Goal: Task Accomplishment & Management: Manage account settings

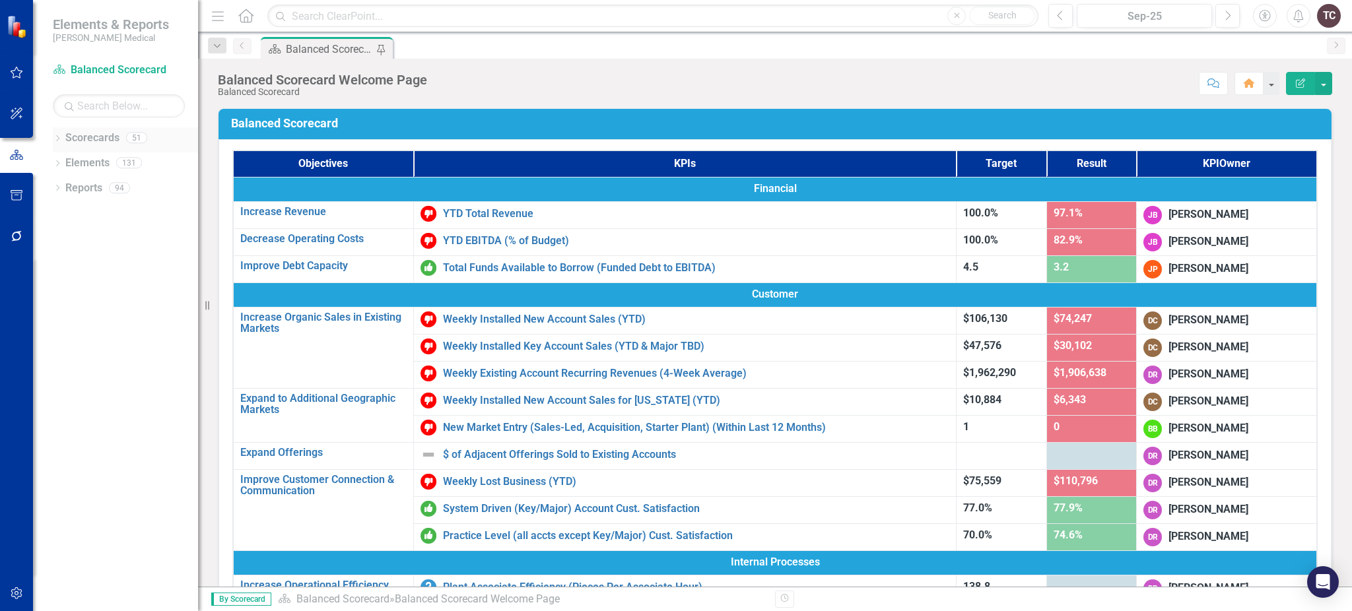
click at [61, 134] on div "Dropdown" at bounding box center [57, 139] width 9 height 11
click at [112, 291] on link "Marketing" at bounding box center [135, 288] width 125 height 15
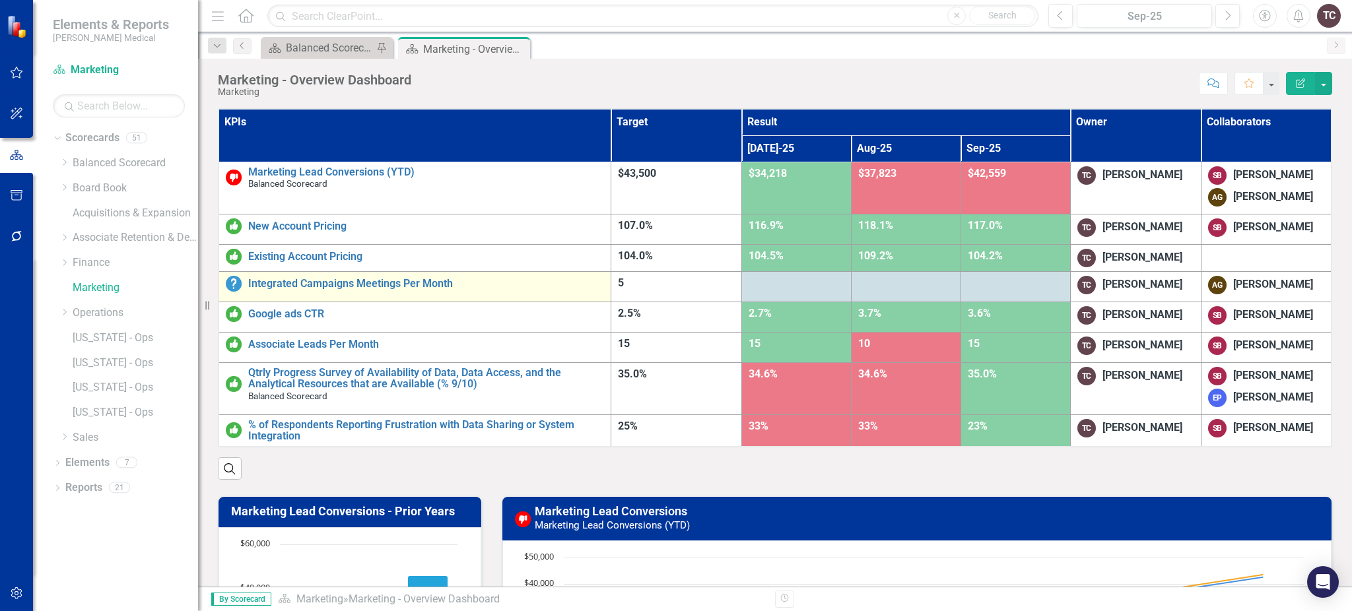
click at [425, 290] on div "Integrated Campaigns Meetings Per Month" at bounding box center [415, 284] width 378 height 16
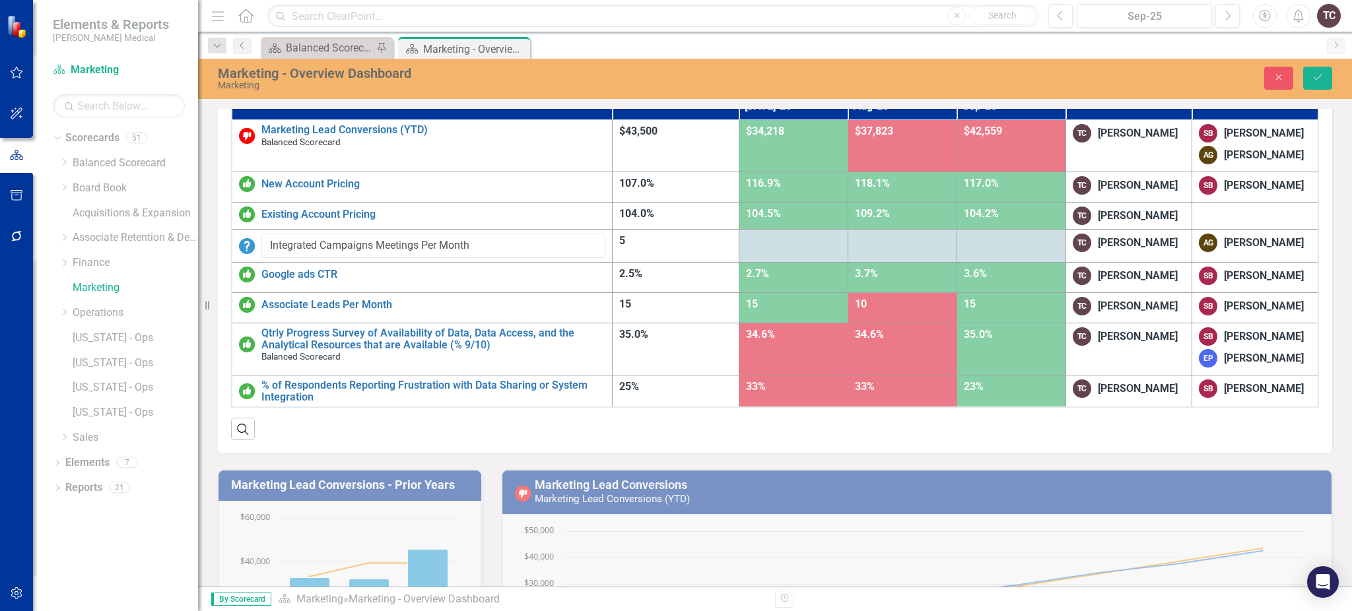
scroll to position [14, 0]
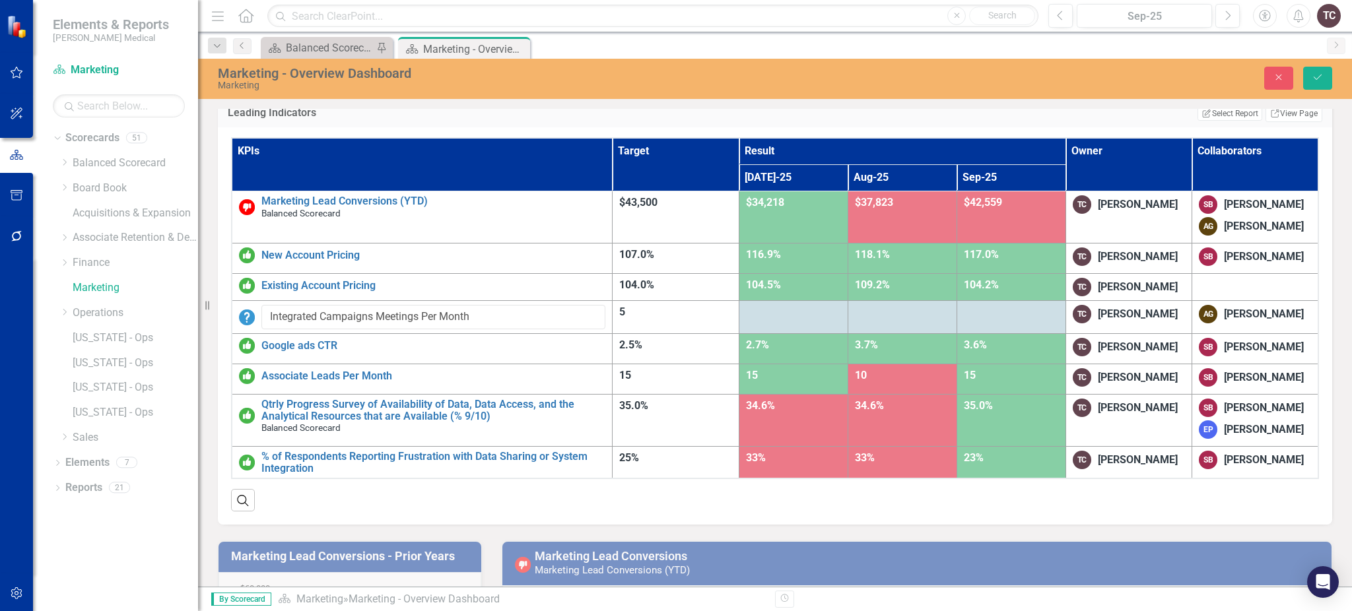
click at [799, 321] on div at bounding box center [793, 313] width 95 height 16
click at [243, 326] on img at bounding box center [247, 318] width 16 height 16
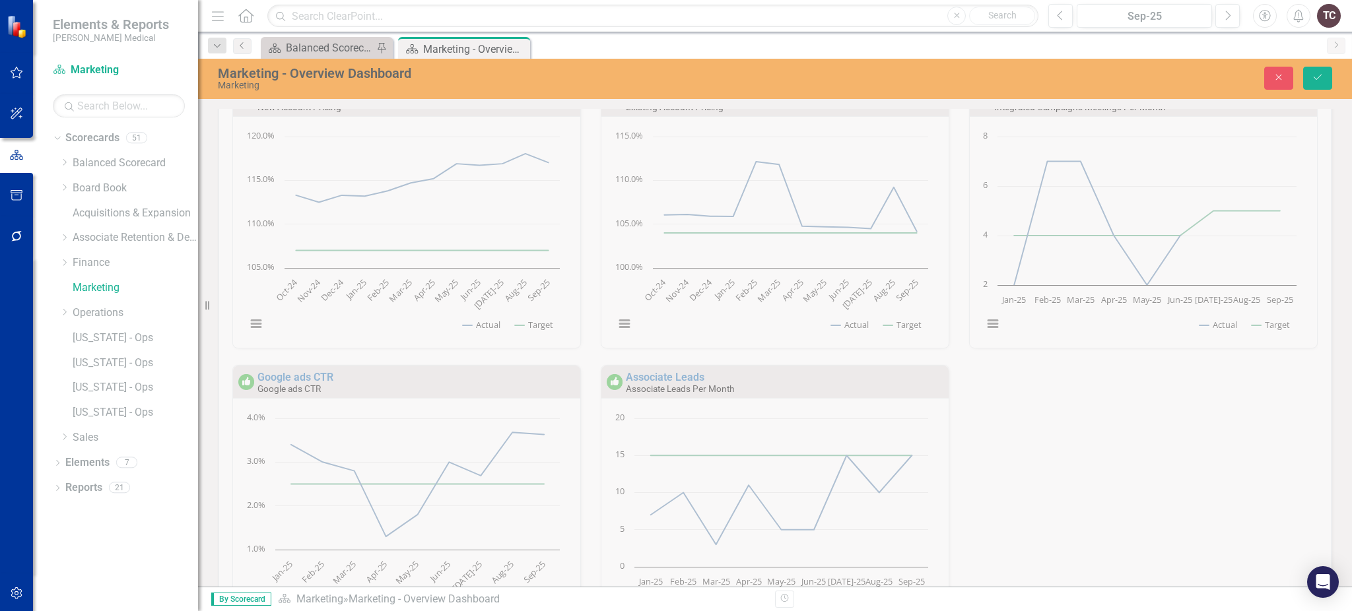
scroll to position [1076, 0]
click at [1144, 164] on div "Leading Indicators New Account Pricing (Rolling 12 Mos.) New Account Pricing Lo…" at bounding box center [775, 364] width 1134 height 668
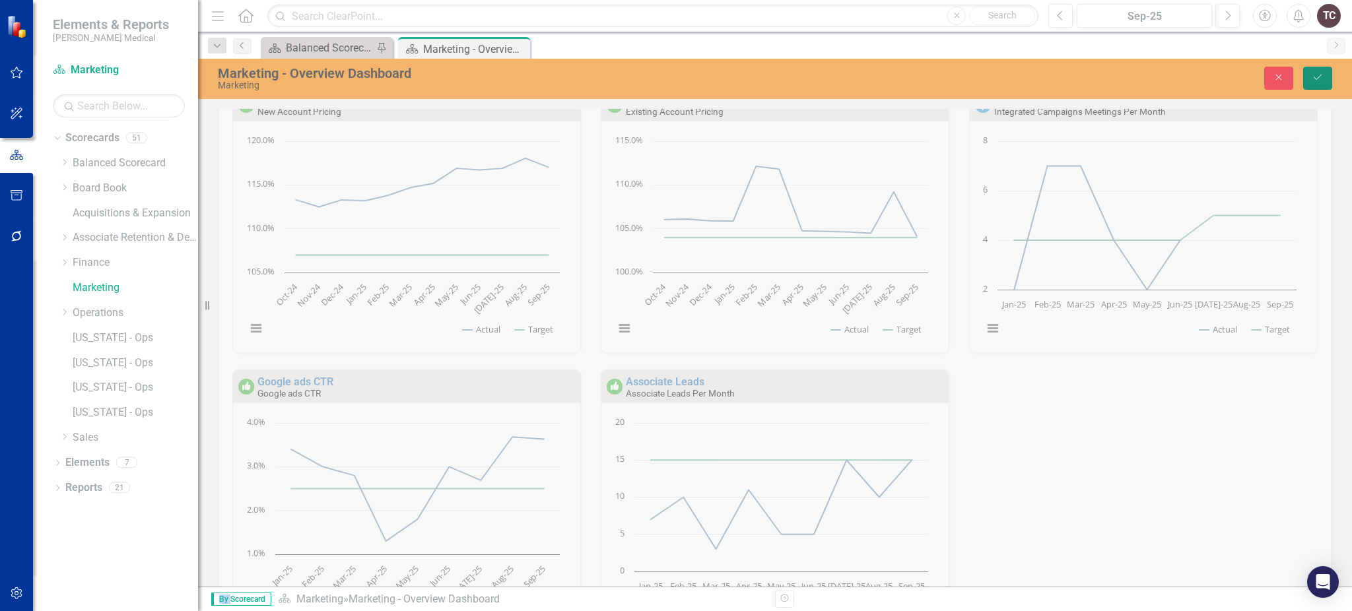
click at [1311, 77] on button "Save" at bounding box center [1317, 78] width 29 height 23
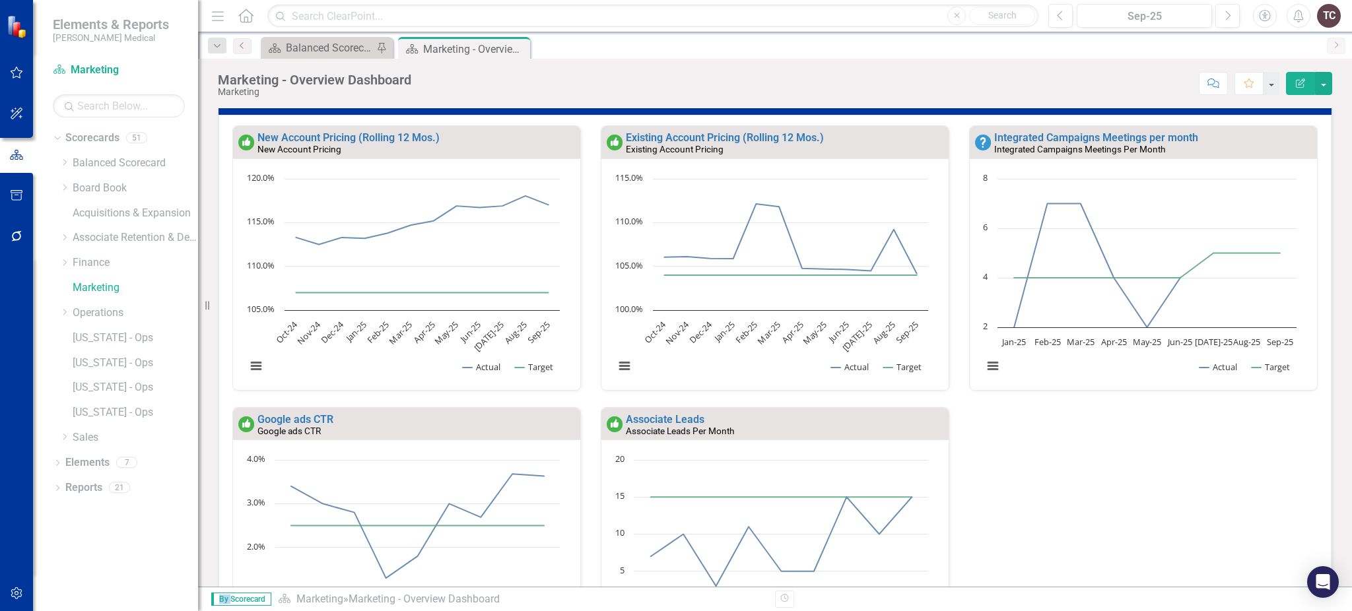
scroll to position [936, 0]
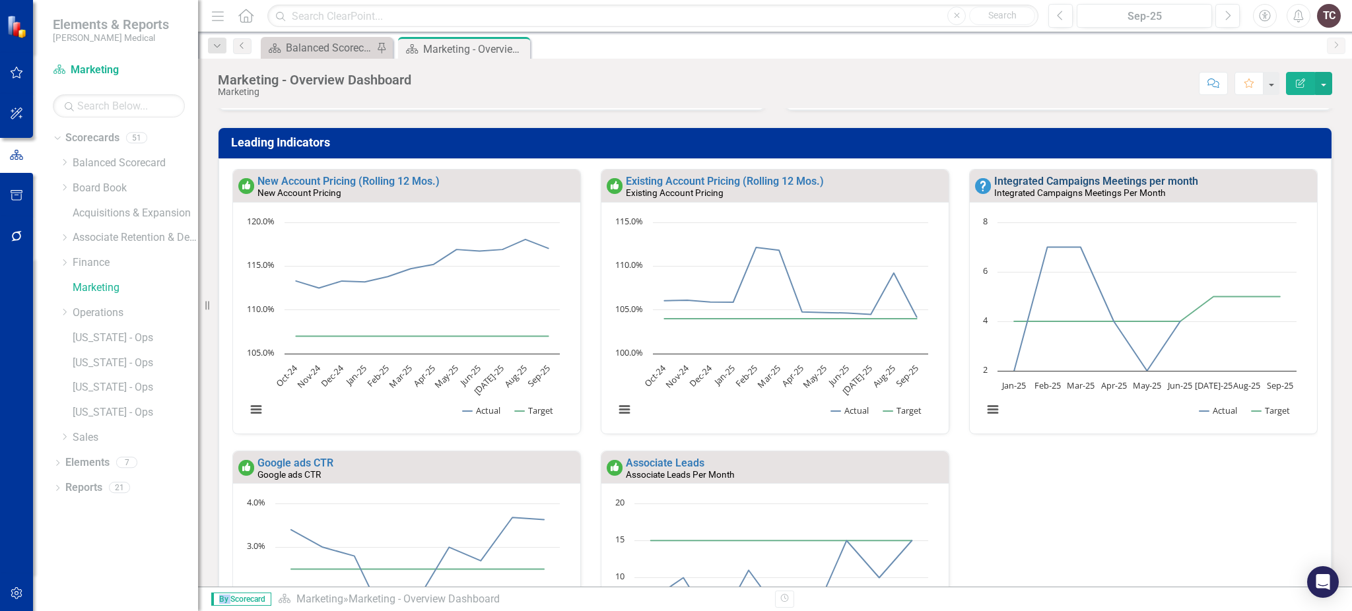
click at [1075, 175] on link "Integrated Campaigns Meetings per month" at bounding box center [1096, 181] width 204 height 13
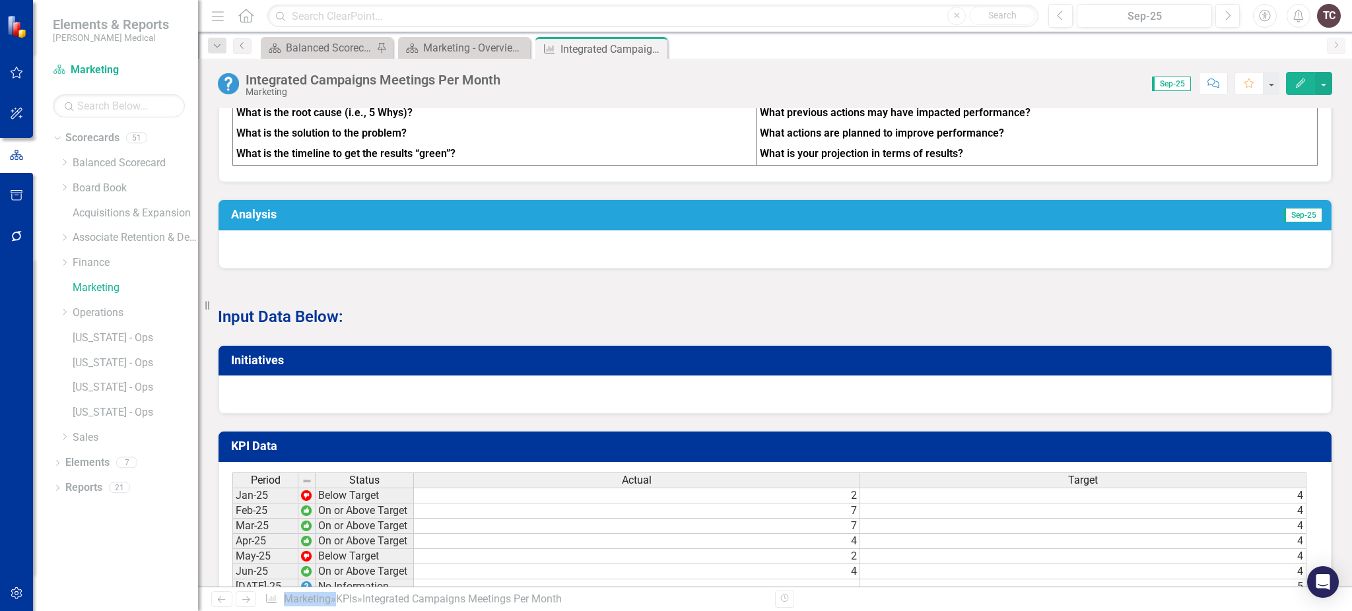
scroll to position [730, 0]
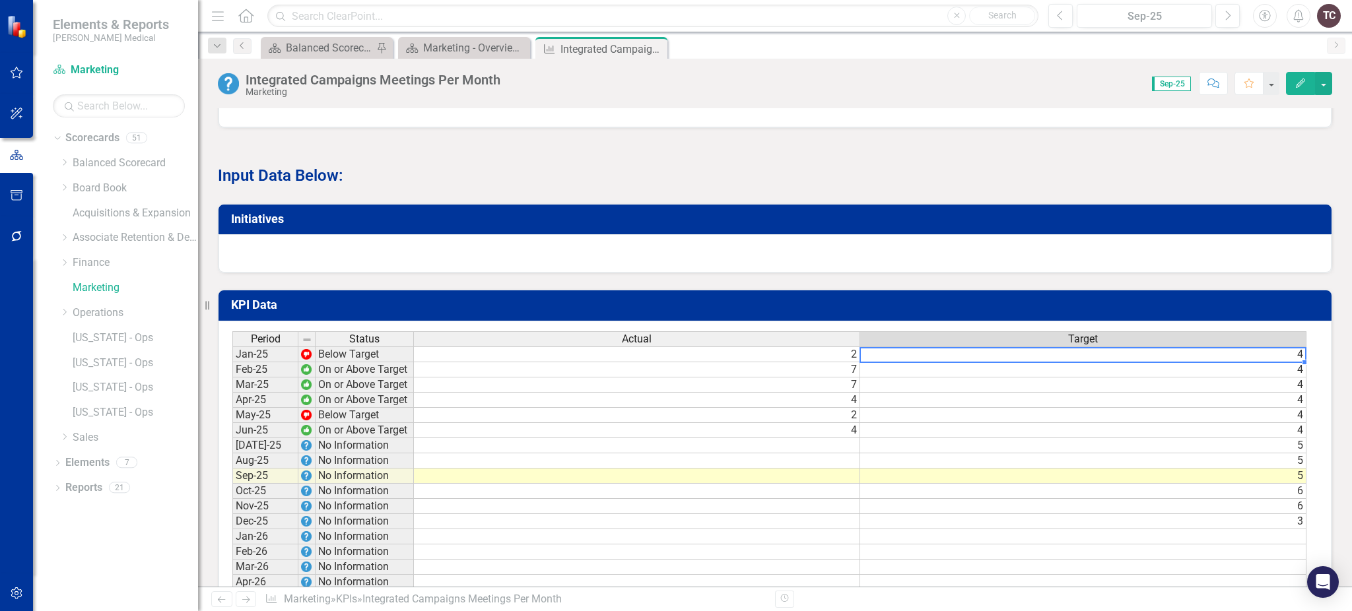
click at [1045, 347] on td "4" at bounding box center [1083, 355] width 446 height 16
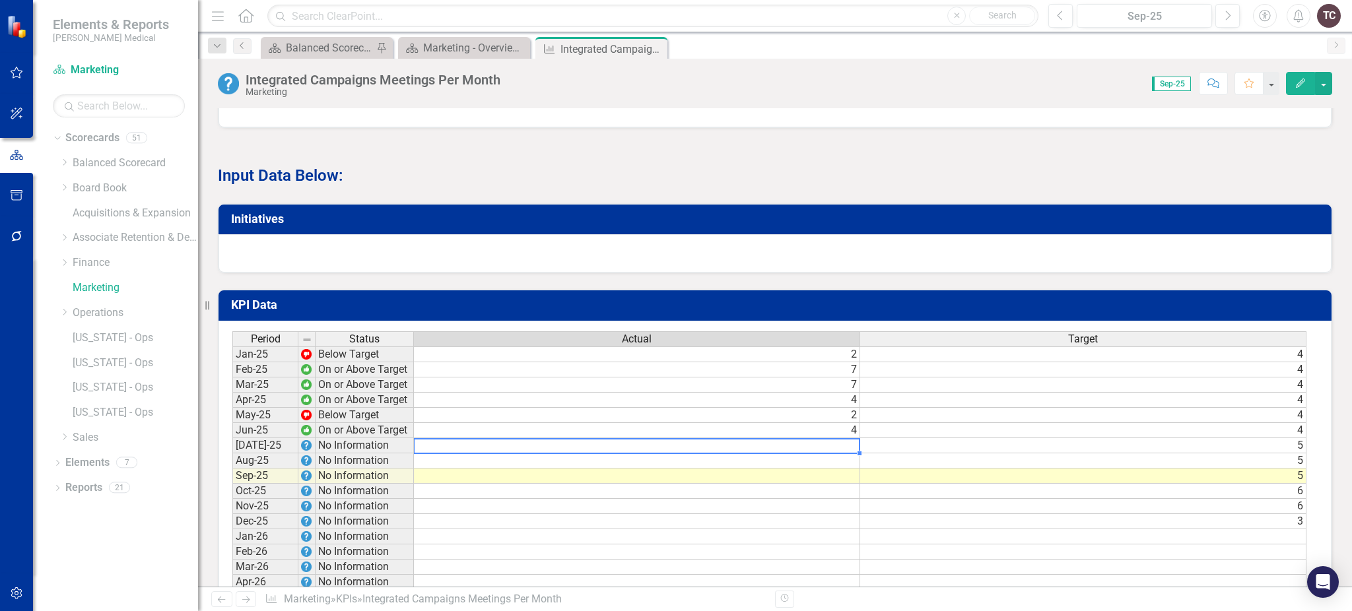
click at [818, 440] on td at bounding box center [637, 445] width 446 height 15
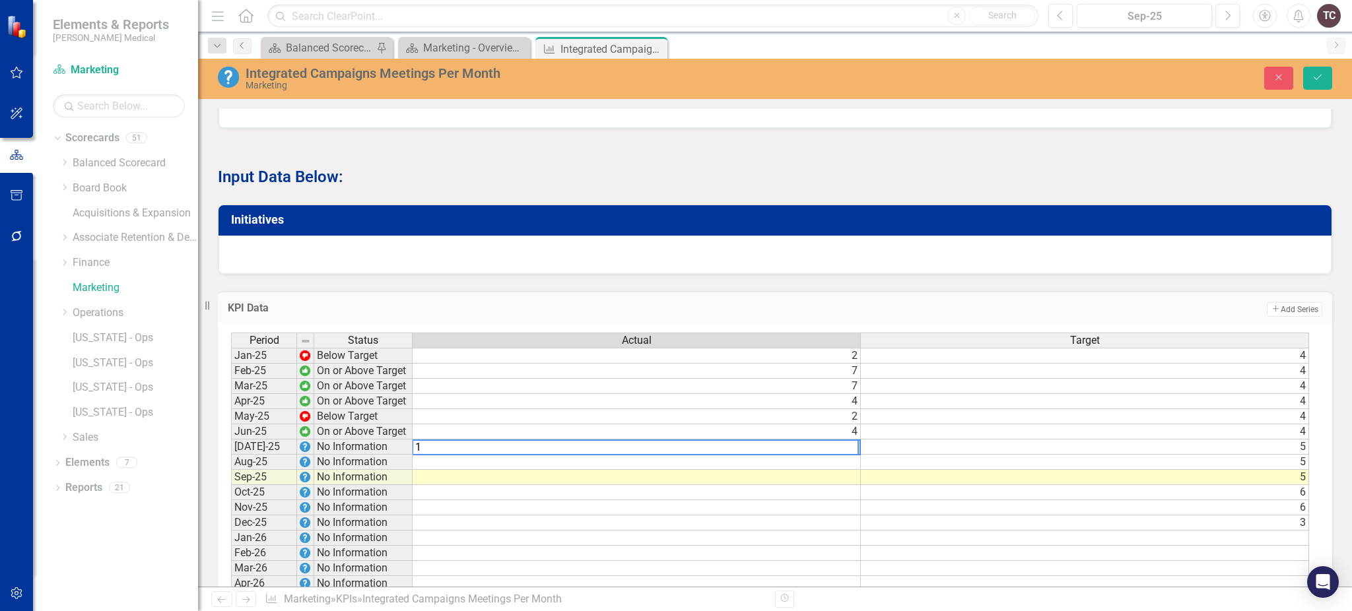
type textarea "1"
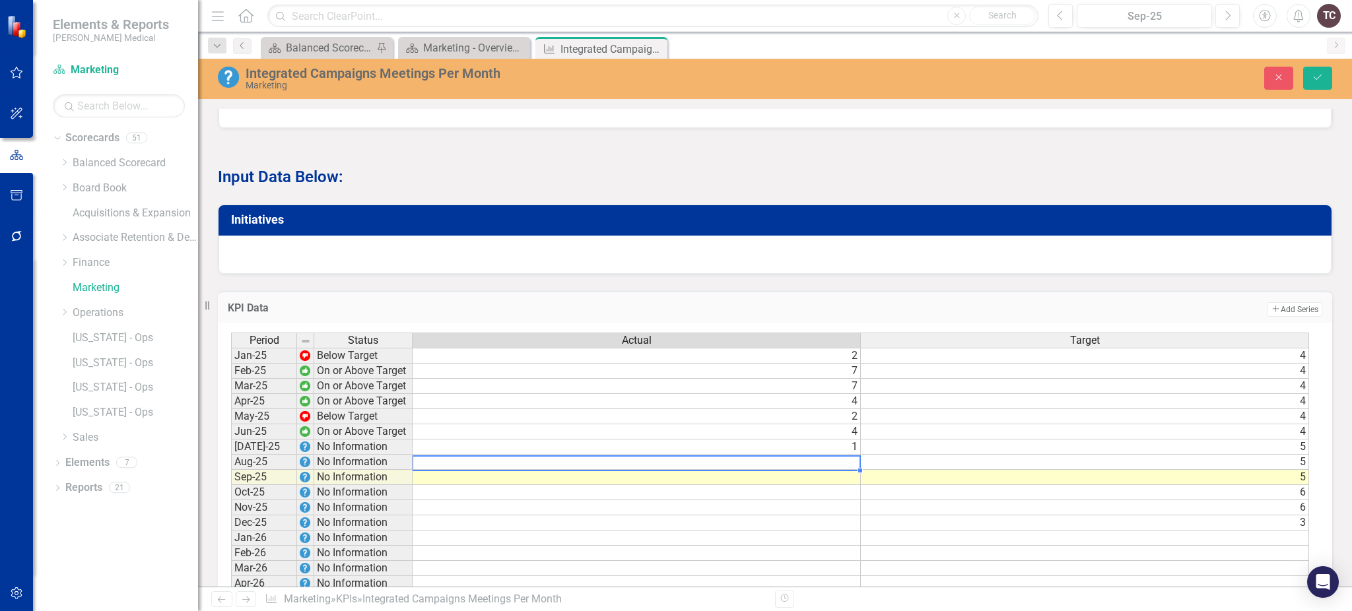
click at [818, 457] on td at bounding box center [637, 462] width 448 height 15
type textarea "2"
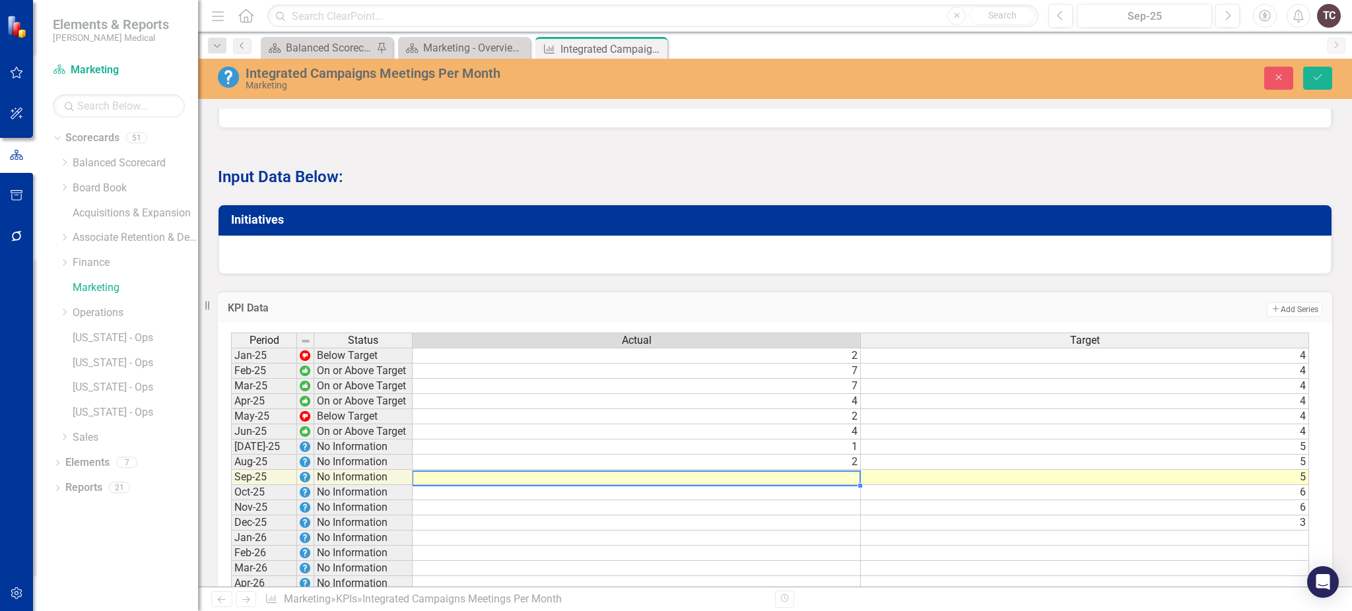
click at [818, 472] on td at bounding box center [637, 477] width 448 height 15
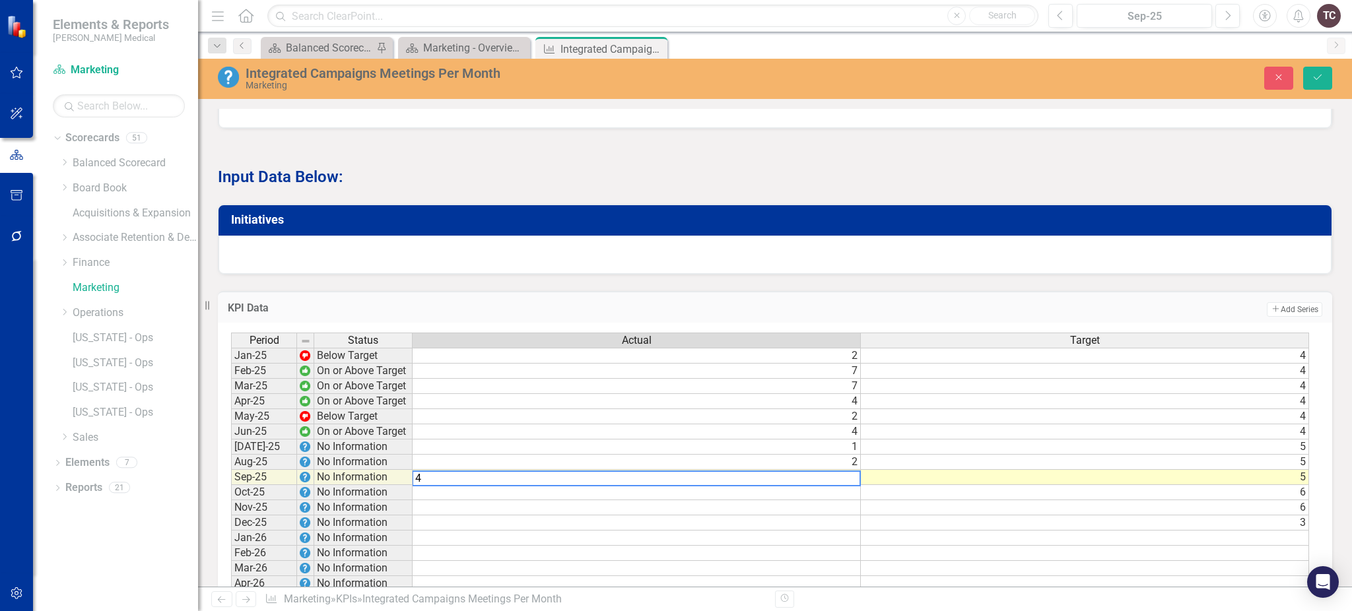
click at [933, 348] on td "4" at bounding box center [1085, 356] width 448 height 16
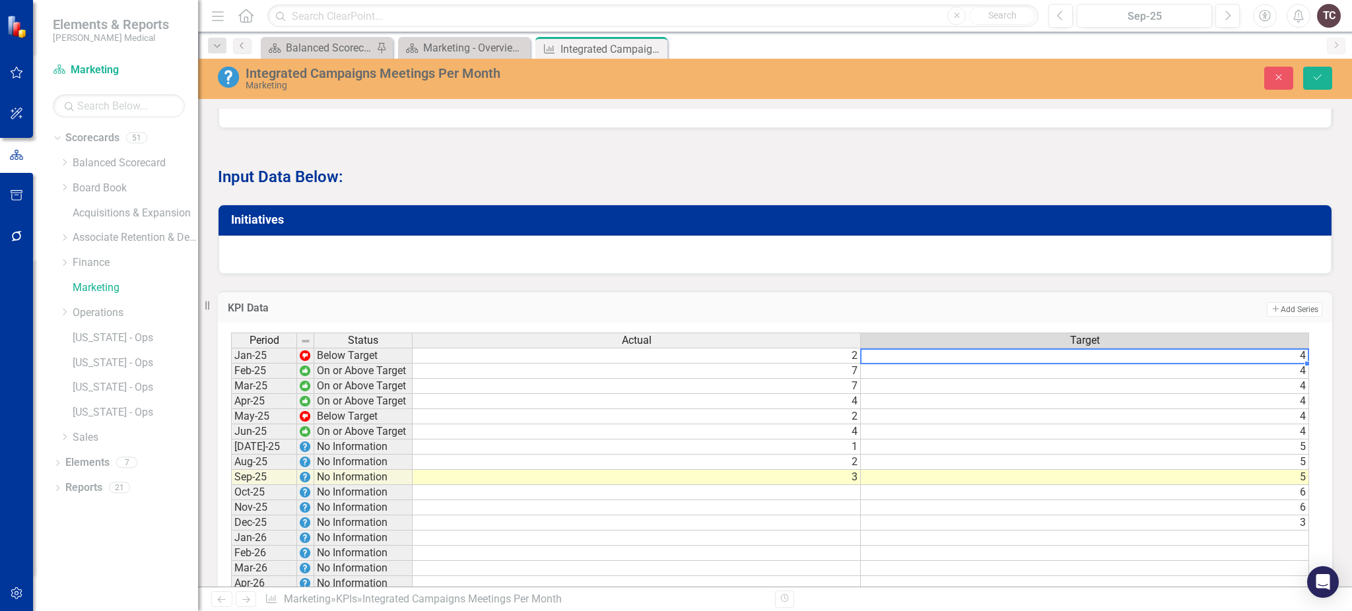
click at [933, 348] on td "4" at bounding box center [1085, 356] width 448 height 16
type textarea "4"
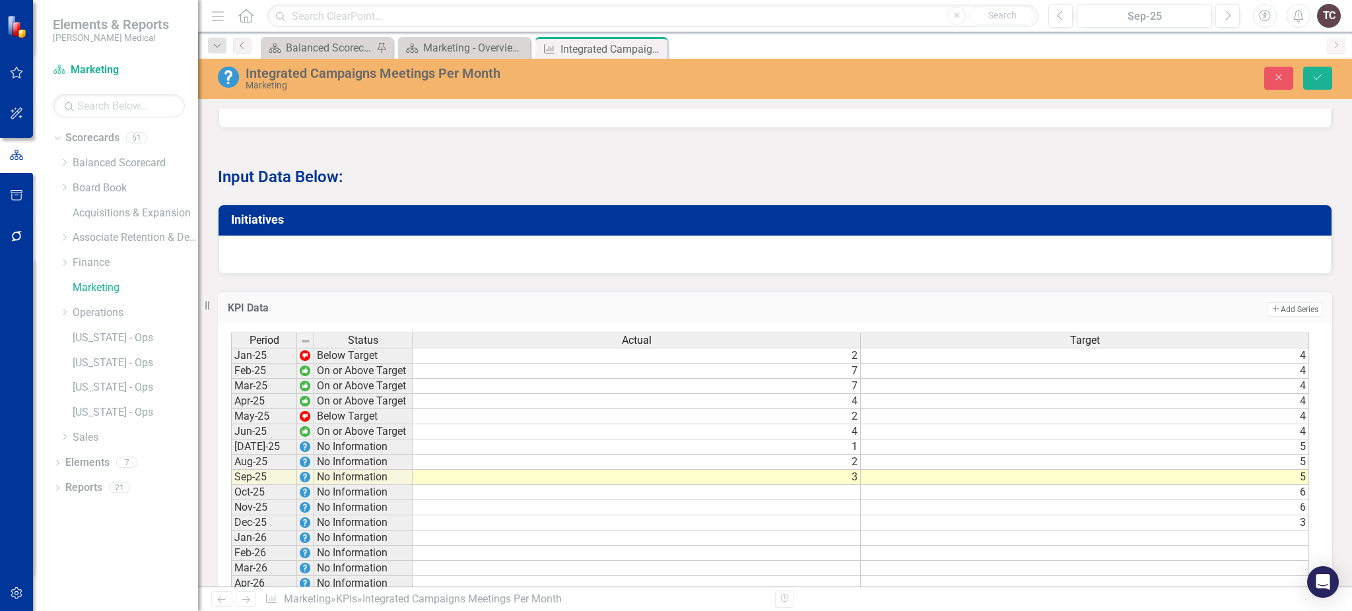
click at [1203, 301] on td "Add Add Series" at bounding box center [1006, 309] width 631 height 17
click at [1311, 82] on button "Save" at bounding box center [1317, 78] width 29 height 23
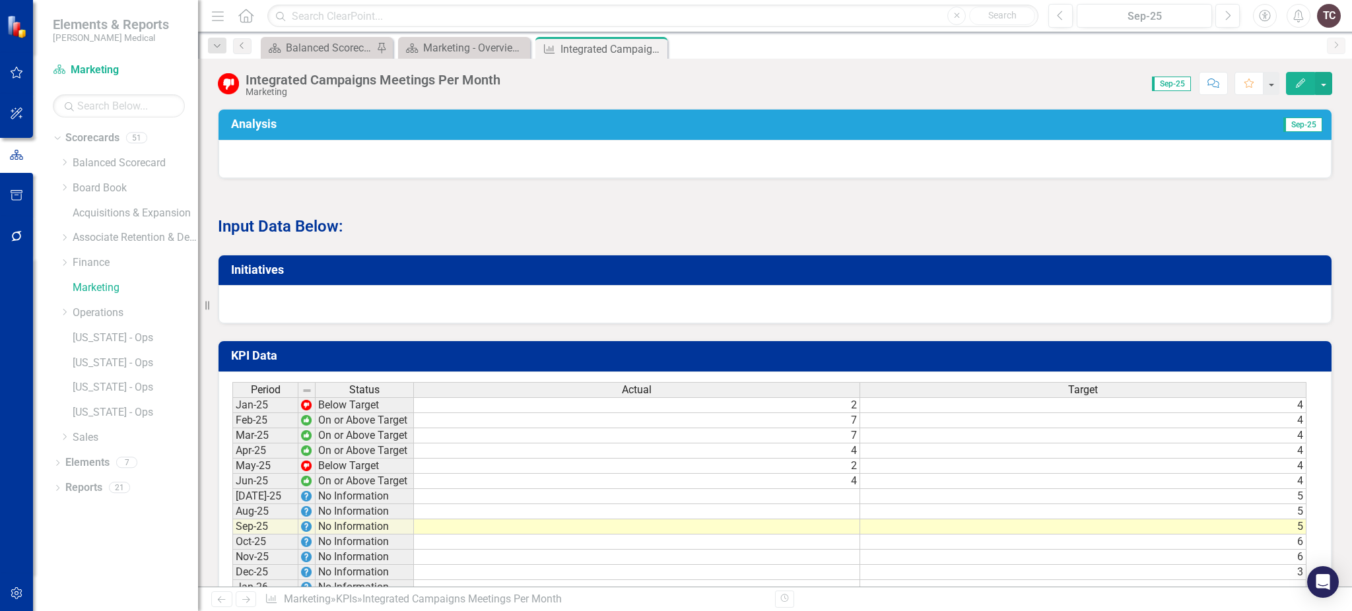
scroll to position [777, 0]
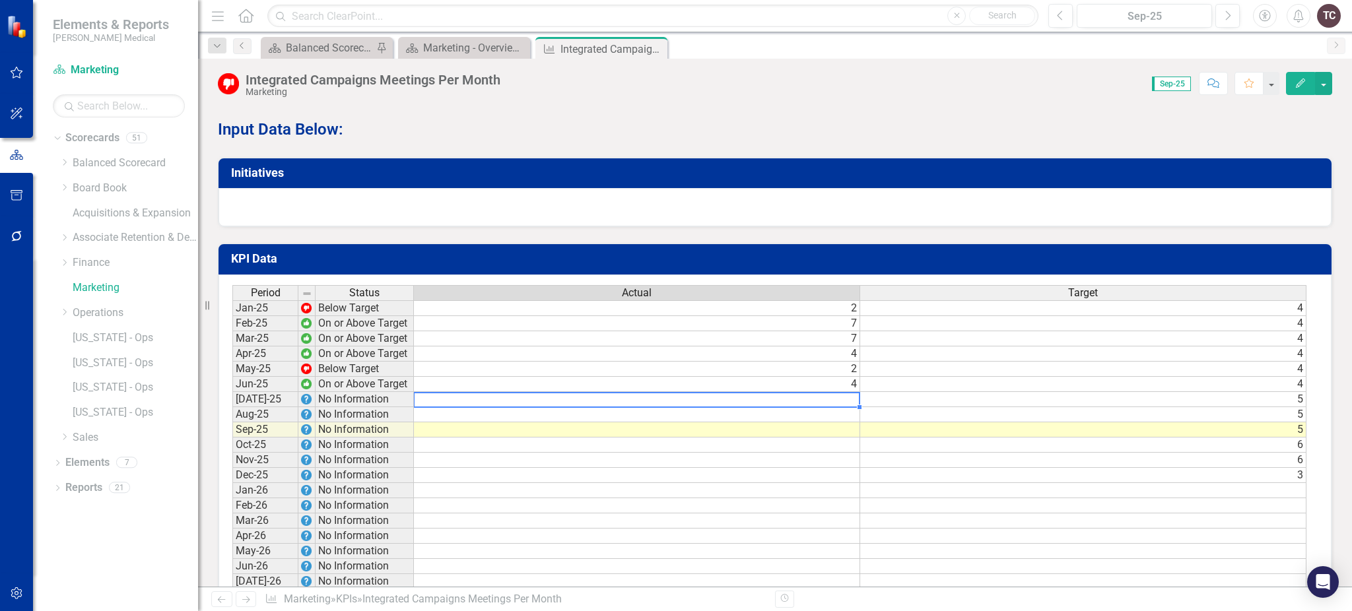
click at [846, 392] on td at bounding box center [637, 399] width 446 height 15
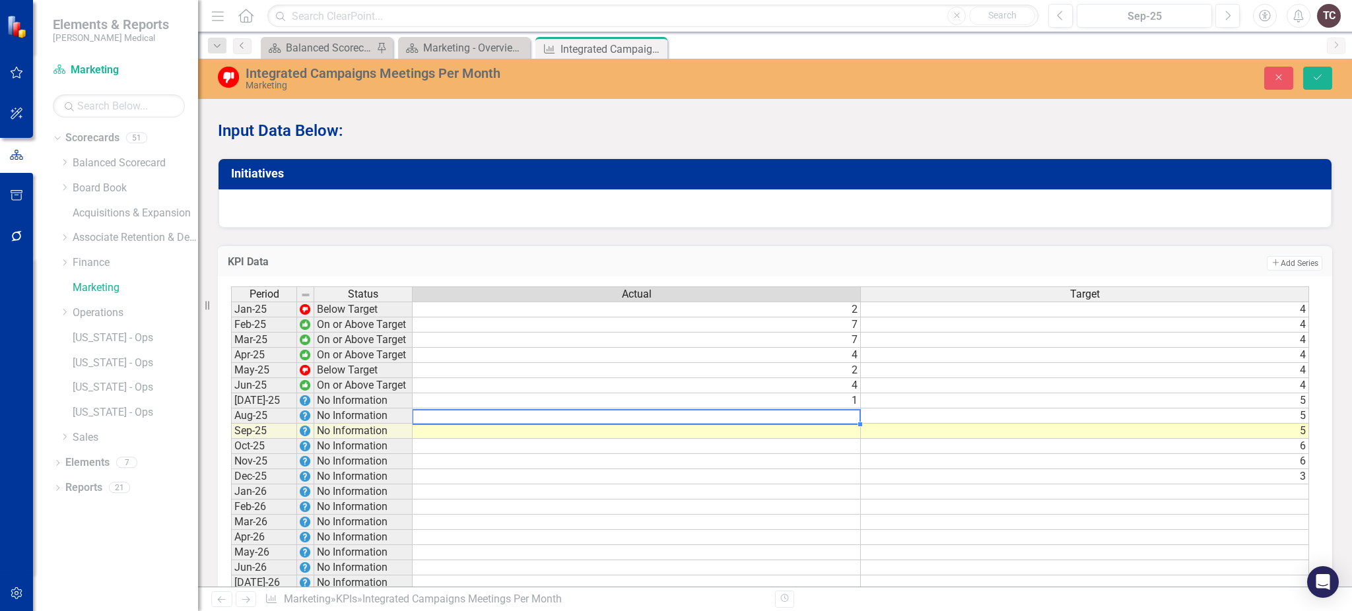
click at [846, 409] on td at bounding box center [637, 416] width 448 height 15
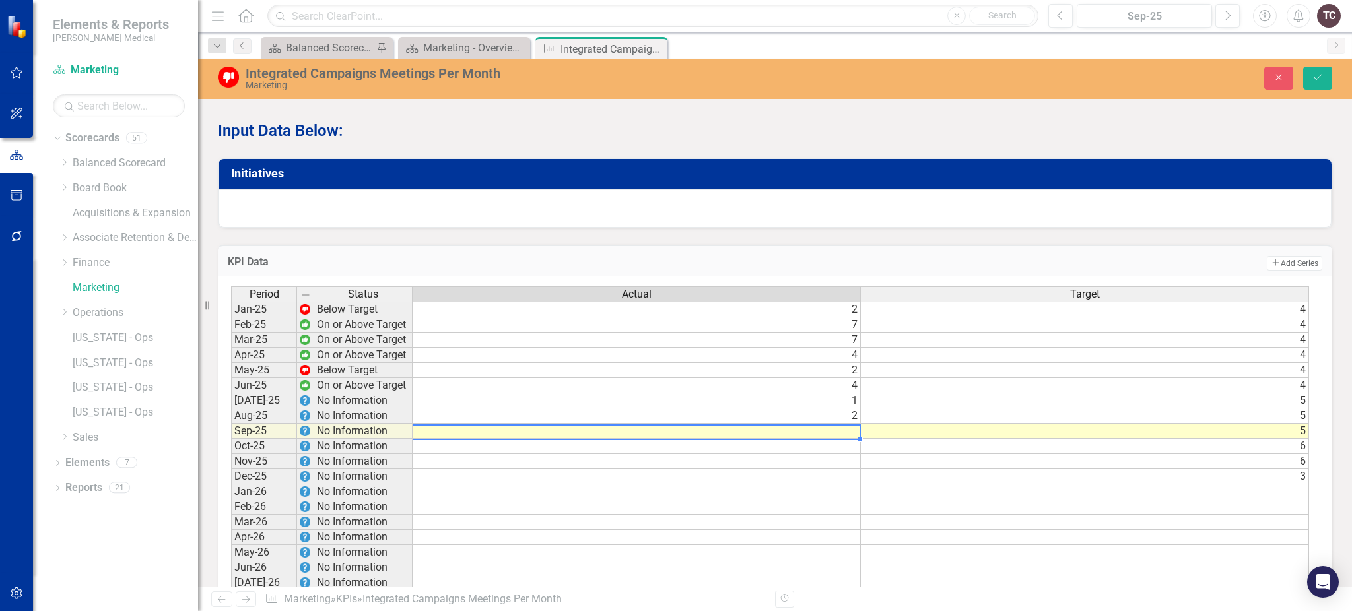
click at [841, 424] on td at bounding box center [637, 431] width 448 height 15
type textarea "3"
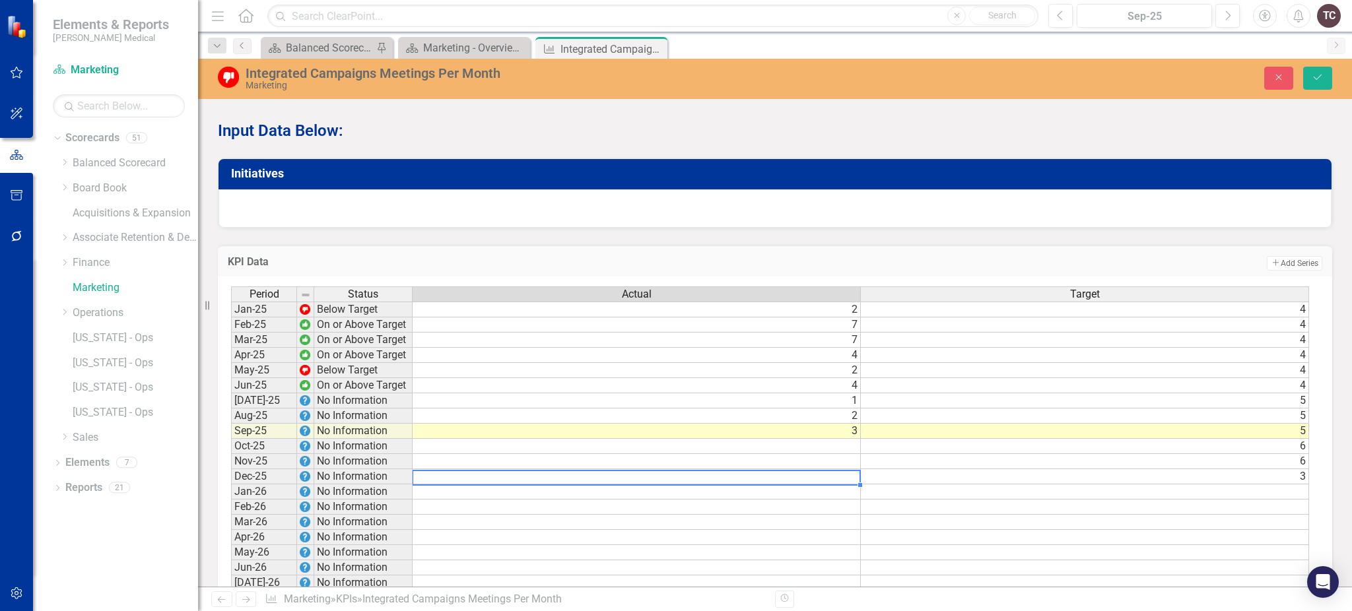
click at [565, 469] on td at bounding box center [637, 476] width 448 height 15
click at [1319, 81] on icon "Save" at bounding box center [1318, 77] width 12 height 9
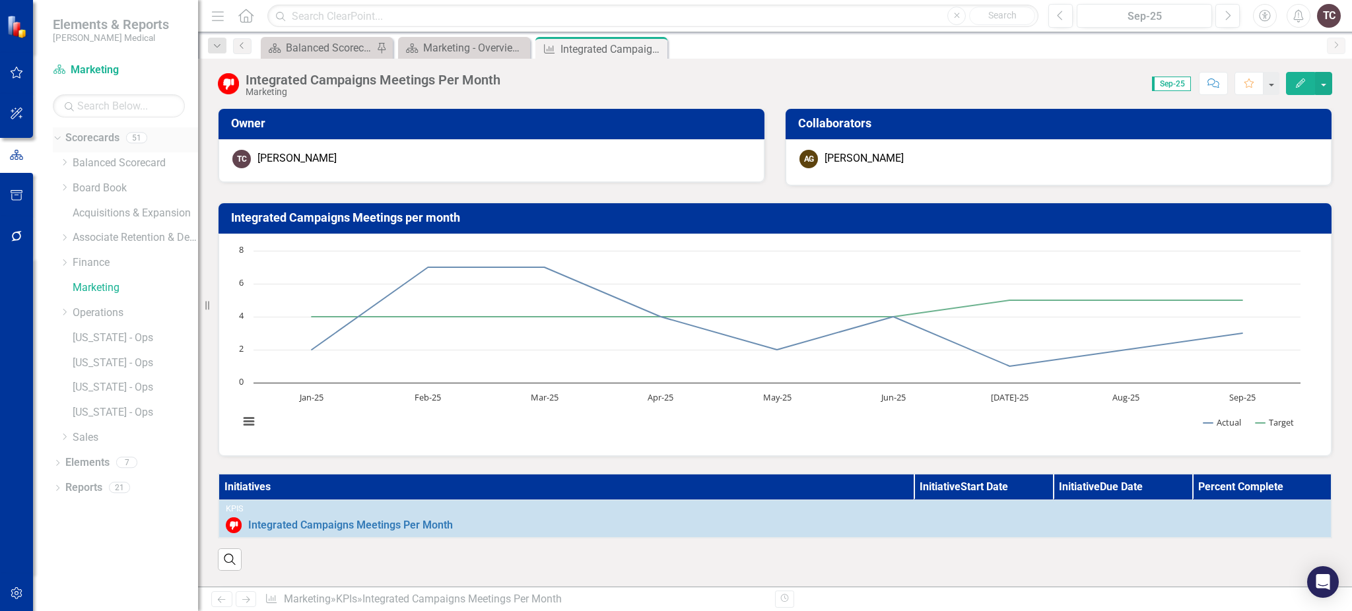
click at [92, 134] on link "Scorecards" at bounding box center [92, 138] width 54 height 15
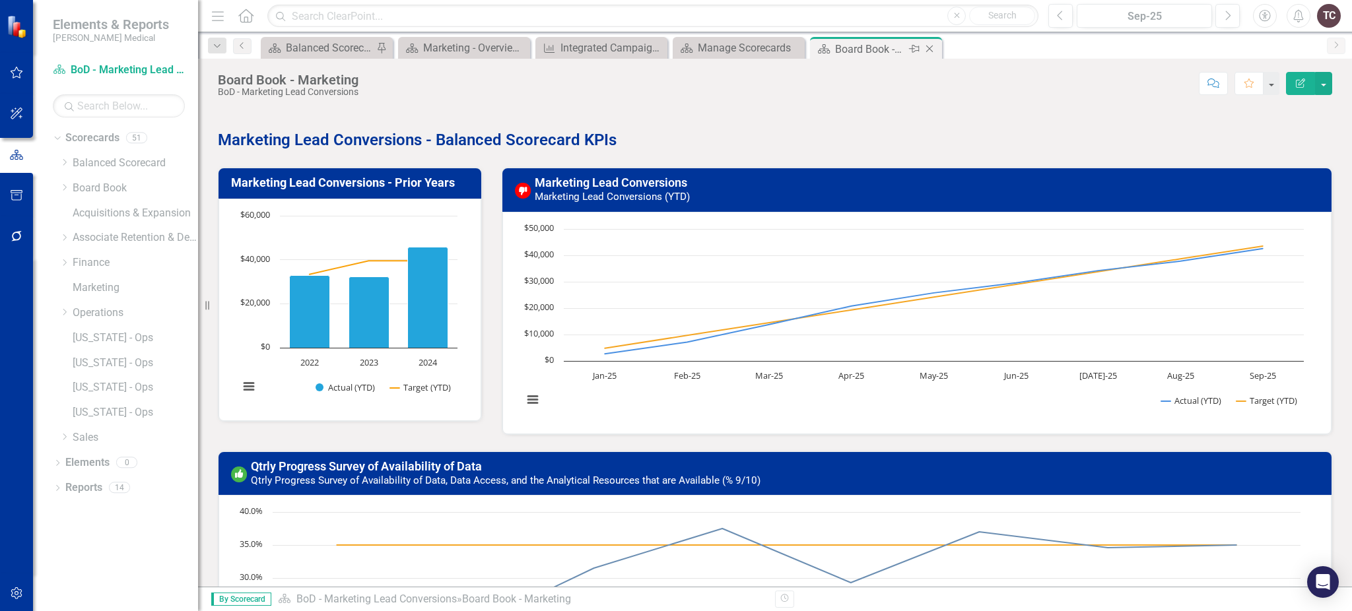
click at [934, 47] on icon "Close" at bounding box center [929, 49] width 13 height 11
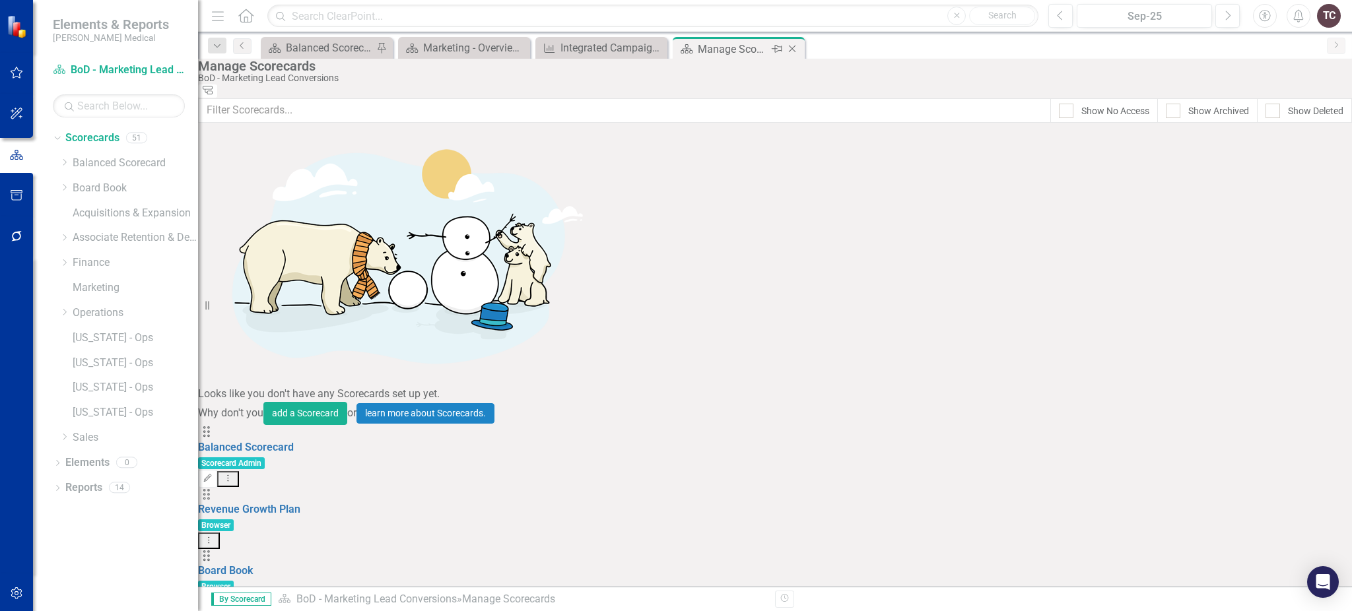
click at [786, 53] on icon "Close" at bounding box center [792, 49] width 13 height 11
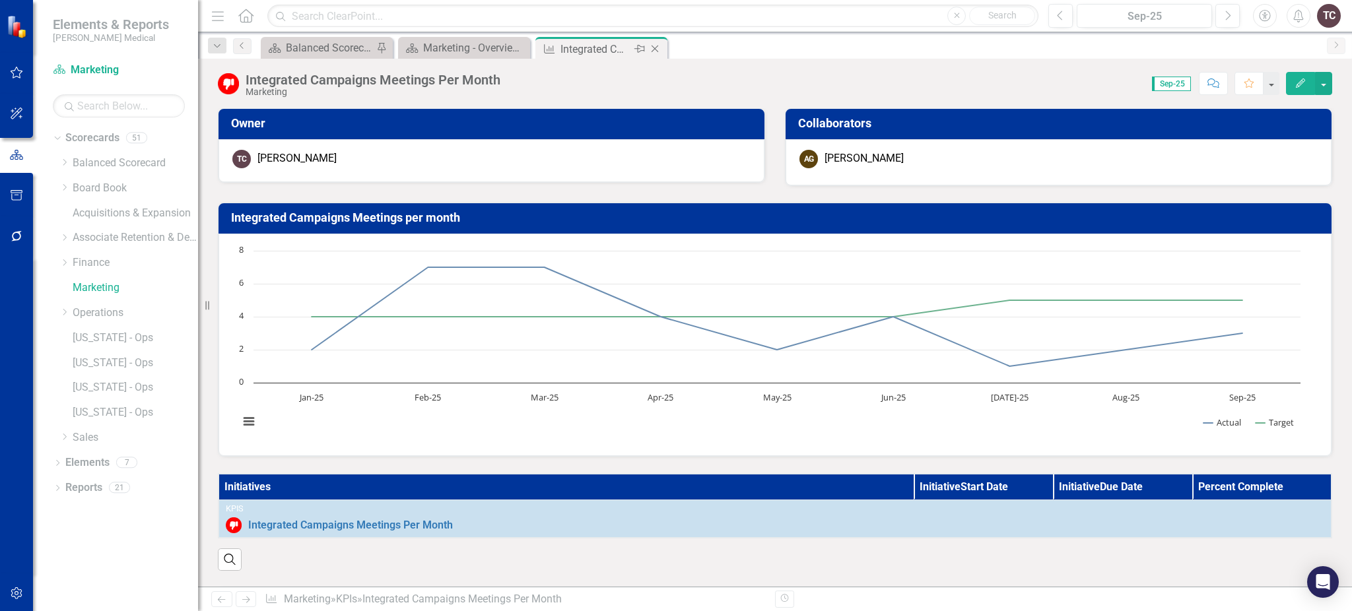
click at [656, 49] on icon "Close" at bounding box center [654, 49] width 13 height 11
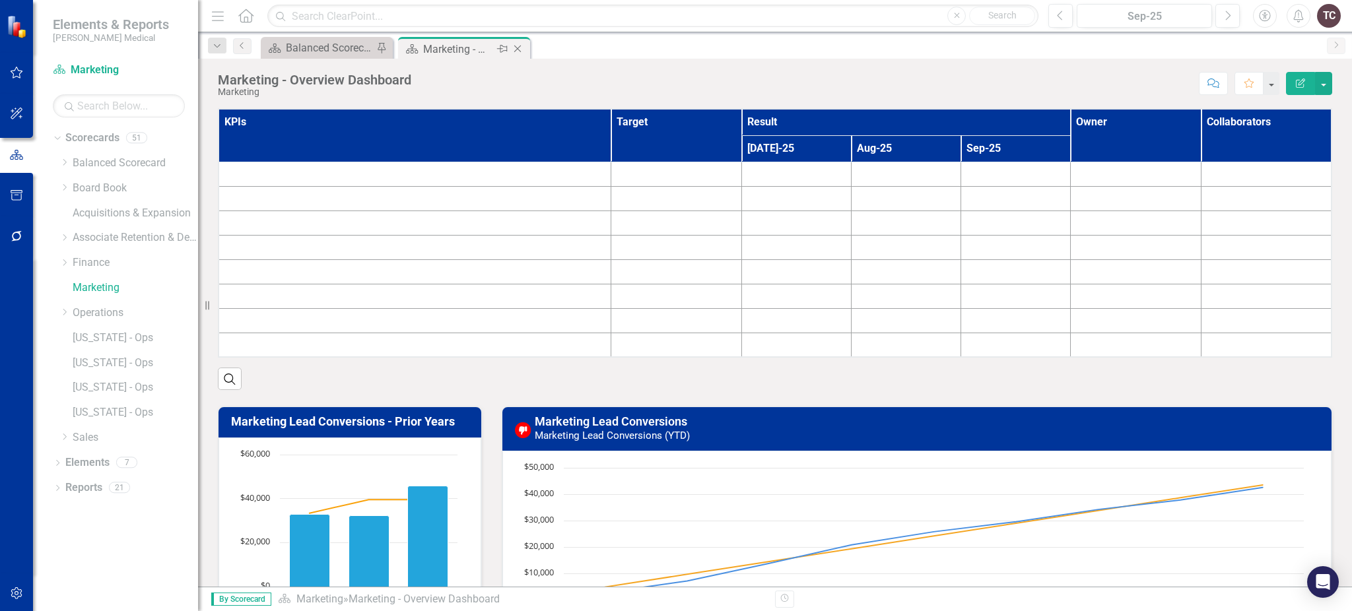
click at [471, 52] on div "Marketing - Overview Dashboard" at bounding box center [458, 49] width 71 height 17
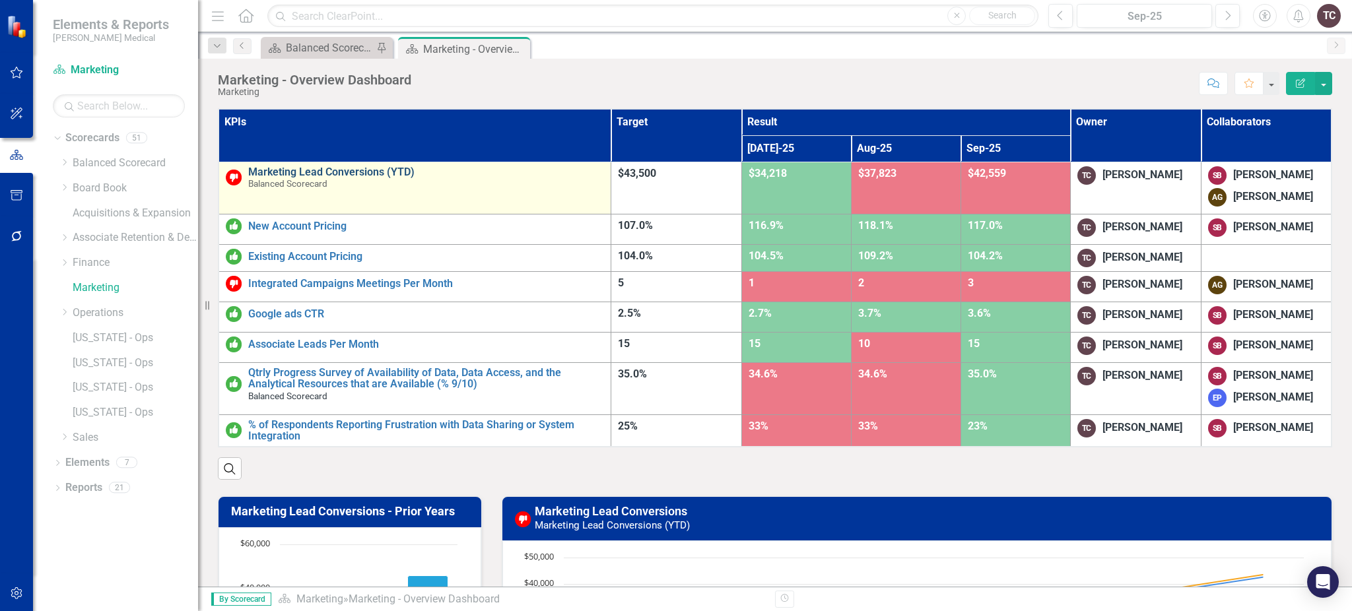
click at [373, 170] on link "Marketing Lead Conversions (YTD)" at bounding box center [426, 172] width 356 height 12
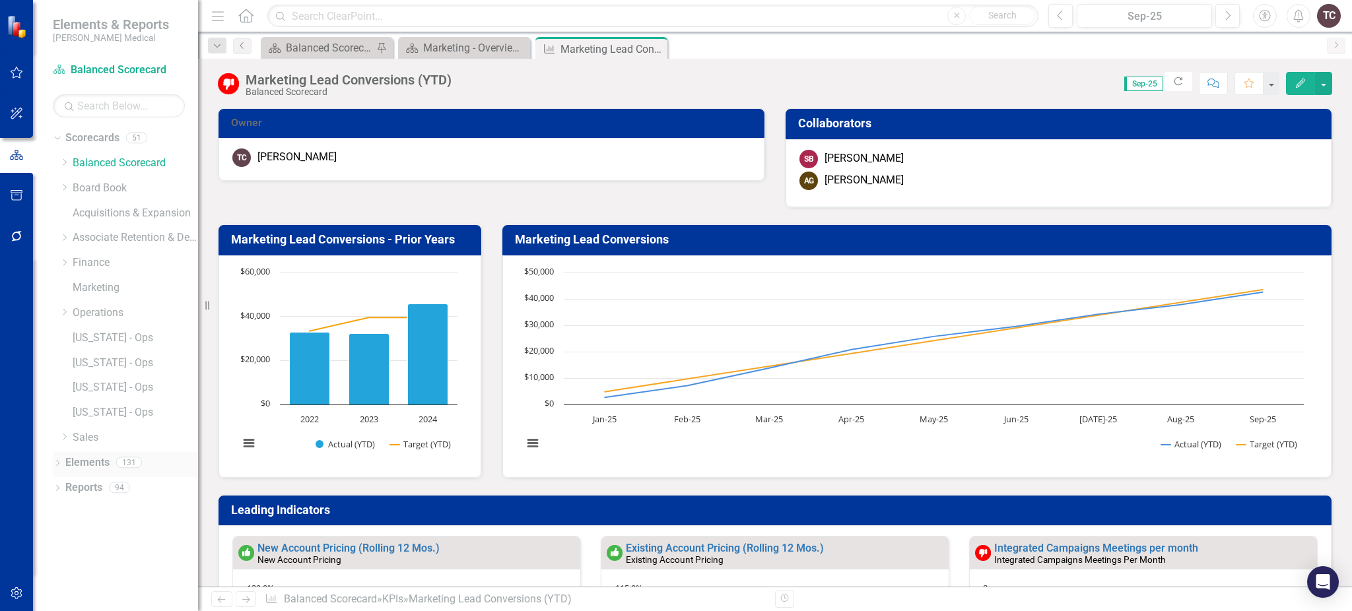
click at [87, 466] on link "Elements" at bounding box center [87, 463] width 44 height 15
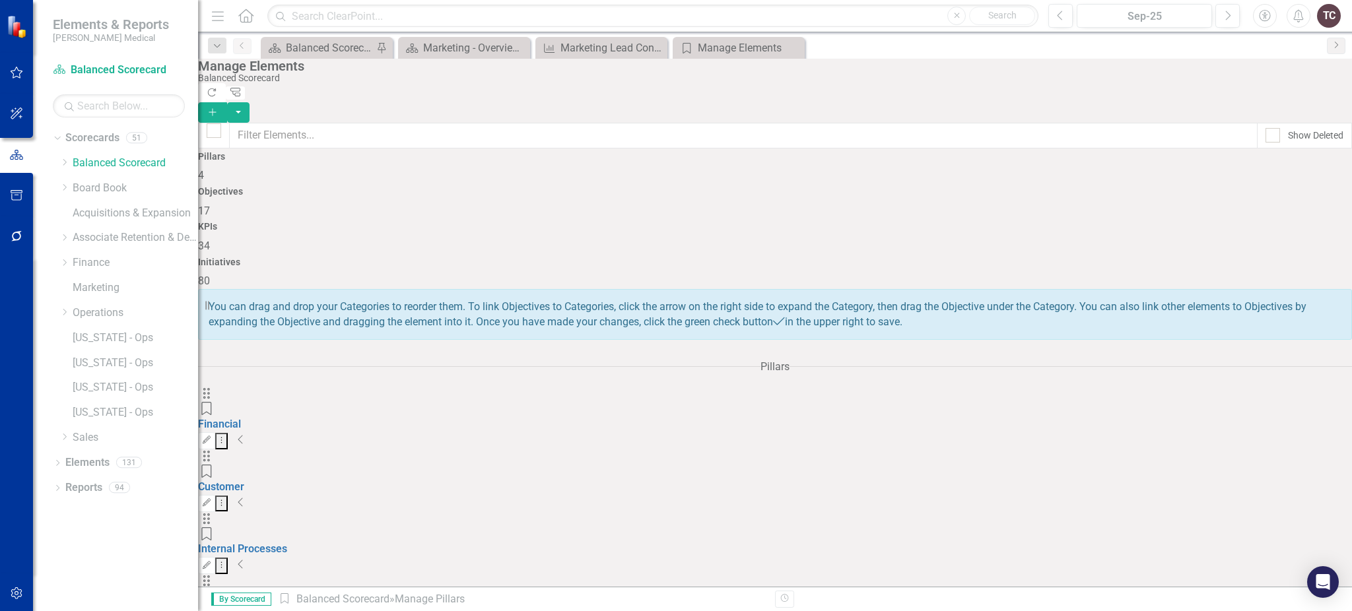
click at [640, 204] on div "17" at bounding box center [775, 211] width 1154 height 15
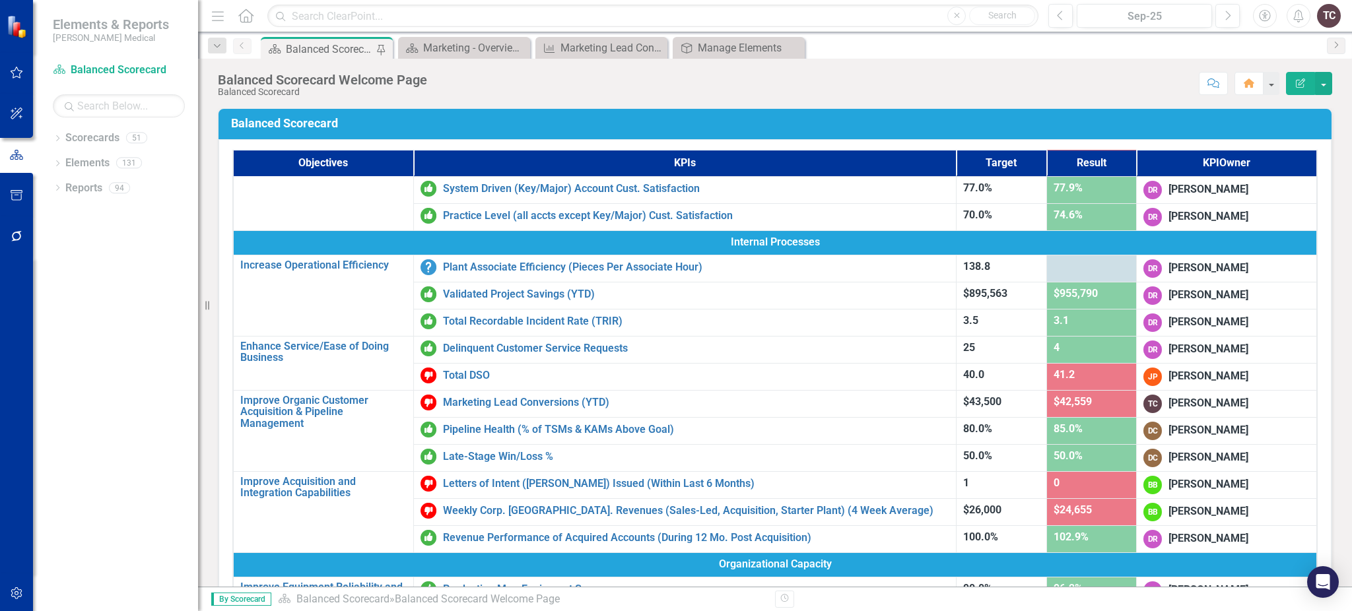
scroll to position [330, 0]
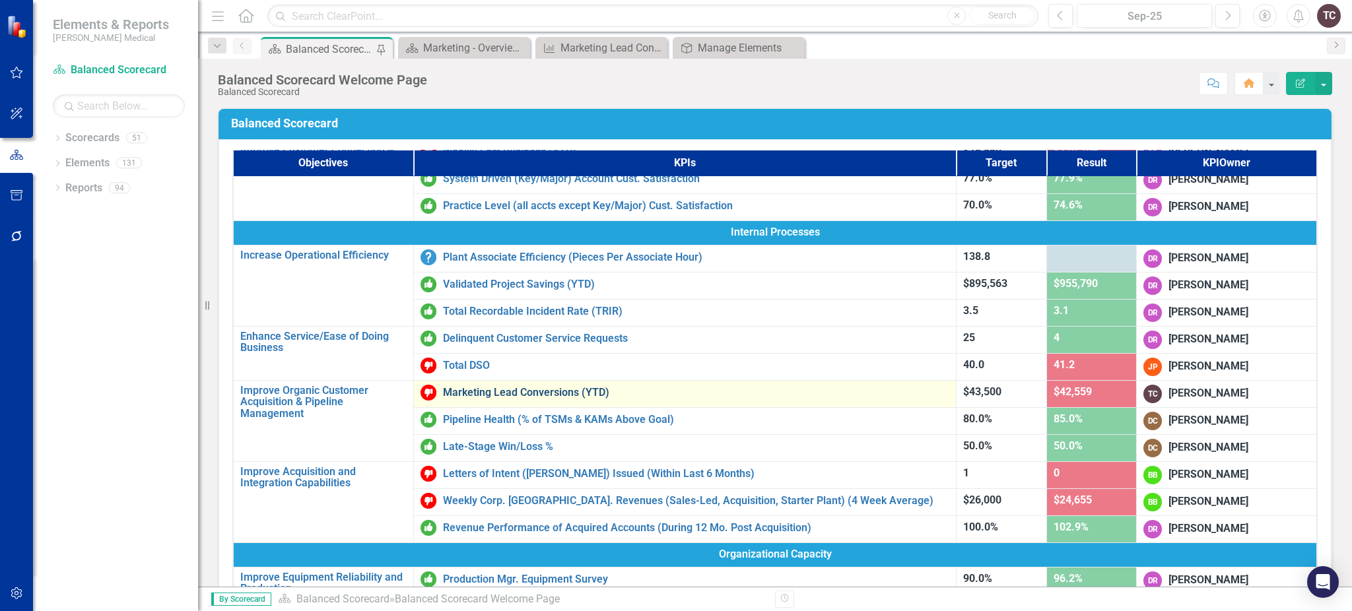
click at [568, 392] on link "Marketing Lead Conversions (YTD)" at bounding box center [696, 393] width 507 height 12
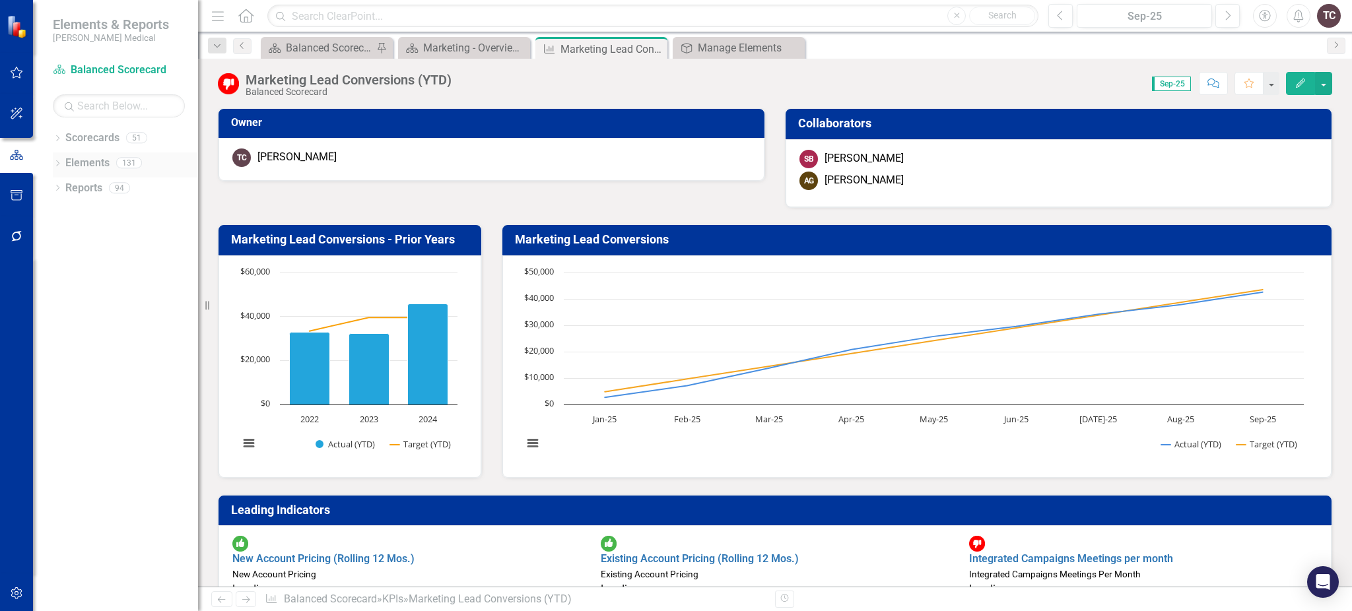
click at [81, 165] on link "Elements" at bounding box center [87, 163] width 44 height 15
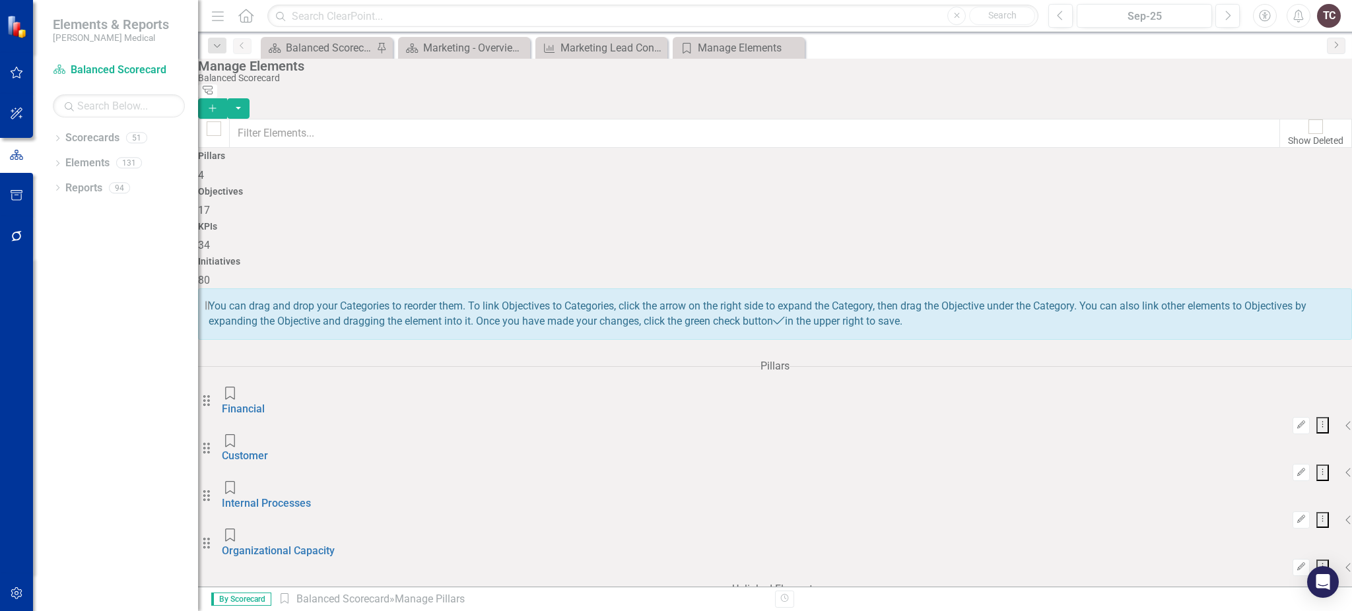
click at [643, 187] on h4 "Objectives" at bounding box center [775, 192] width 1154 height 10
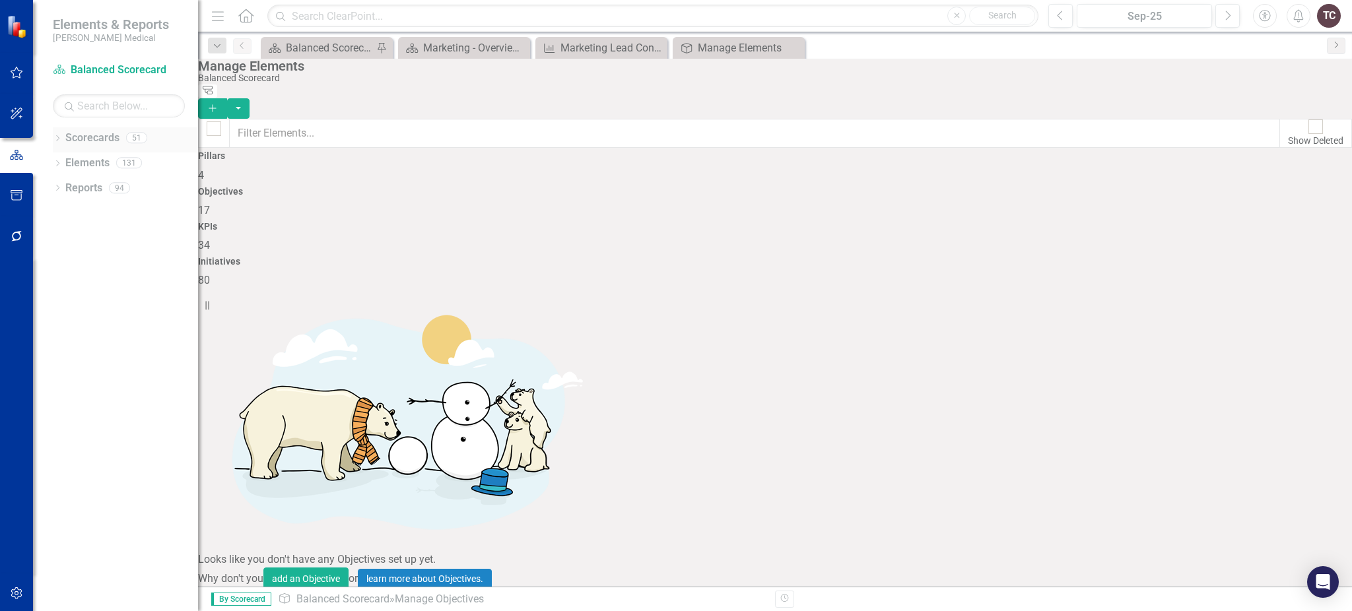
click at [55, 143] on icon "Dropdown" at bounding box center [57, 139] width 9 height 7
click at [83, 279] on div "Marketing" at bounding box center [125, 288] width 145 height 22
click at [83, 283] on link "Marketing" at bounding box center [125, 288] width 145 height 15
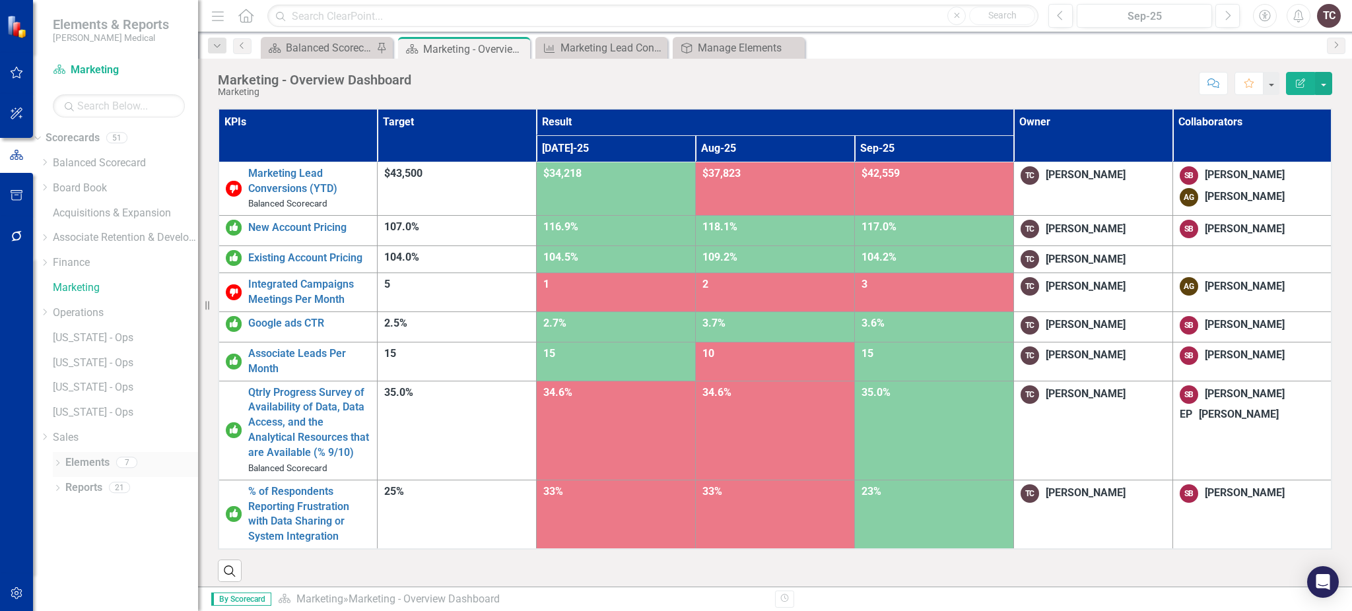
click at [75, 460] on link "Elements" at bounding box center [87, 463] width 44 height 15
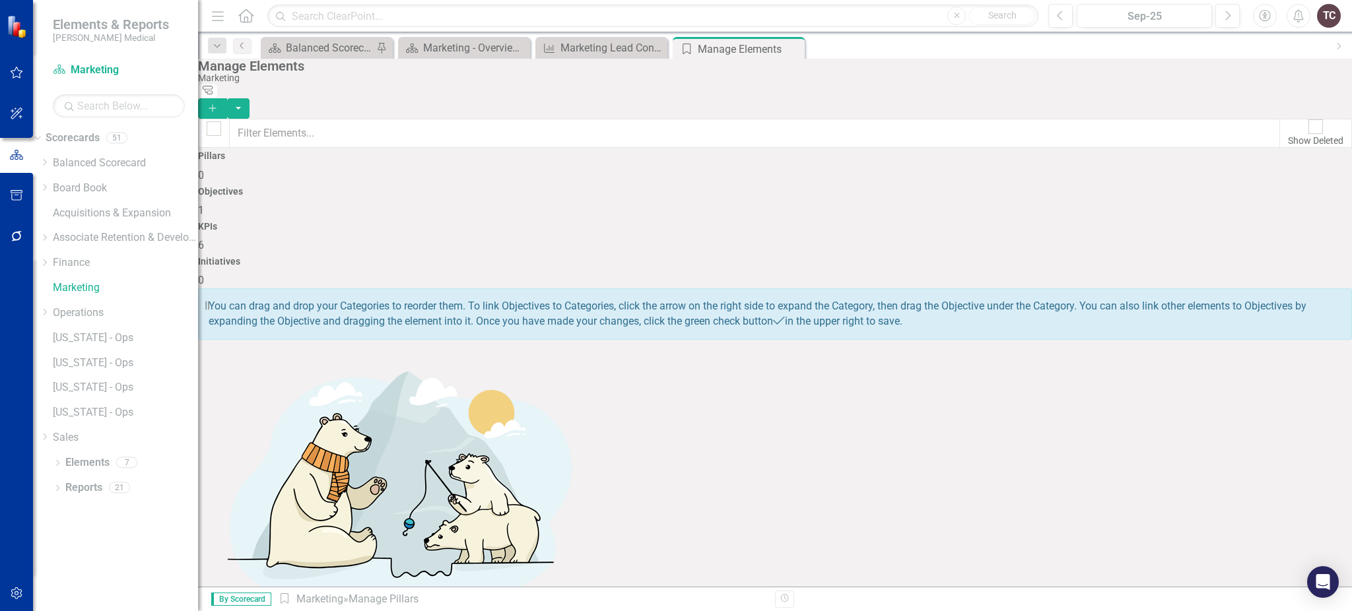
click at [679, 214] on div "Objectives 1" at bounding box center [775, 203] width 1154 height 32
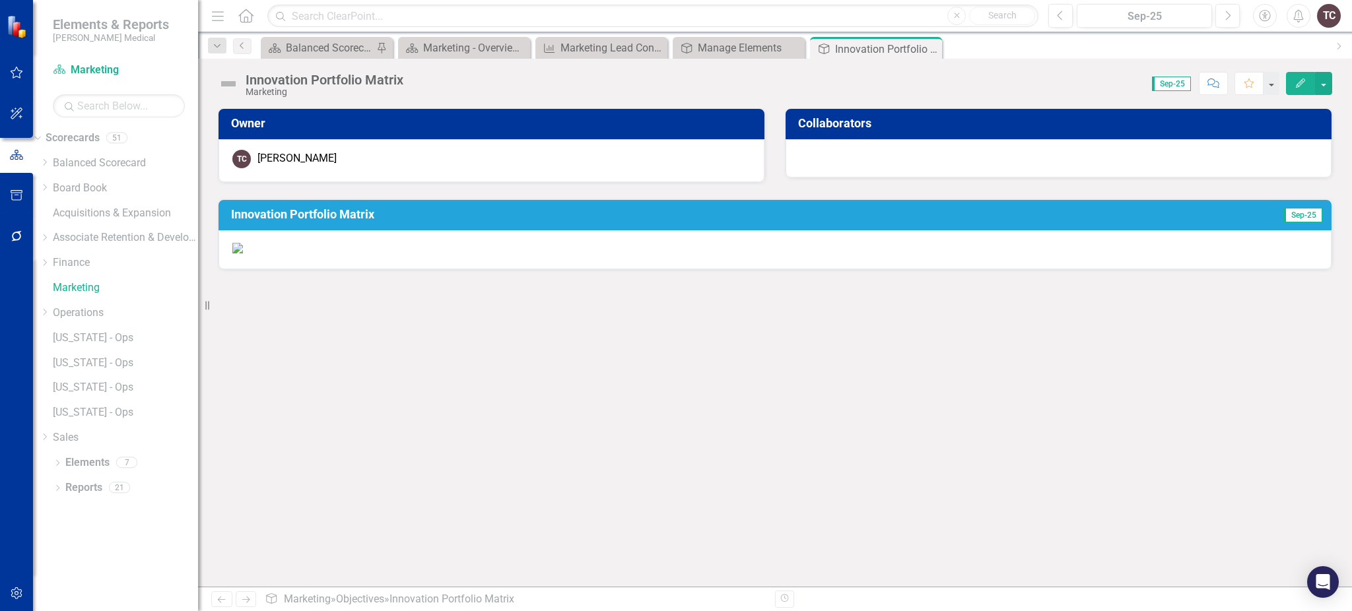
scroll to position [53, 0]
click at [1240, 256] on p at bounding box center [775, 248] width 1086 height 15
click at [243, 254] on img at bounding box center [237, 248] width 11 height 11
click at [1290, 88] on button "Edit" at bounding box center [1300, 83] width 29 height 23
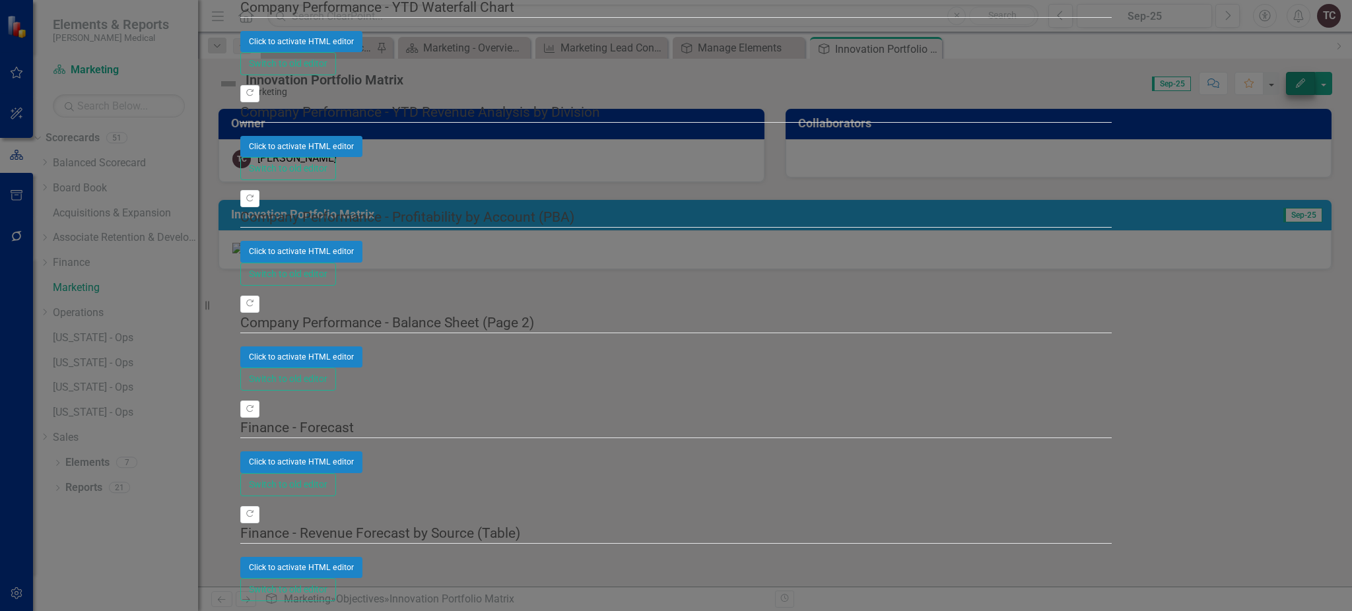
scroll to position [0, 0]
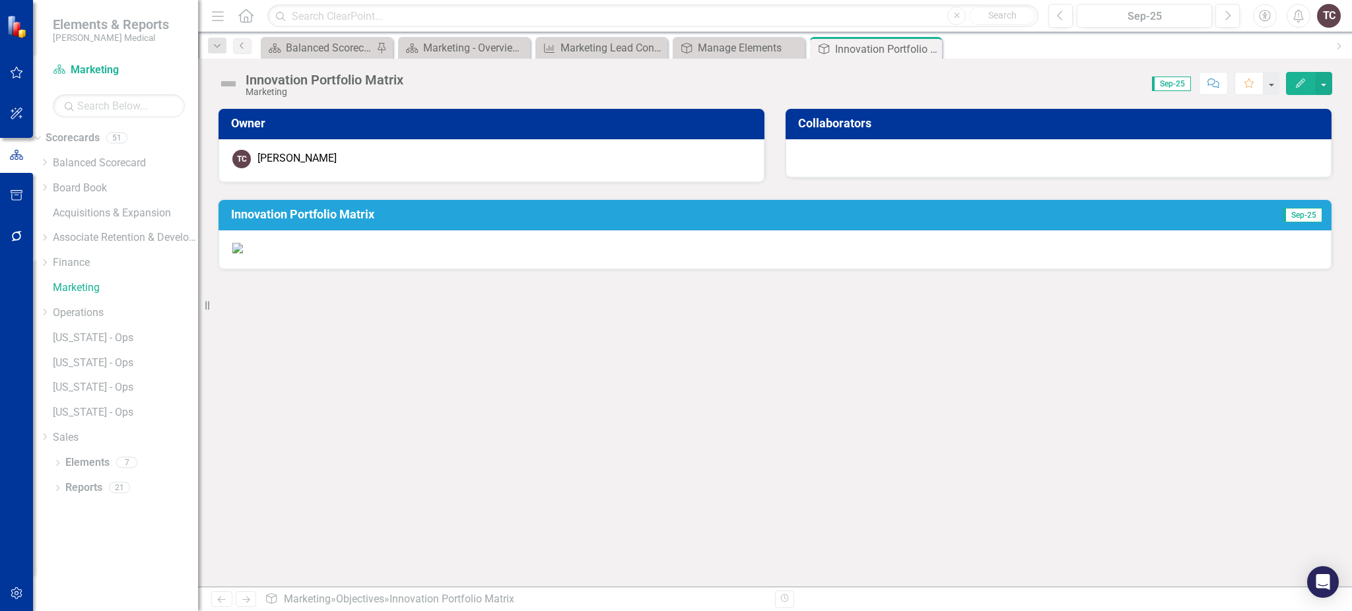
click at [243, 254] on img at bounding box center [237, 248] width 11 height 11
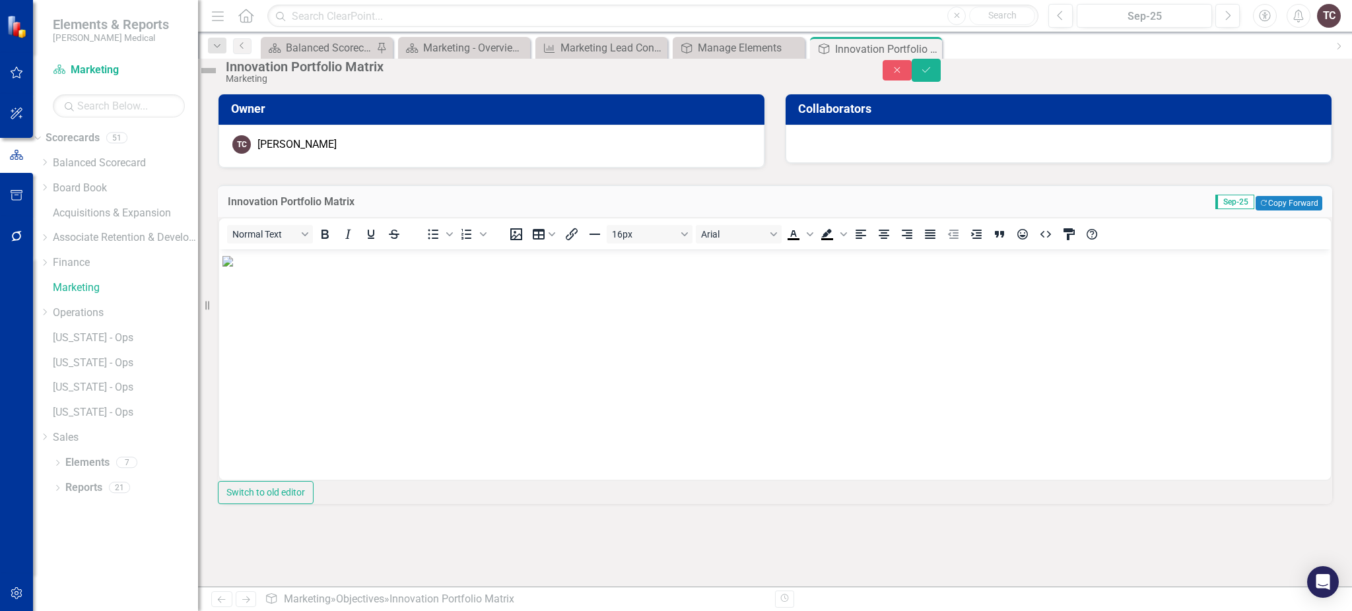
click at [233, 266] on img "Rich Text Area. Press ALT-0 for help." at bounding box center [228, 261] width 11 height 11
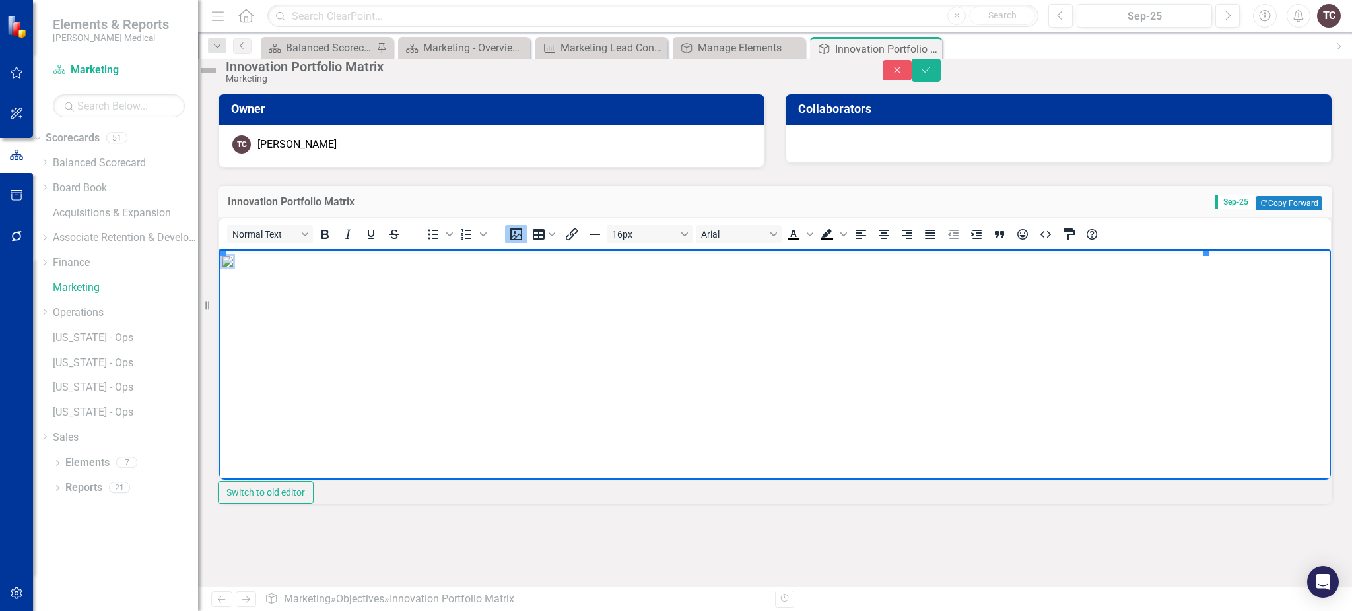
click at [233, 266] on img "Rich Text Area. Press ALT-0 for help." at bounding box center [228, 261] width 11 height 11
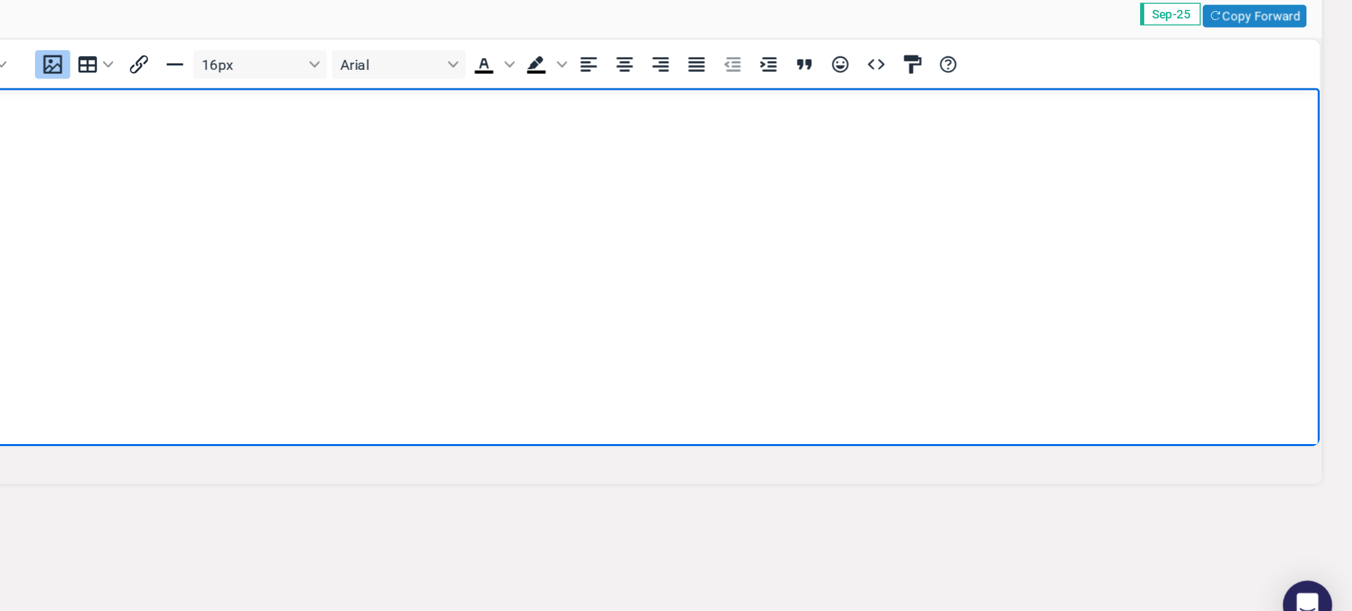
click at [499, 224] on body "Rich Text Area. Press ALT-0 for help." at bounding box center [147, 187] width 1112 height 198
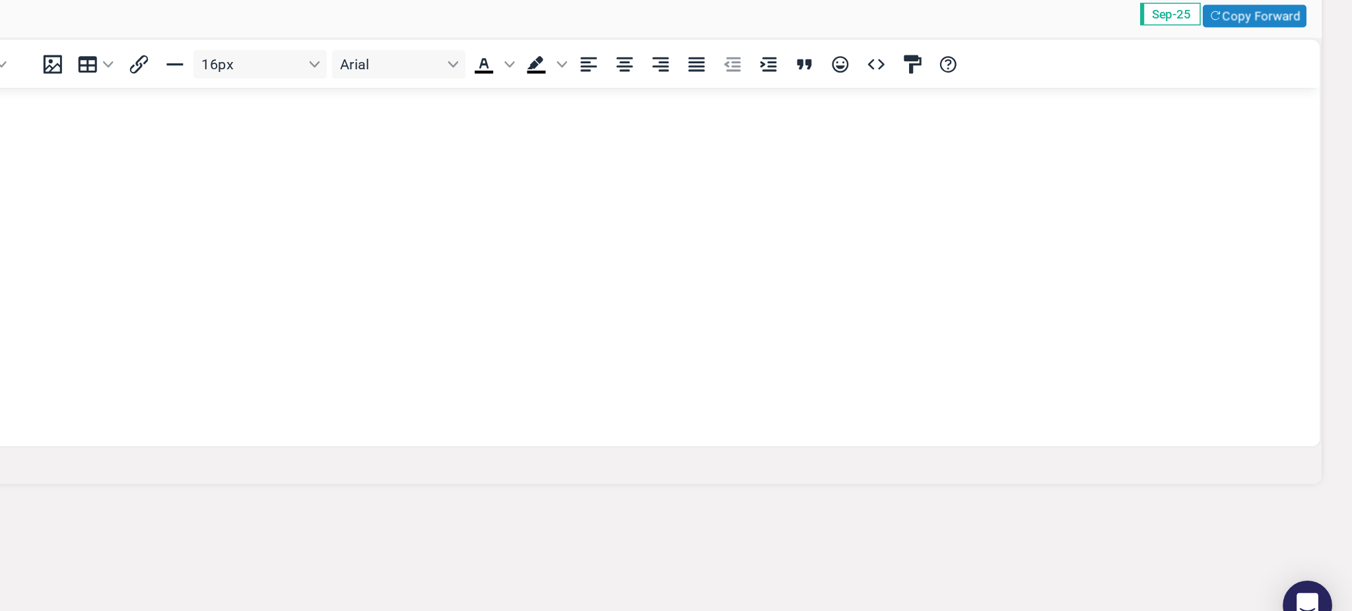
click at [858, 250] on div "Normal Text To open the popup, press Shift+Enter To open the popup, press Shift…" at bounding box center [775, 234] width 1112 height 31
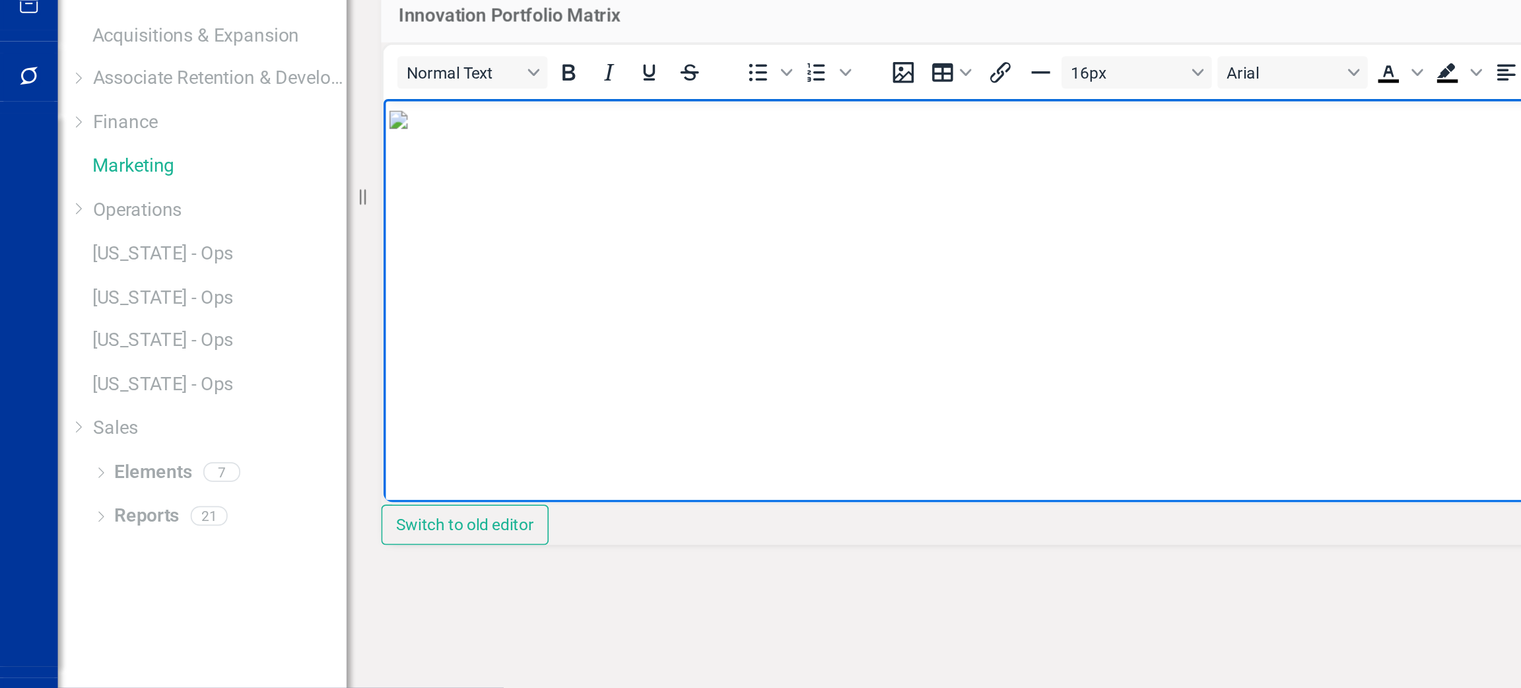
scroll to position [3, 0]
click at [355, 96] on img "Rich Text Area. Press ALT-0 for help." at bounding box center [349, 99] width 11 height 11
click at [355, 96] on img "Rich Text Area. Press ALT-0 for help." at bounding box center [349, 97] width 11 height 11
click at [355, 101] on img "Rich Text Area. Press ALT-0 for help." at bounding box center [349, 97] width 11 height 11
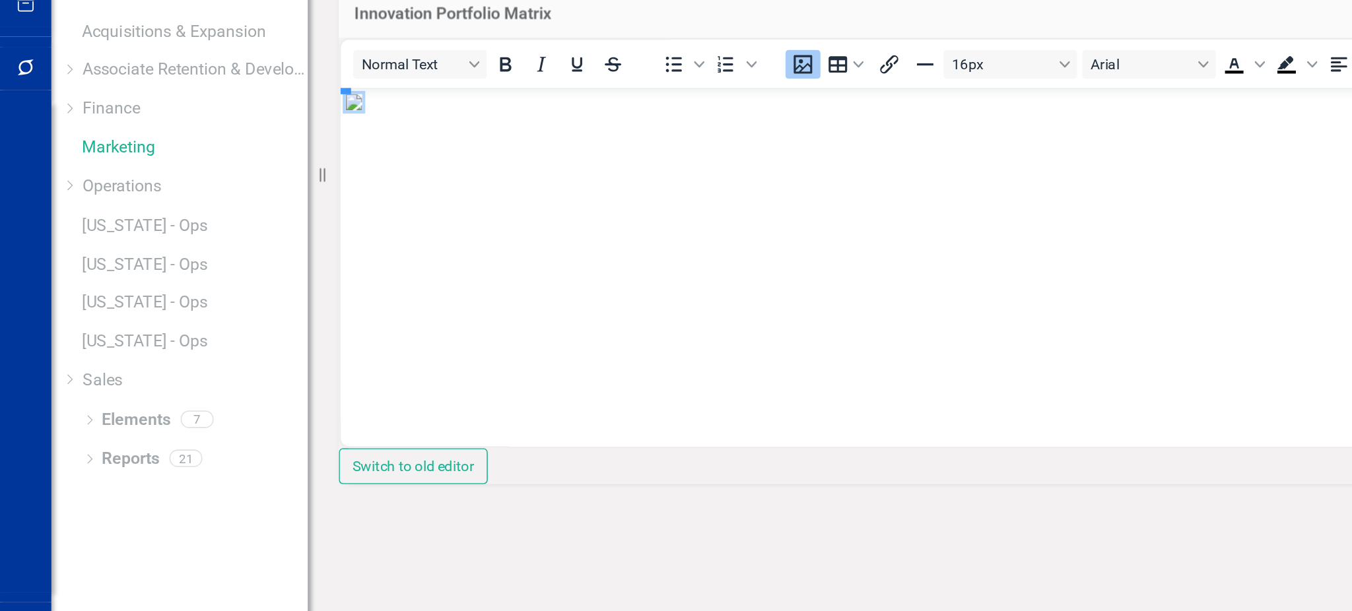
click at [746, 212] on td "Innovation Portfolio Matrix" at bounding box center [524, 203] width 593 height 17
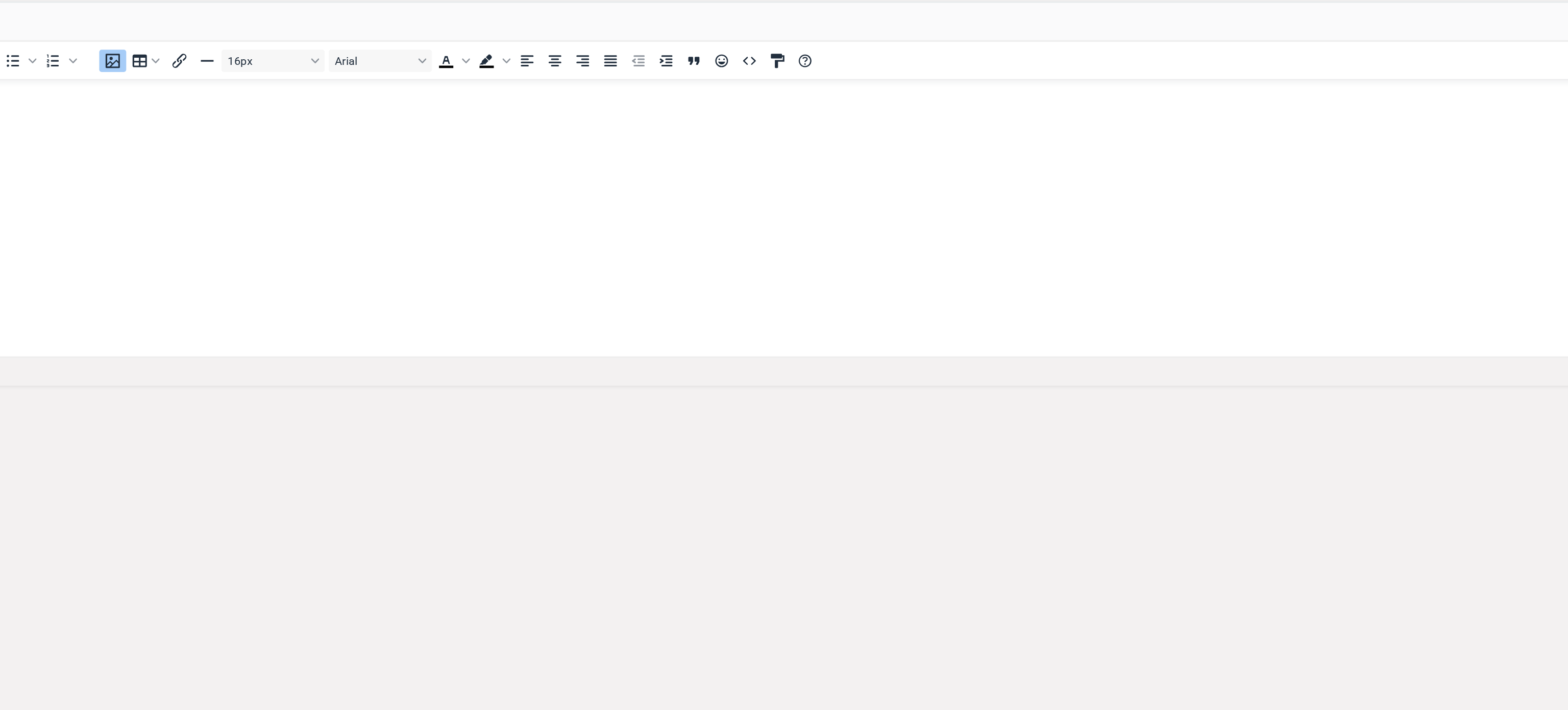
click at [403, 191] on div "16px Arial To open the popup, press Shift+Enter To open the popup, press Shift+…" at bounding box center [622, 181] width 475 height 20
click at [426, 94] on p "Rich Text Area. Press ALT-0 for help." at bounding box center [447, 87] width 1378 height 12
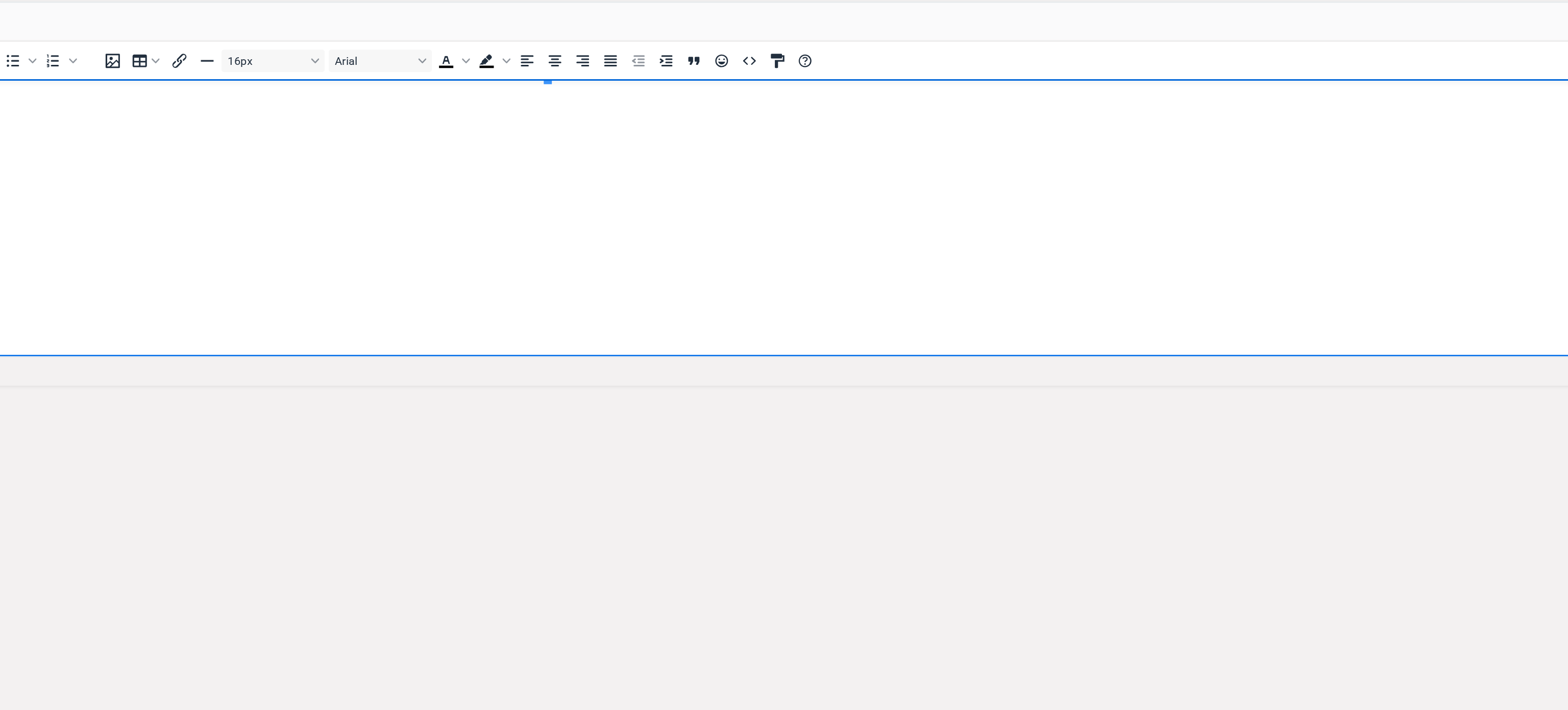
click at [426, 91] on p "Rich Text Area. Press ALT-0 for help." at bounding box center [447, 85] width 1378 height 12
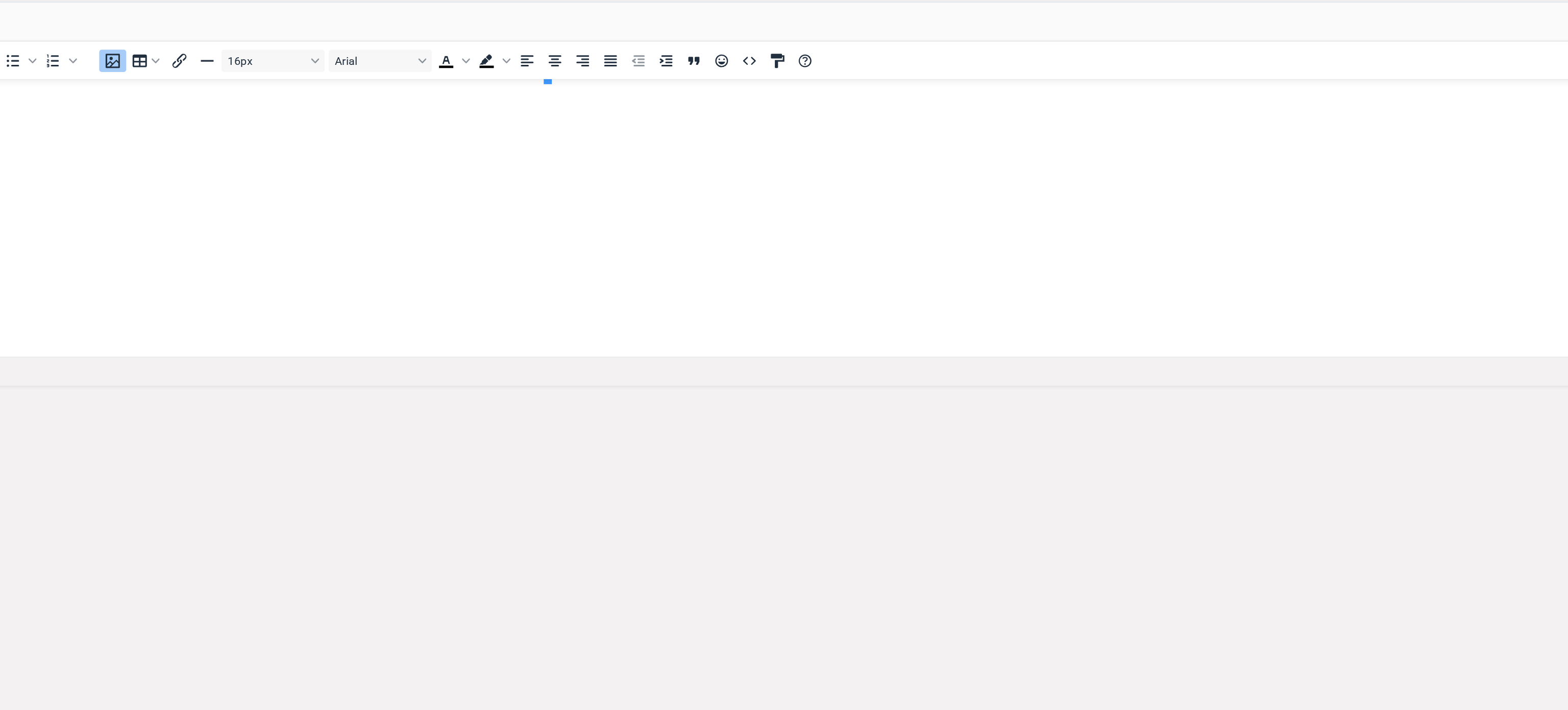
click at [801, 473] on div "Owner TC Tracy Chamblee Collaborators Innovation Portfolio Matrix Sep-25 Copy F…" at bounding box center [861, 376] width 1415 height 607
click at [758, 390] on div "<p><img src="documents/district7710/images/mceclip0%20v37.png"></p> Normal Text…" at bounding box center [861, 278] width 1385 height 222
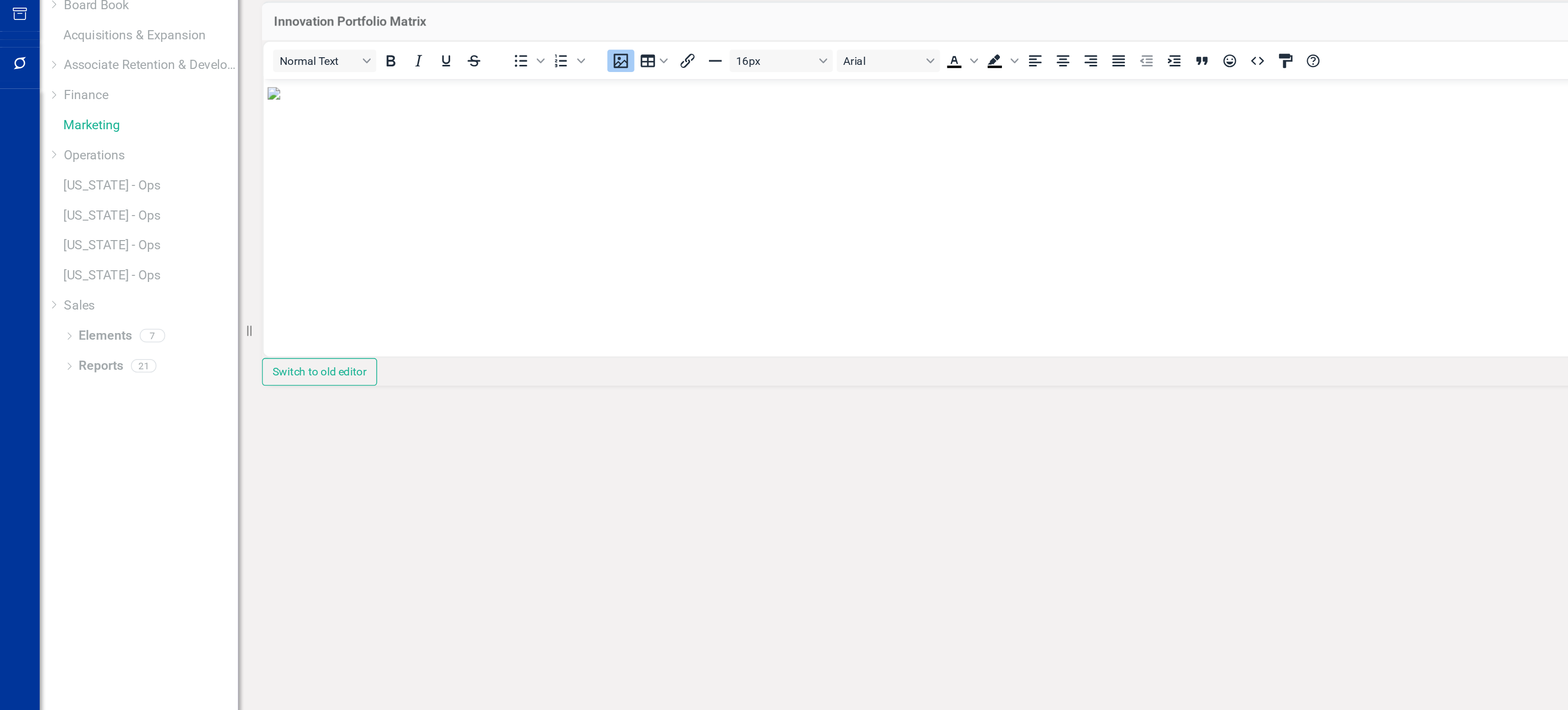
drag, startPoint x: 1044, startPoint y: 246, endPoint x: 851, endPoint y: 196, distance: 199.4
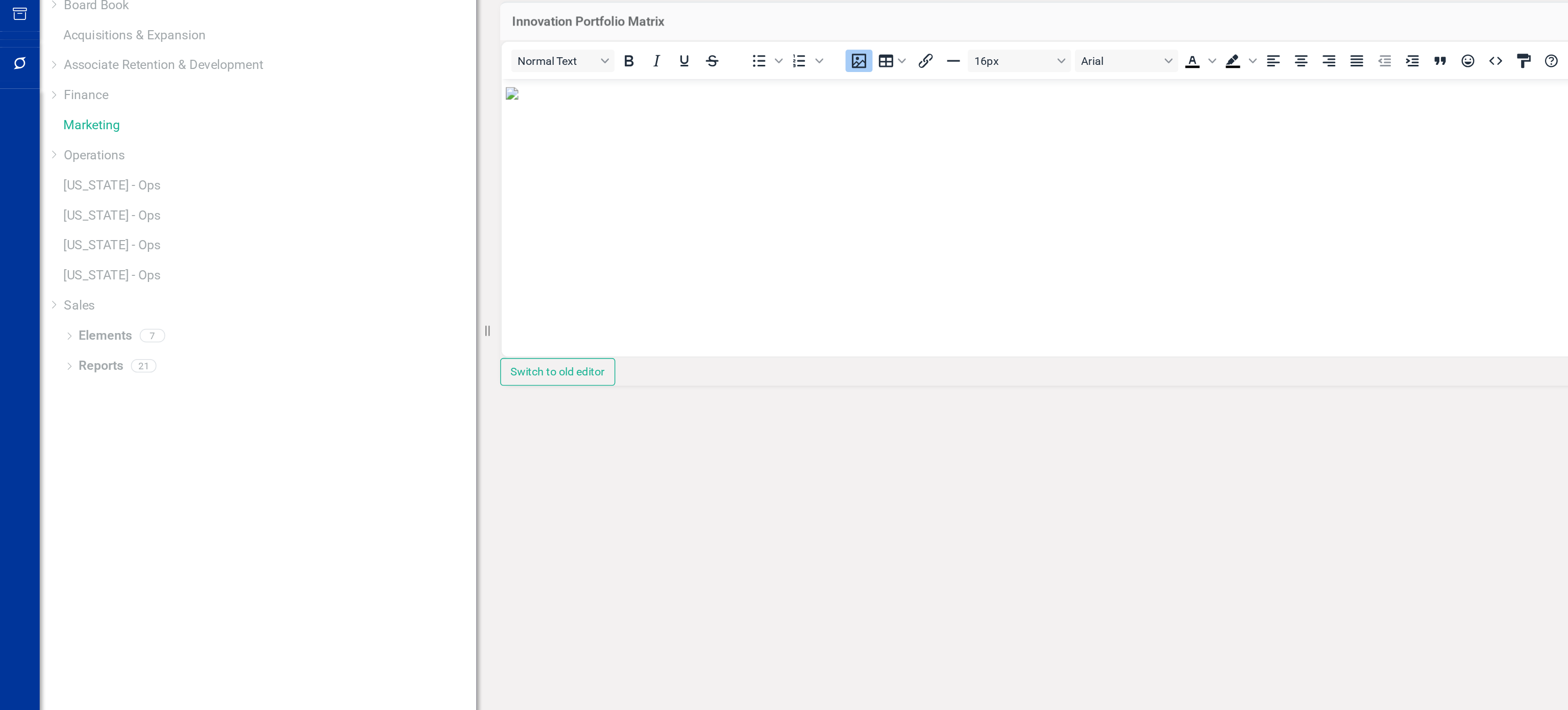
drag, startPoint x: 161, startPoint y: 355, endPoint x: 364, endPoint y: 493, distance: 245.5
click at [333, 473] on div "Elements & Reports Nixon Medical Scorecard Marketing Search Dropdown Scorecards…" at bounding box center [784, 355] width 1568 height 710
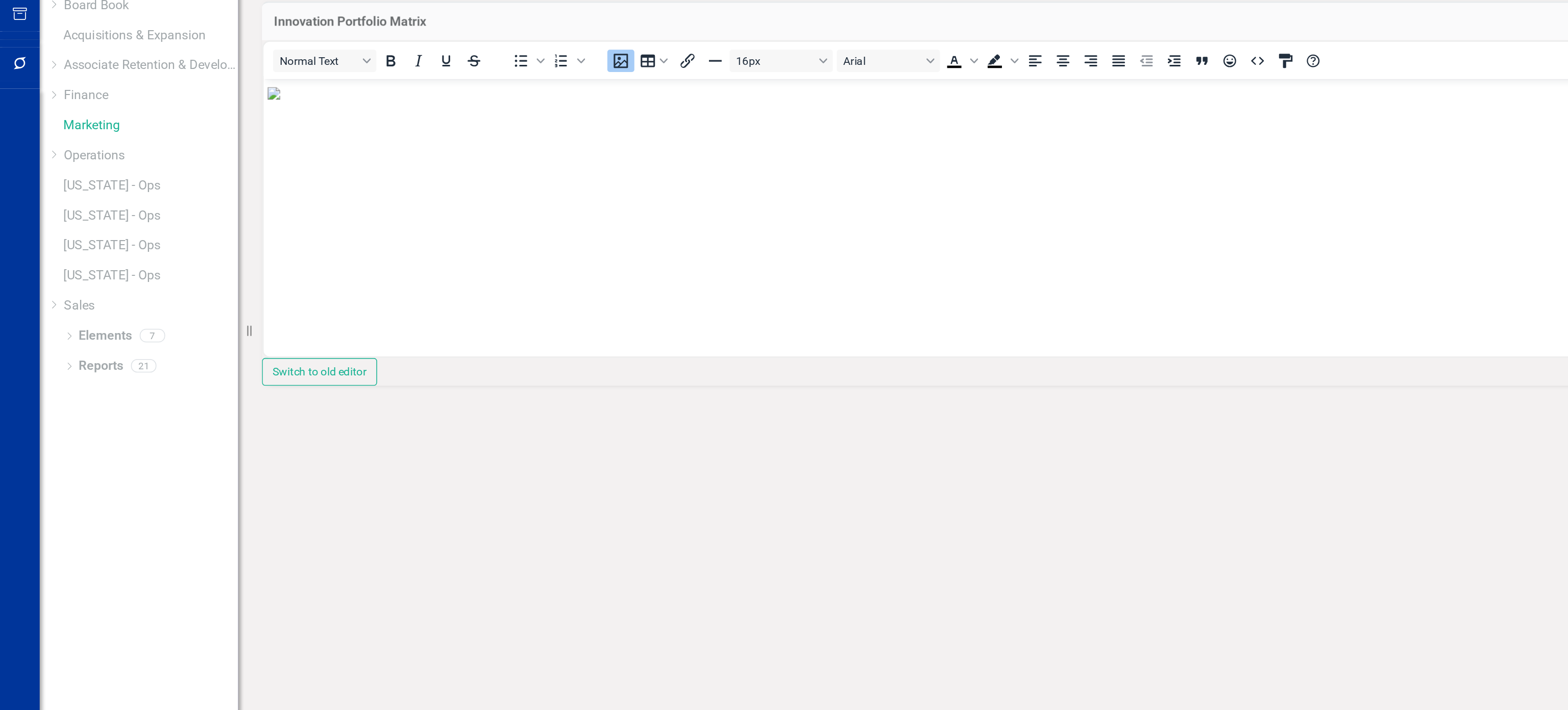
drag, startPoint x: 313, startPoint y: 357, endPoint x: 94, endPoint y: 412, distance: 225.8
click at [94, 412] on div "Elements & Reports Nixon Medical Scorecard Marketing Search Dropdown Scorecards…" at bounding box center [77, 355] width 153 height 710
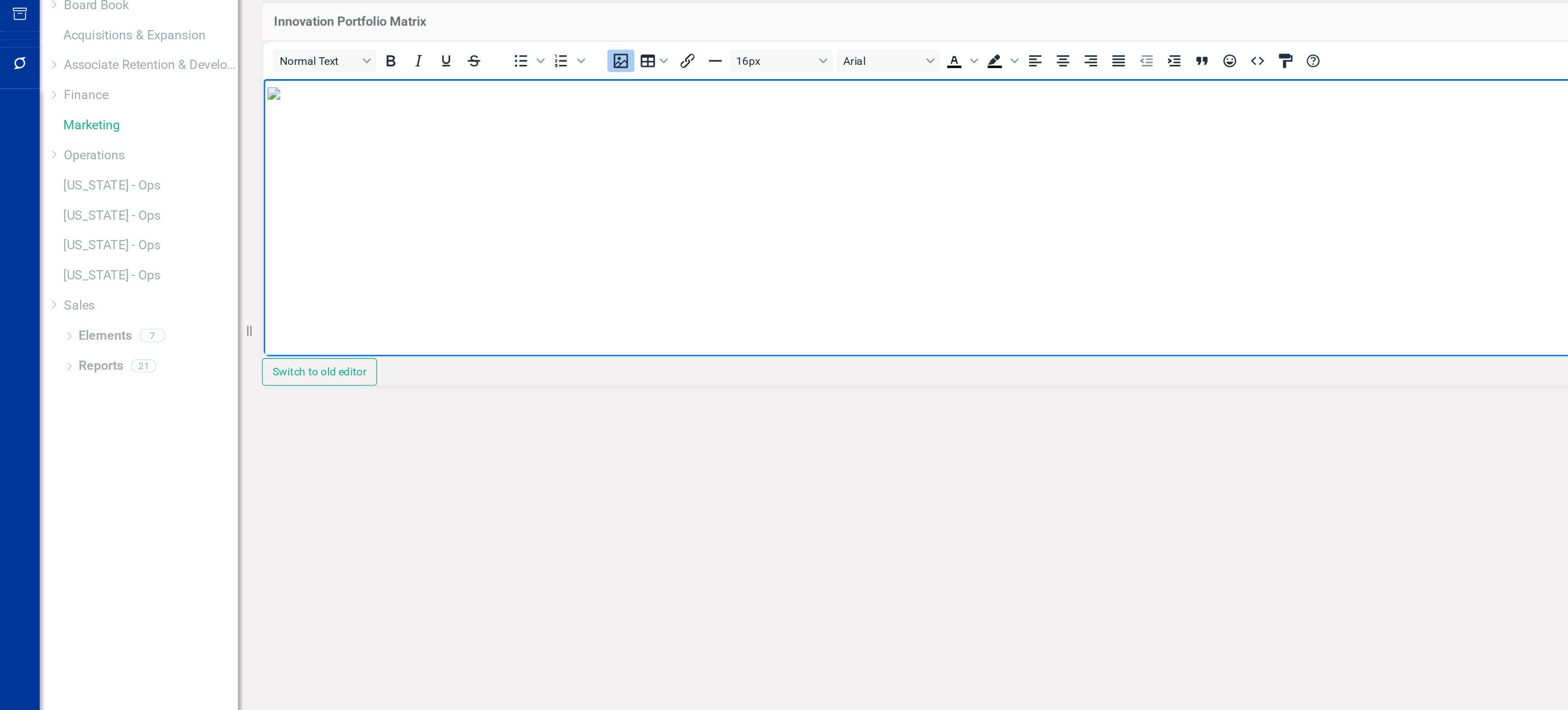
click at [861, 94] on p "Rich Text Area. Press ALT-0 for help." at bounding box center [955, 87] width 1378 height 12
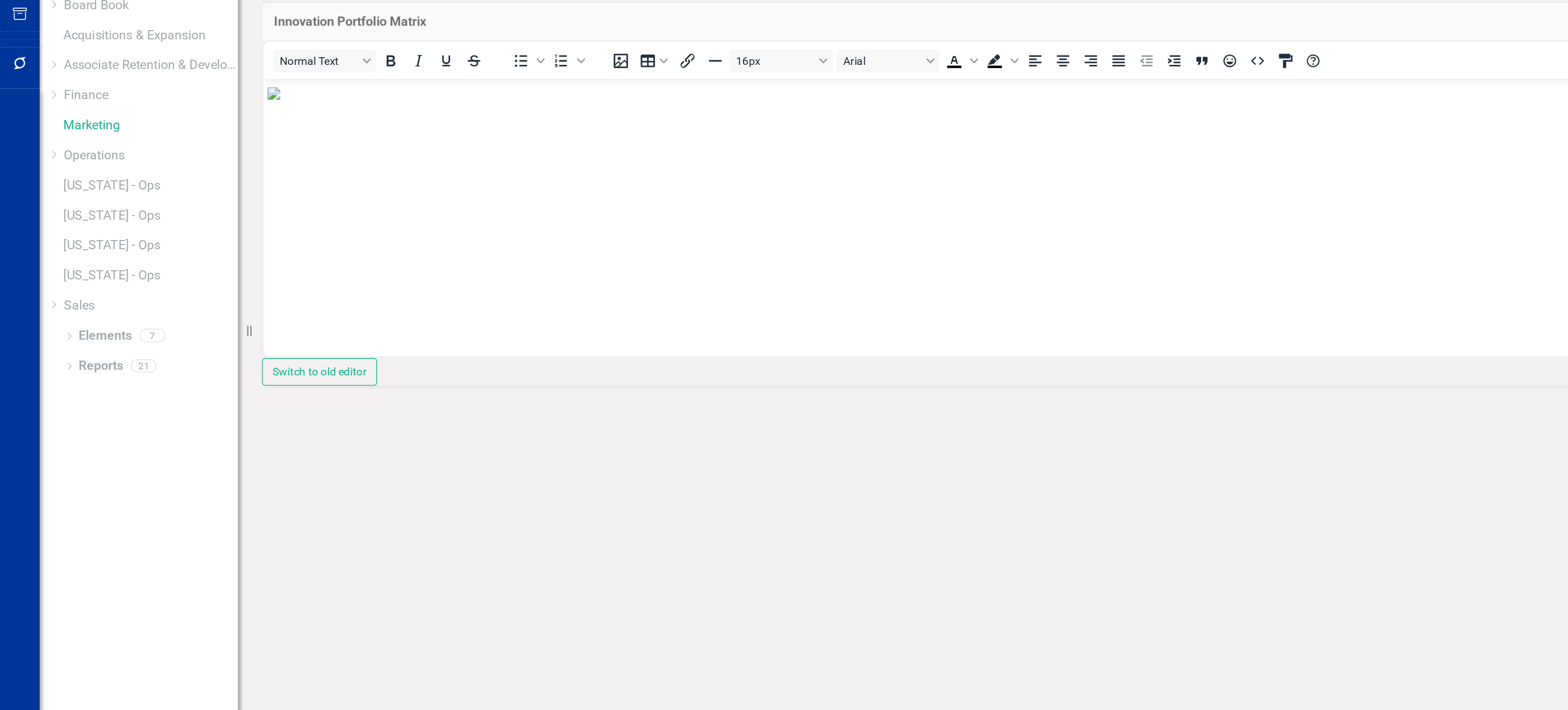
click at [754, 390] on div "<p><img src="documents/district7710/images/mceclip0%20v37.png"></p> Normal Text…" at bounding box center [861, 278] width 1385 height 222
click at [193, 164] on td "Innovation Portfolio Matrix" at bounding box center [547, 157] width 741 height 13
click at [71, 227] on link "Marketing" at bounding box center [97, 223] width 112 height 12
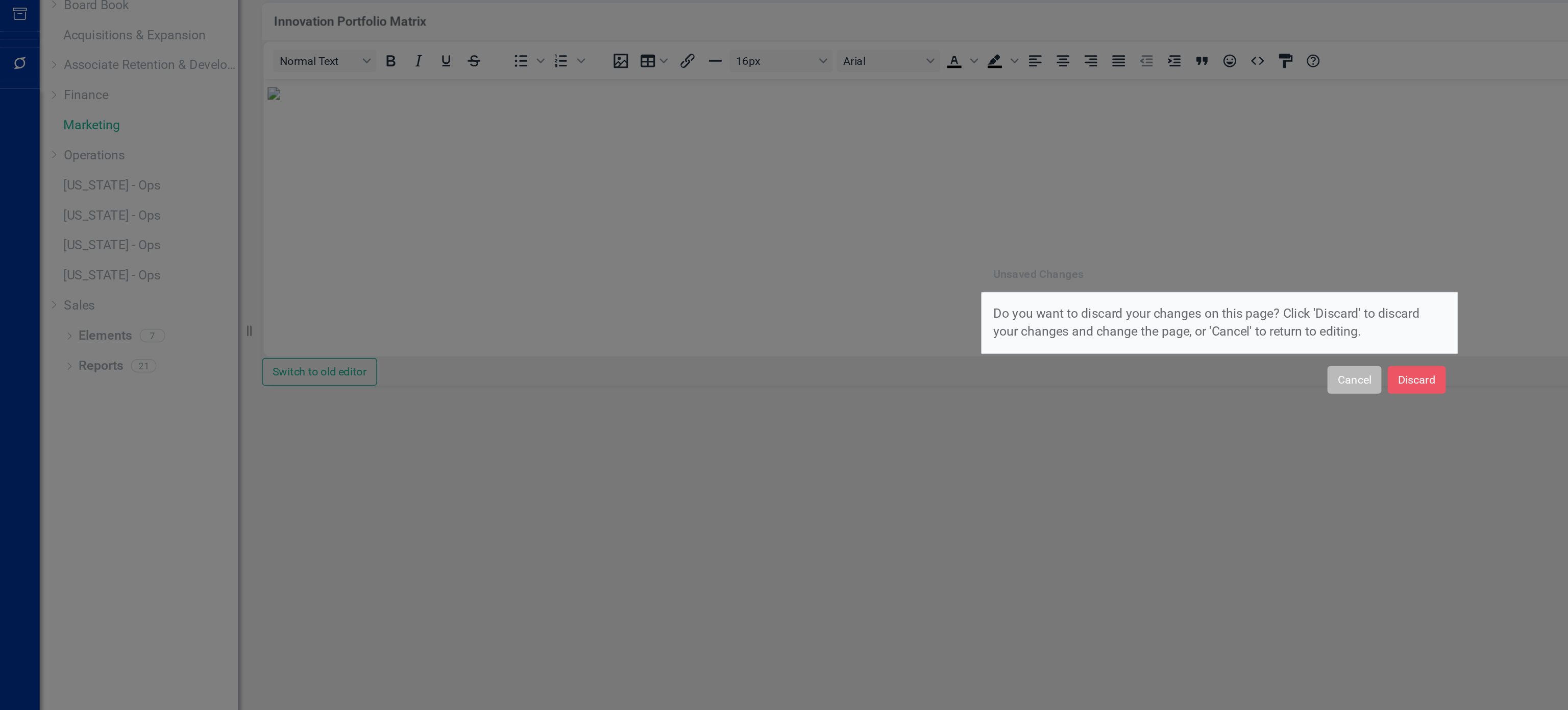
click at [874, 386] on button "Cancel" at bounding box center [871, 386] width 35 height 18
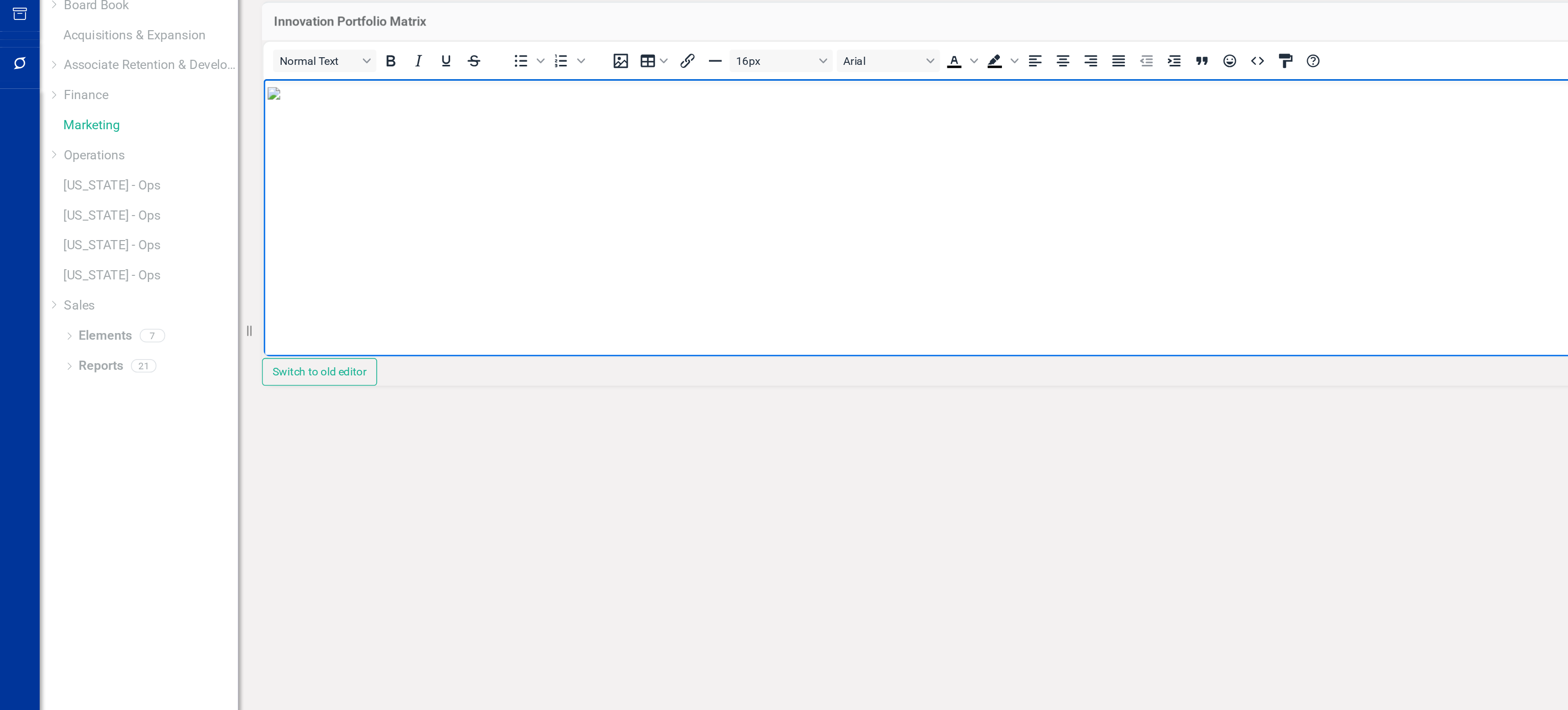
click at [274, 92] on img "Rich Text Area. Press ALT-0 for help." at bounding box center [270, 87] width 9 height 9
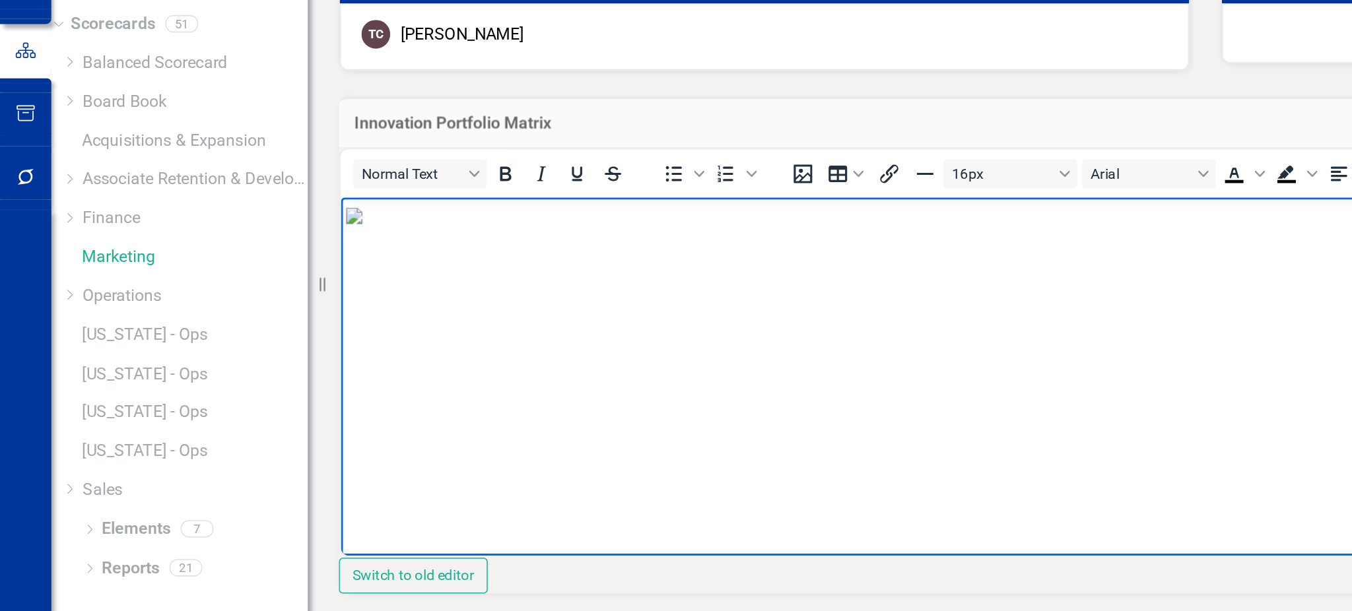
scroll to position [6, 0]
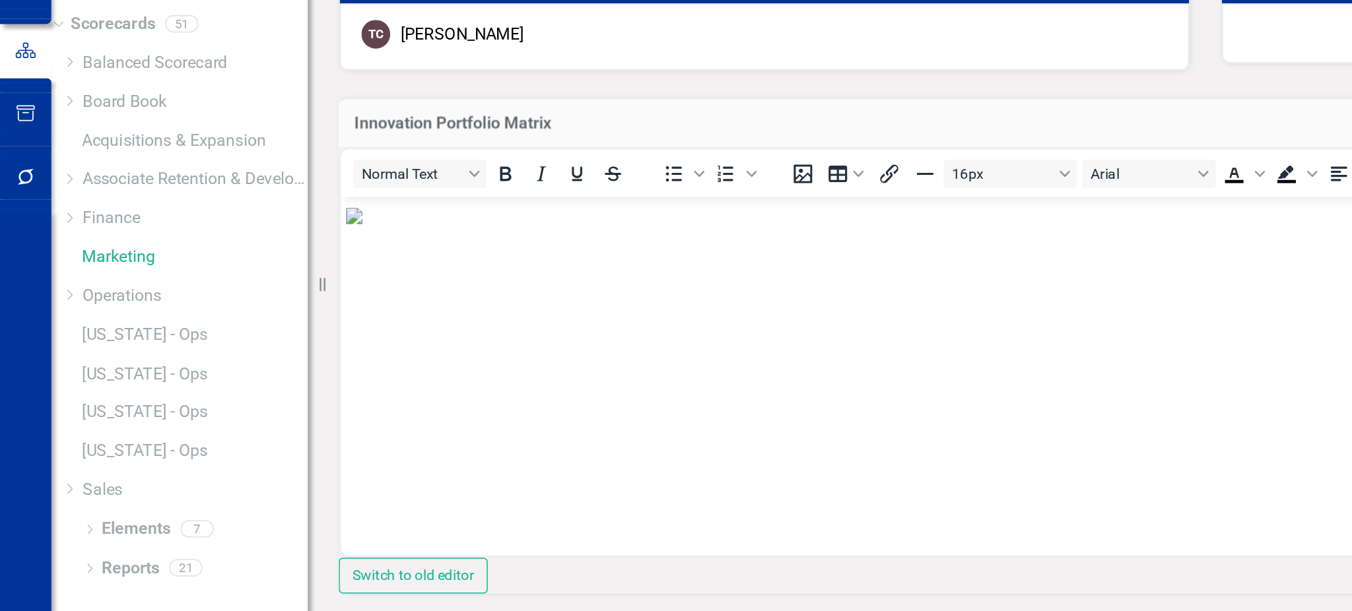
drag, startPoint x: 922, startPoint y: 394, endPoint x: 612, endPoint y: 213, distance: 358.3
click at [837, 163] on div at bounding box center [1059, 144] width 546 height 38
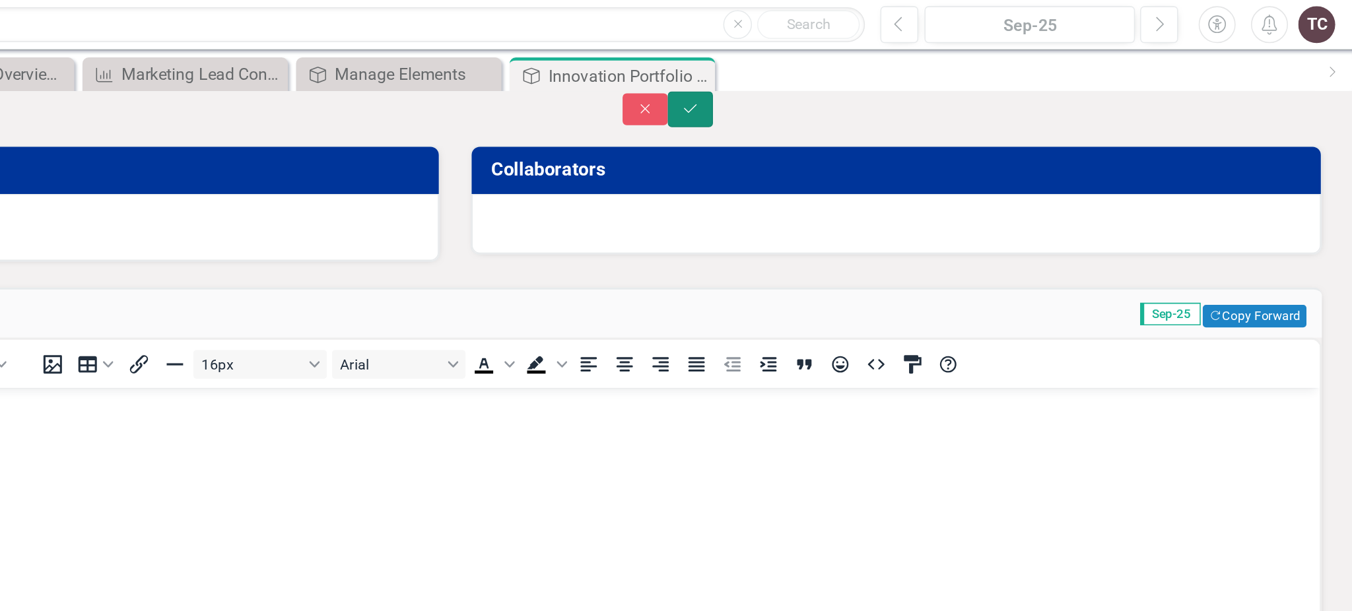
click at [932, 75] on icon "Save" at bounding box center [926, 69] width 12 height 9
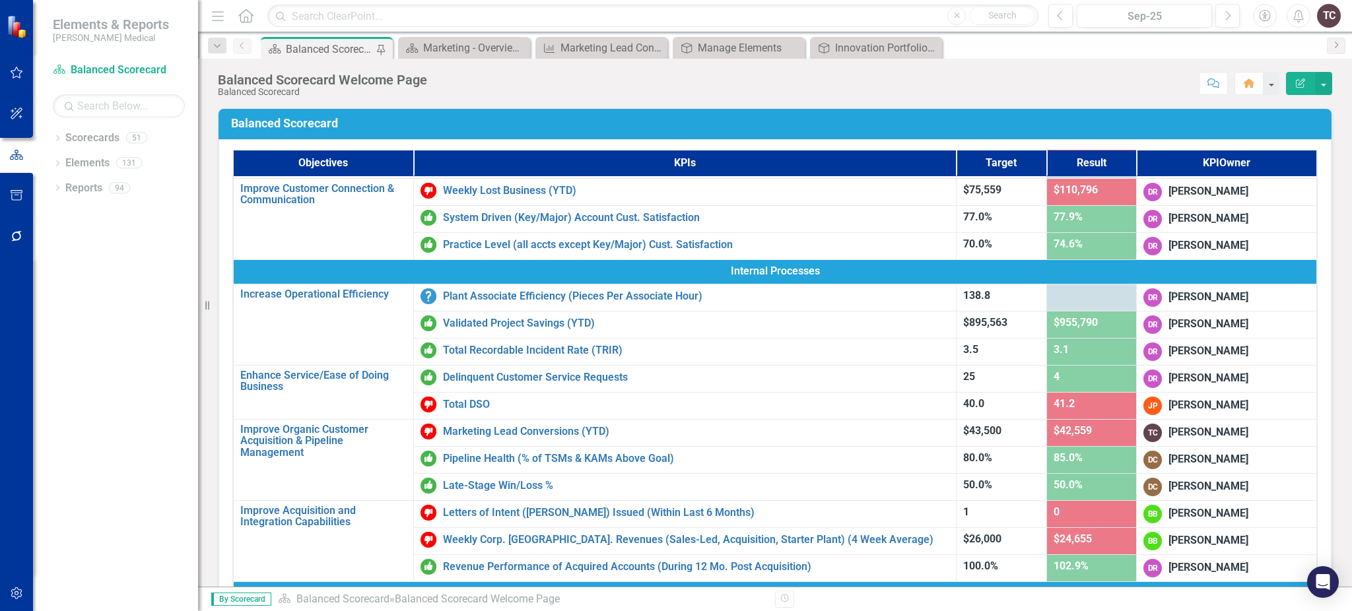
scroll to position [296, 0]
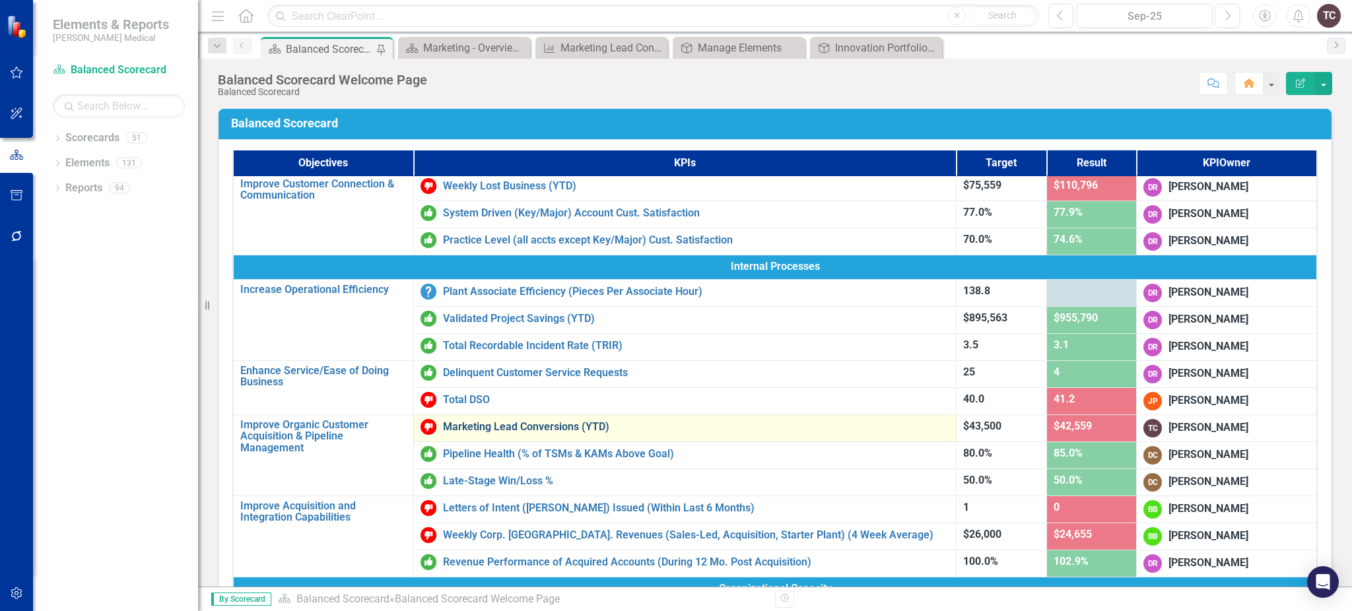
click at [491, 421] on link "Marketing Lead Conversions (YTD)" at bounding box center [696, 427] width 507 height 12
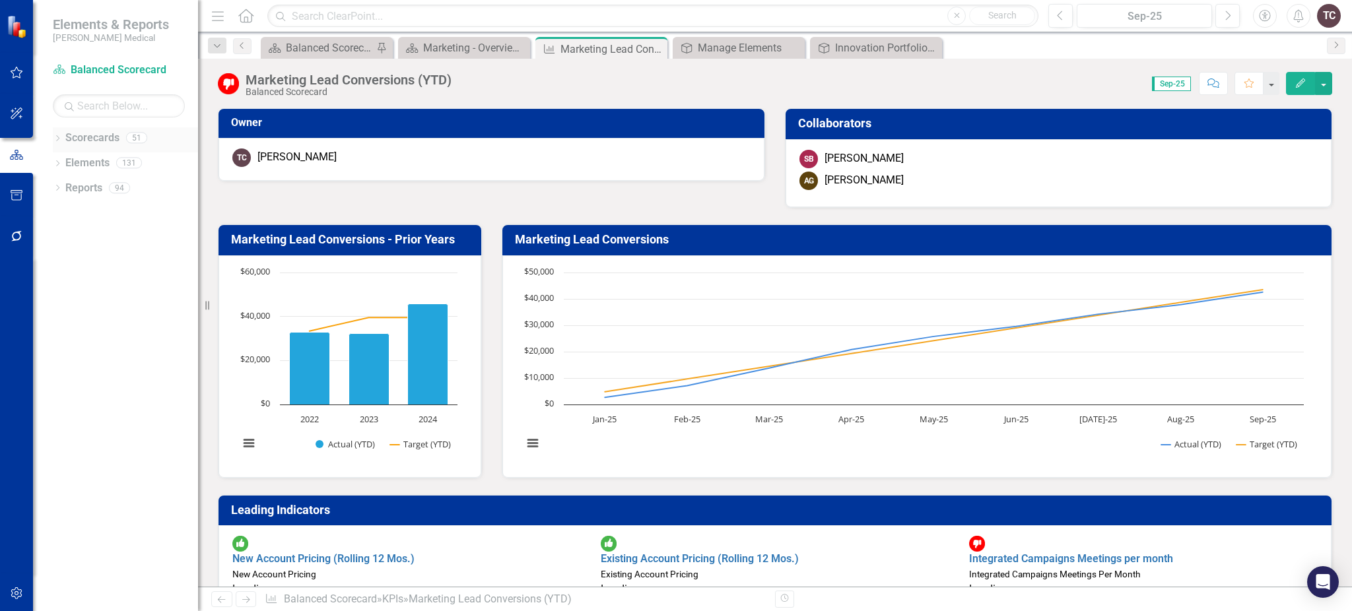
click at [59, 142] on icon "Dropdown" at bounding box center [57, 139] width 9 height 7
click at [78, 283] on link "Marketing" at bounding box center [125, 288] width 145 height 15
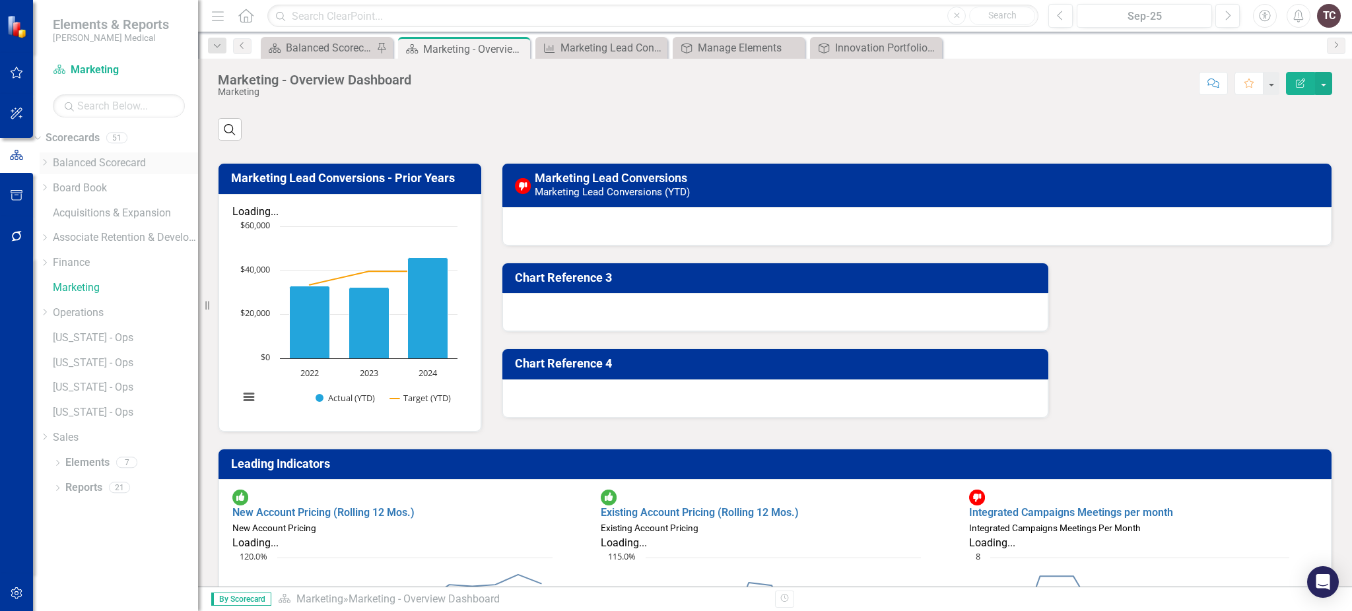
click at [50, 166] on icon "Dropdown" at bounding box center [45, 162] width 10 height 8
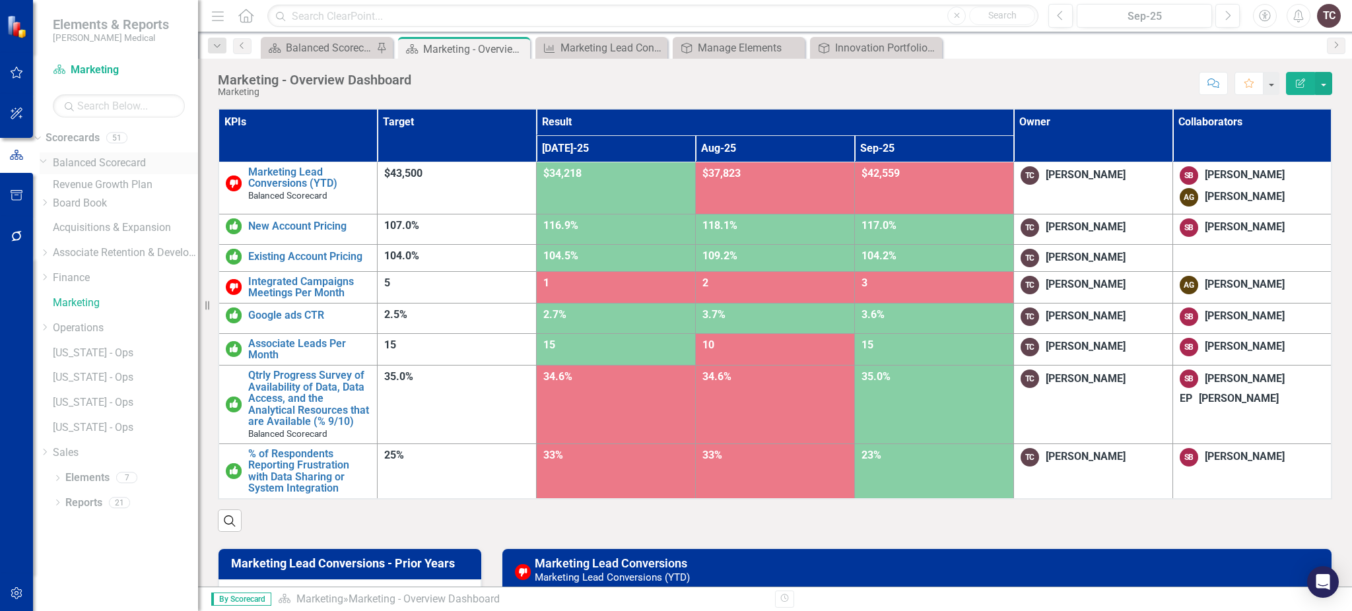
click at [59, 166] on div "Dropdown Balanced Scorecard" at bounding box center [119, 164] width 158 height 22
click at [90, 486] on link "Elements" at bounding box center [87, 478] width 44 height 15
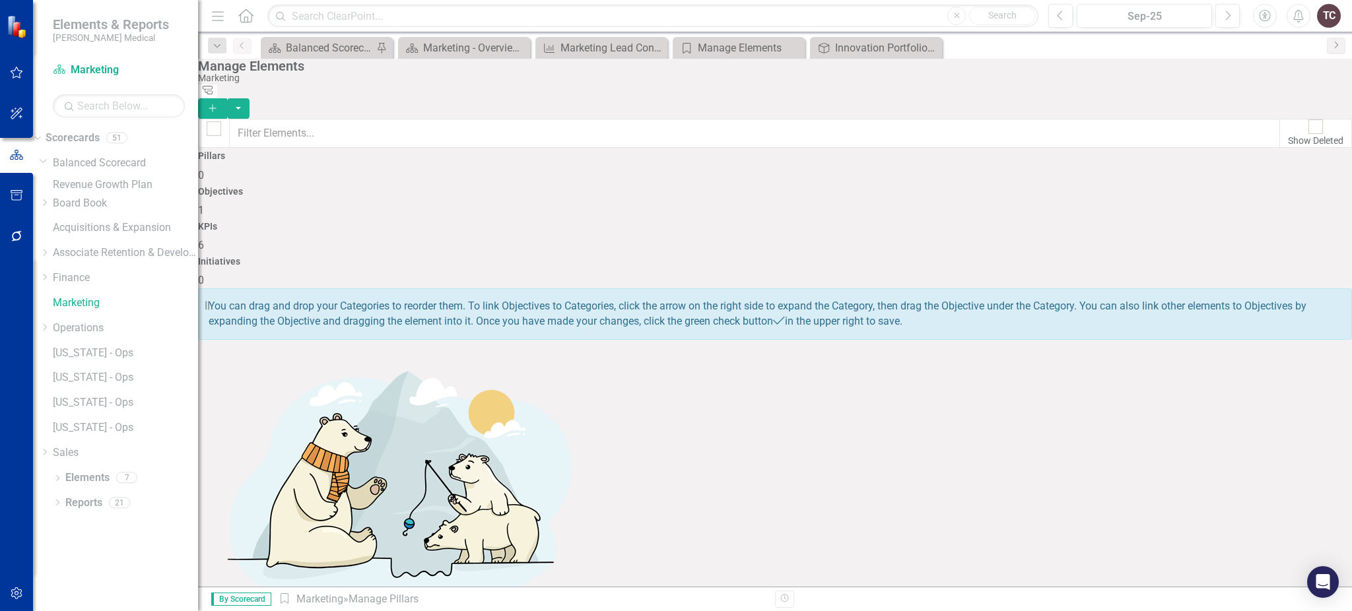
click at [659, 187] on div "Objectives 1" at bounding box center [775, 203] width 1154 height 32
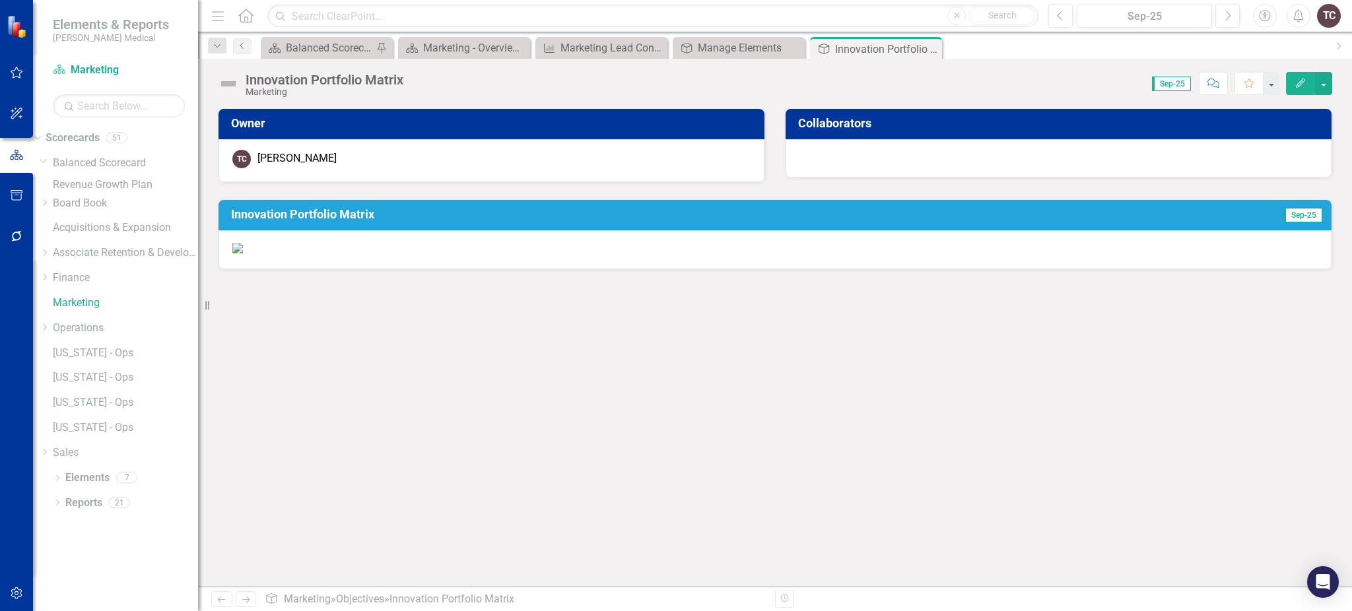
scroll to position [132, 0]
click at [973, 256] on p at bounding box center [775, 248] width 1086 height 15
click at [965, 256] on p at bounding box center [775, 248] width 1086 height 15
click at [1298, 90] on button "Edit" at bounding box center [1300, 83] width 29 height 23
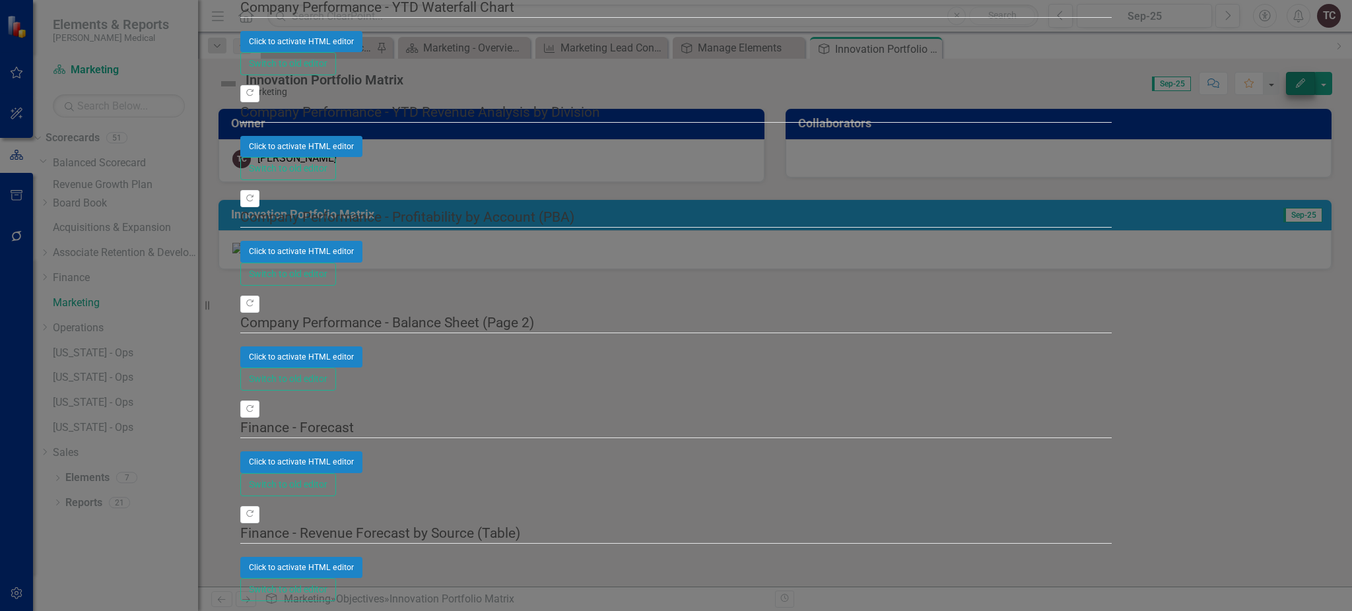
scroll to position [0, 0]
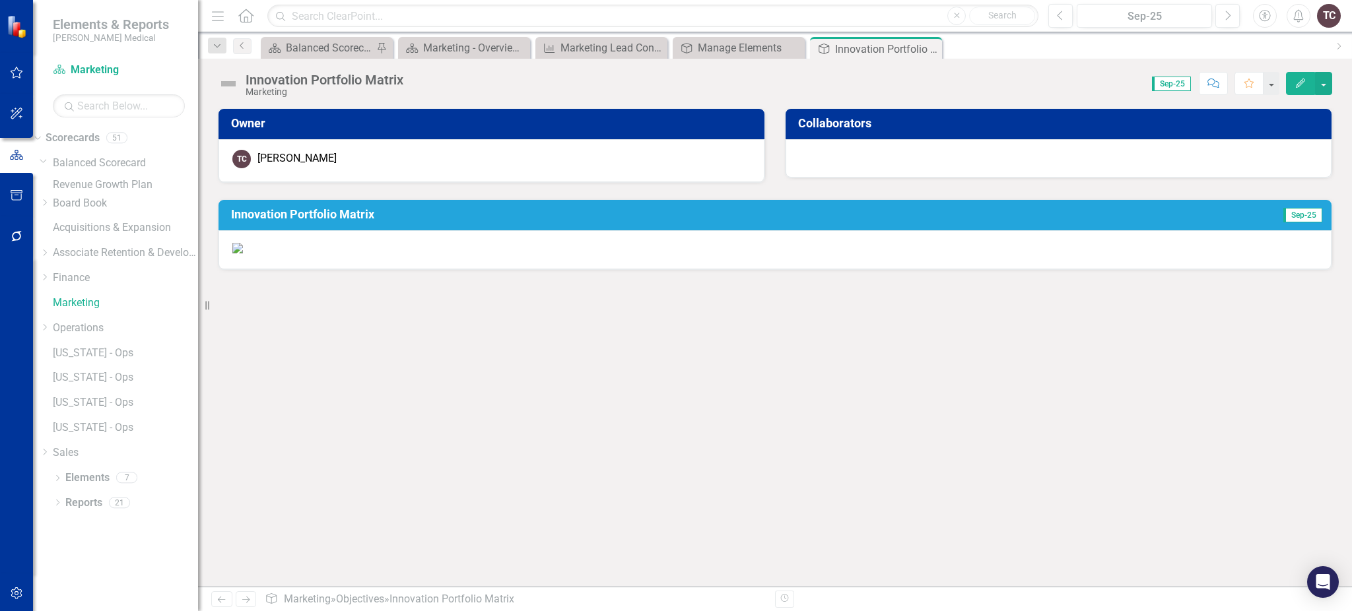
click at [243, 254] on img at bounding box center [237, 248] width 11 height 11
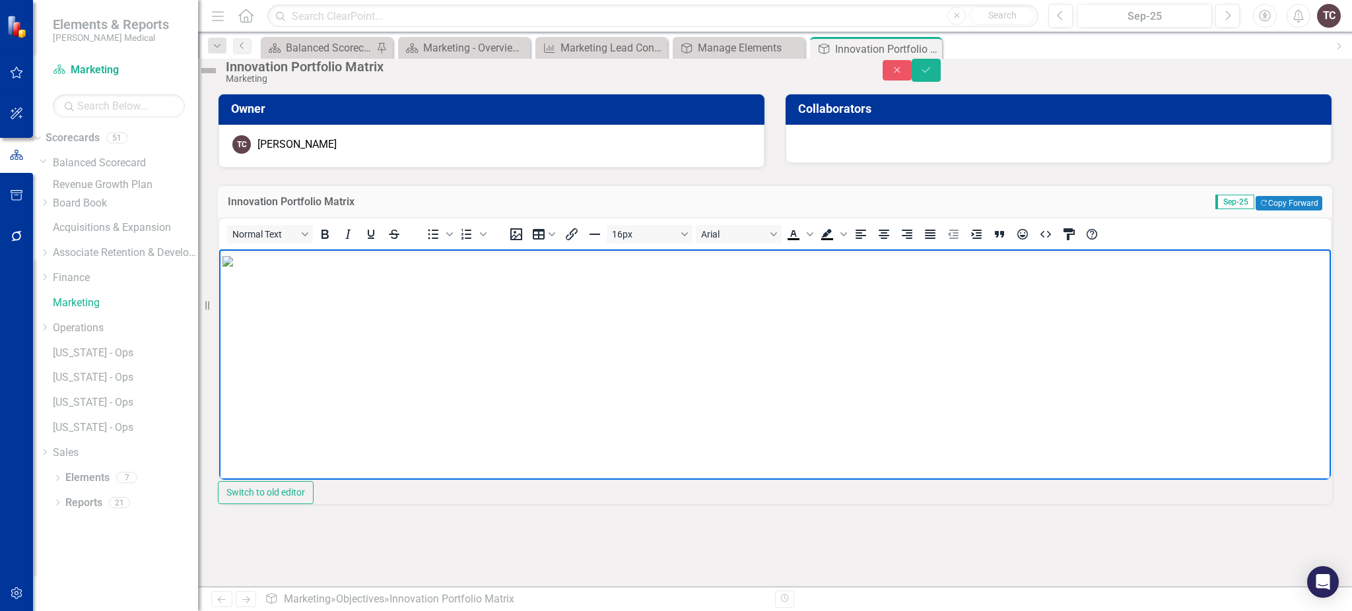
click at [946, 268] on p "Rich Text Area. Press ALT-0 for help." at bounding box center [775, 260] width 1105 height 16
click at [256, 294] on p "Rich Text Area. Press ALT-0 for help." at bounding box center [775, 287] width 1105 height 16
click at [233, 261] on img "Rich Text Area. Press ALT-0 for help." at bounding box center [228, 255] width 11 height 11
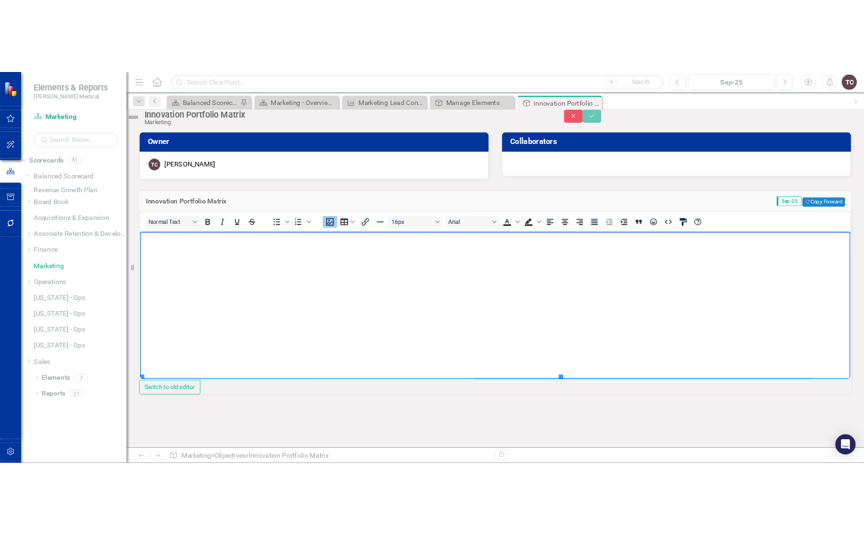
scroll to position [322, 0]
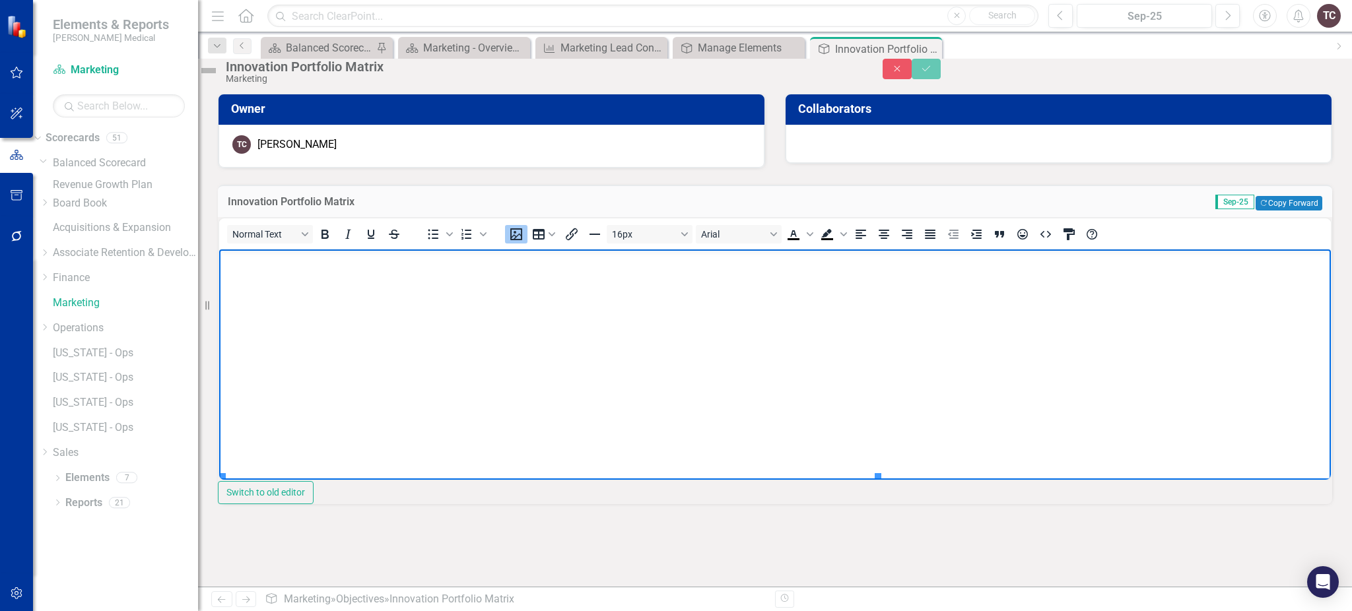
click at [1172, 38] on p "Rich Text Area. Press ALT-0 for help." at bounding box center [775, 30] width 1105 height 16
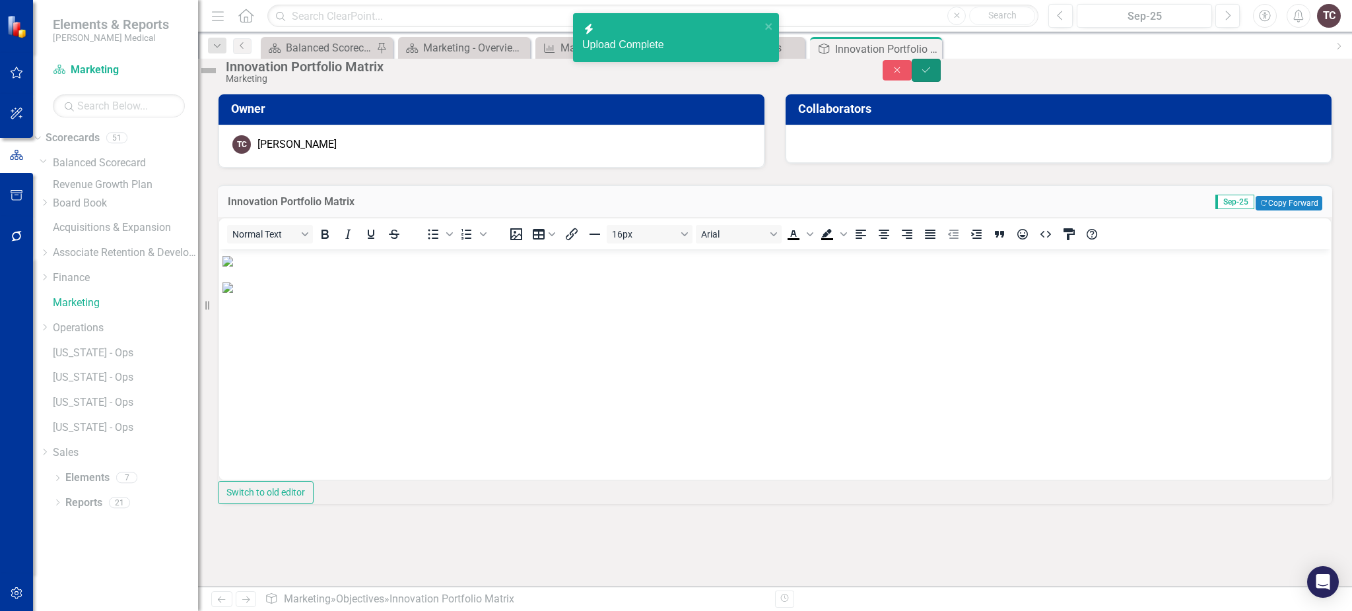
click at [932, 73] on icon "Save" at bounding box center [926, 69] width 12 height 9
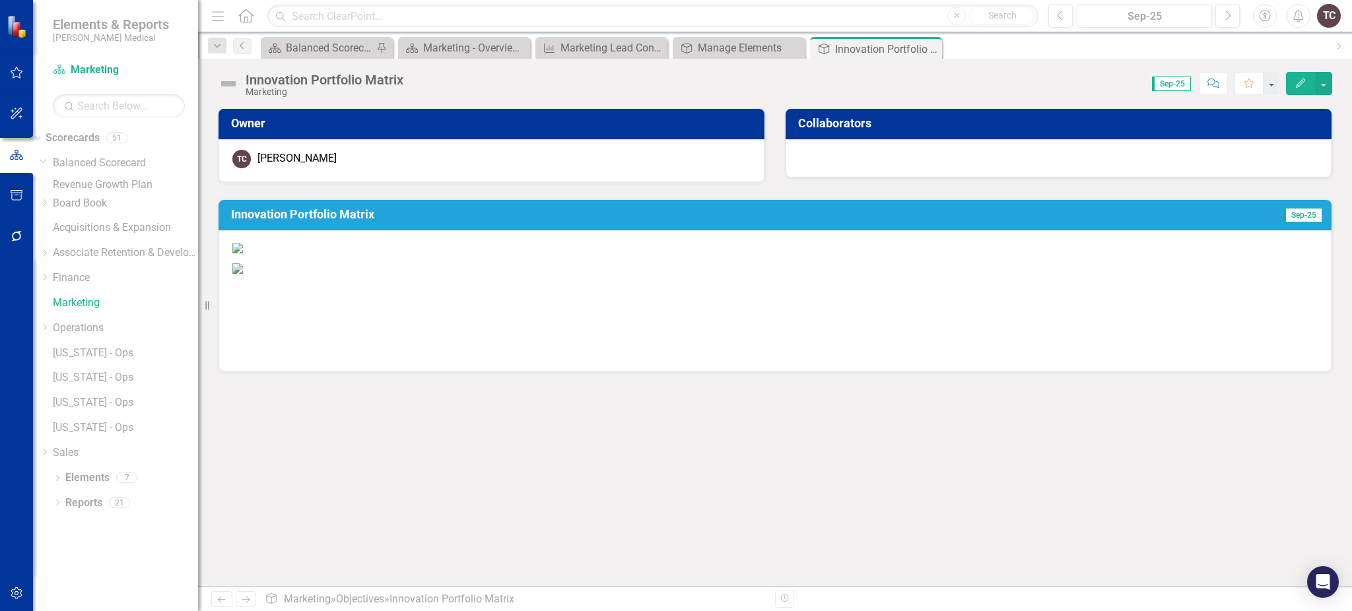
click at [1038, 248] on p at bounding box center [775, 250] width 1086 height 18
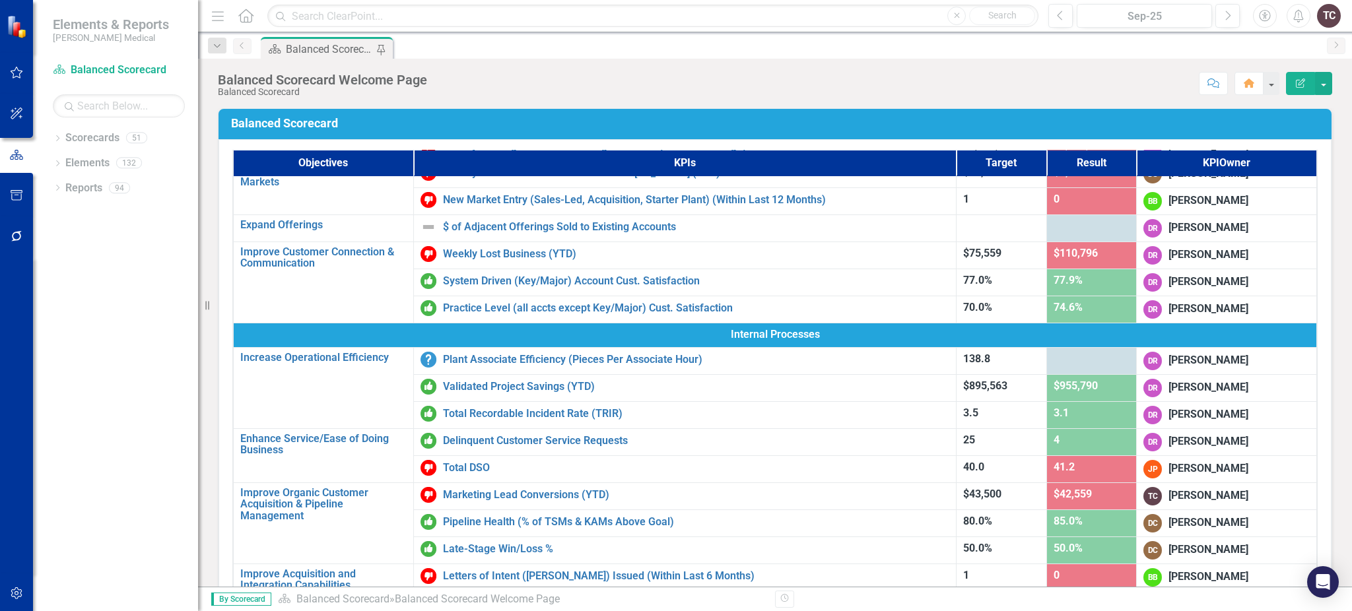
scroll to position [229, 0]
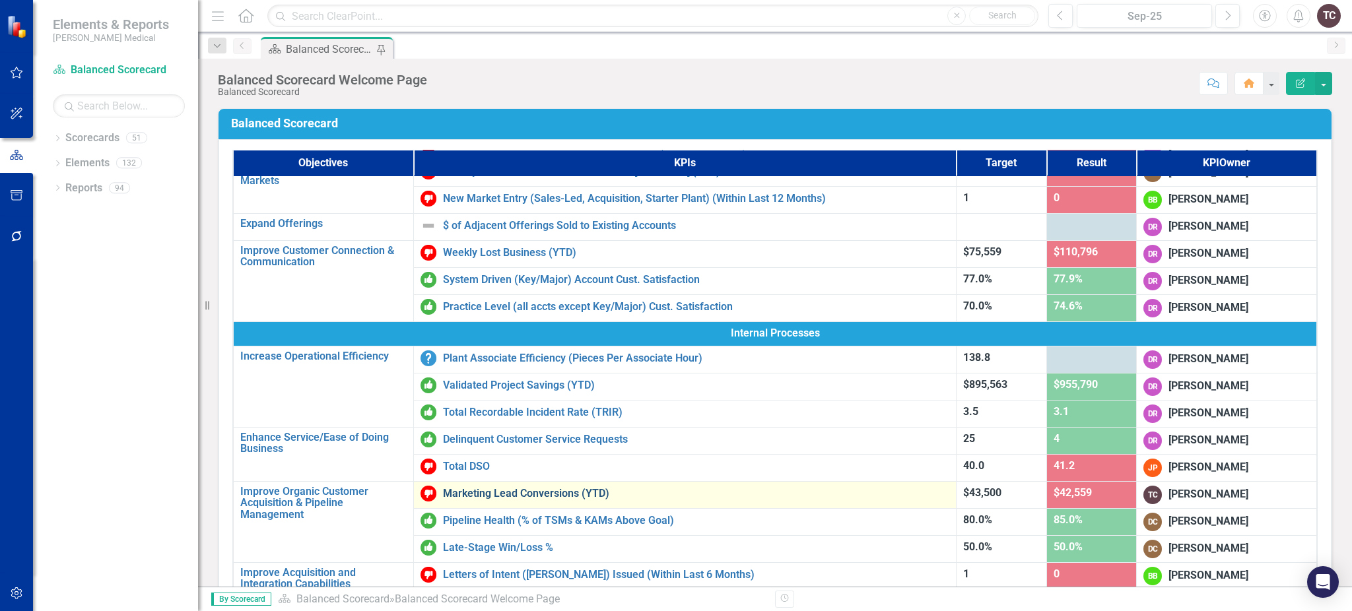
click at [509, 493] on link "Marketing Lead Conversions (YTD)" at bounding box center [696, 494] width 507 height 12
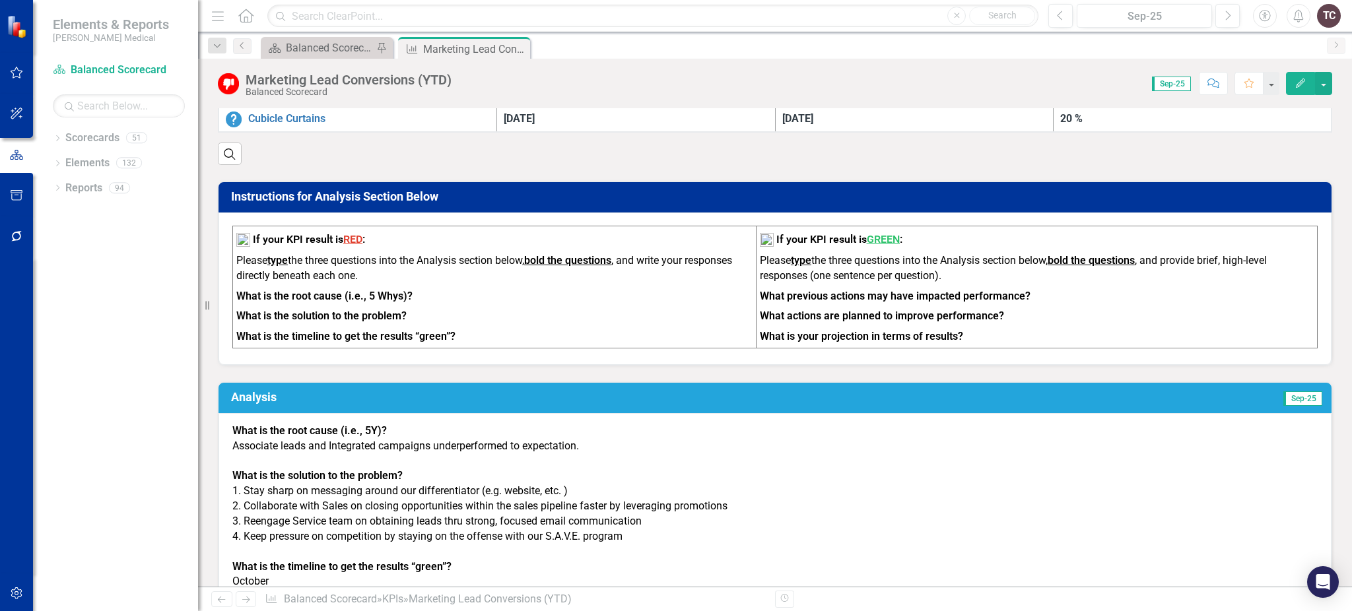
scroll to position [1383, 0]
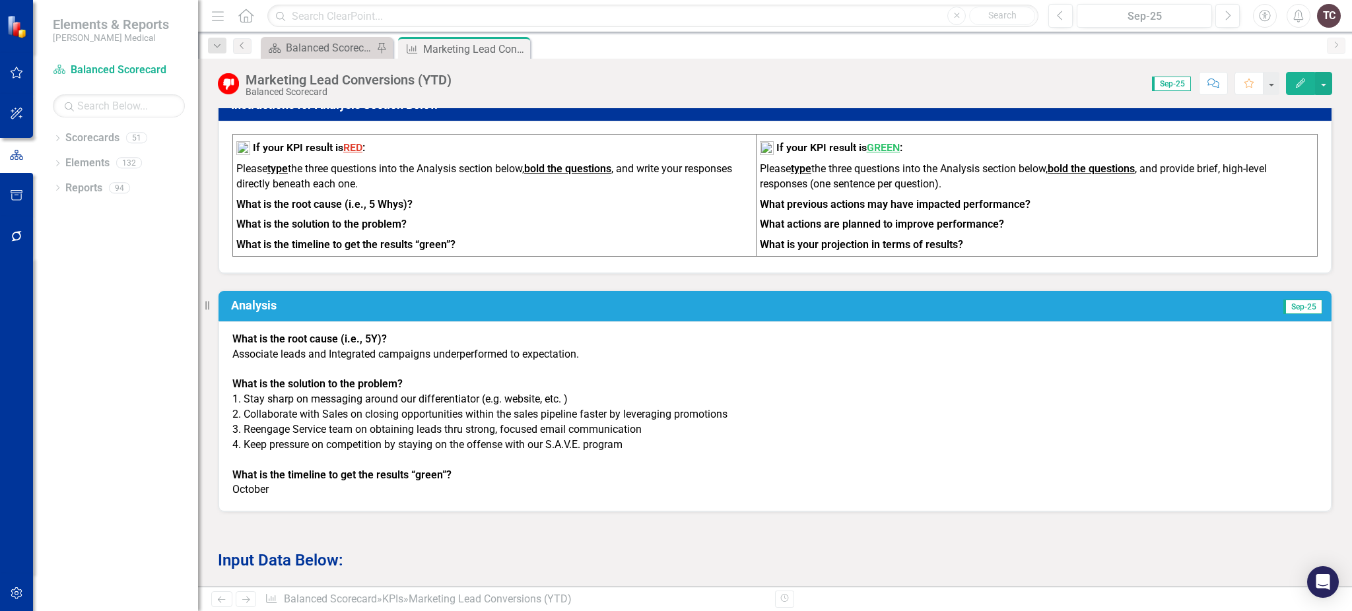
click at [1061, 296] on td "Sep-25" at bounding box center [1067, 307] width 513 height 23
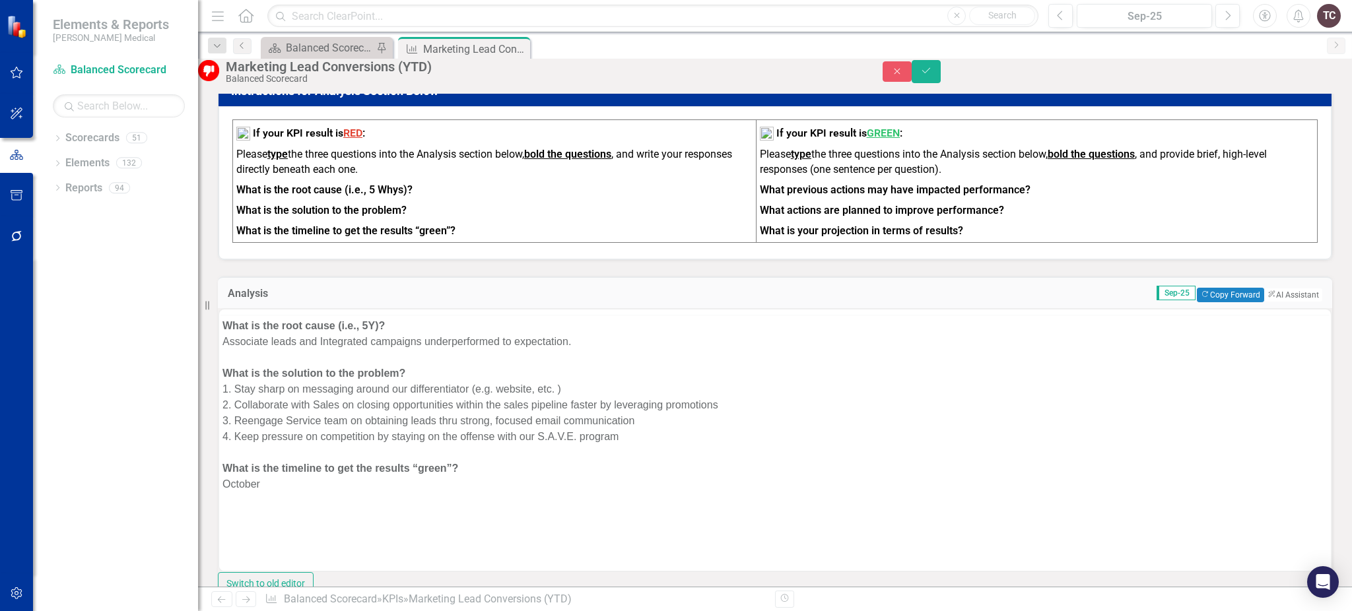
scroll to position [0, 0]
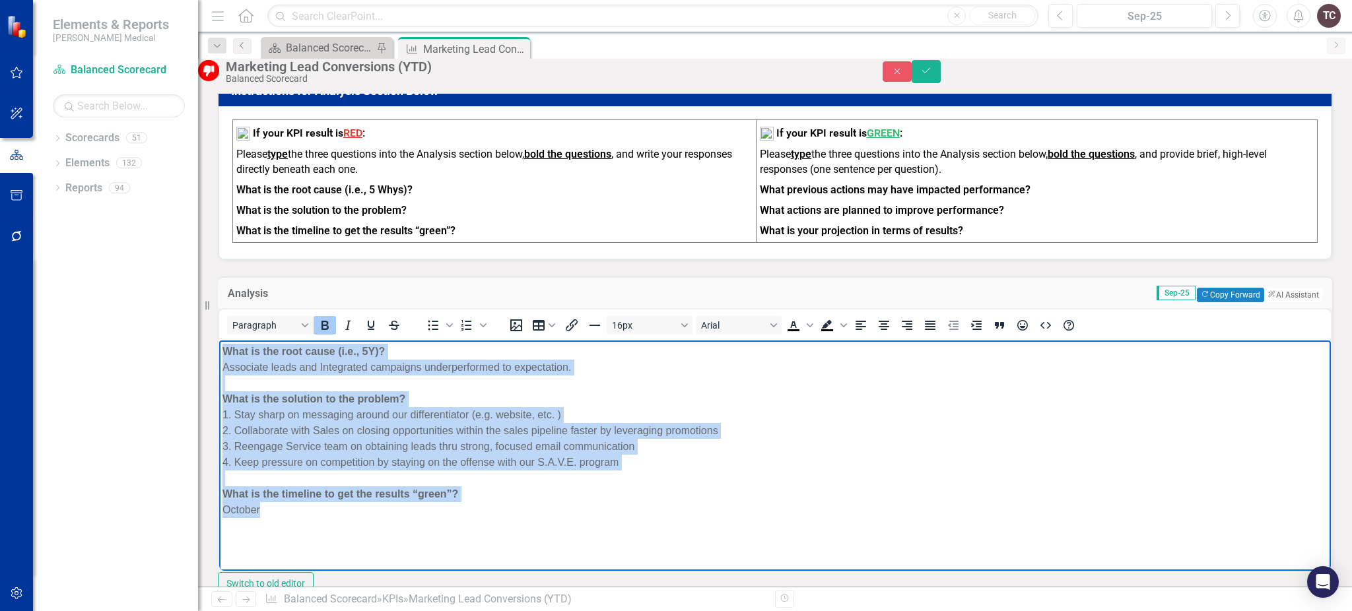
drag, startPoint x: 224, startPoint y: 349, endPoint x: 480, endPoint y: 516, distance: 305.9
click at [480, 516] on body "What is the root cause (i.e., 5Y)? Associate leads and Integrated campaigns und…" at bounding box center [775, 440] width 1112 height 198
copy body "What is the root cause (i.e., 5Y)? Associate leads and Integrated campaigns und…"
click at [1080, 416] on div "1. Stay sharp on messaging around our differentiator (e.g. website, etc. )" at bounding box center [775, 415] width 1105 height 16
